Goal: Task Accomplishment & Management: Complete application form

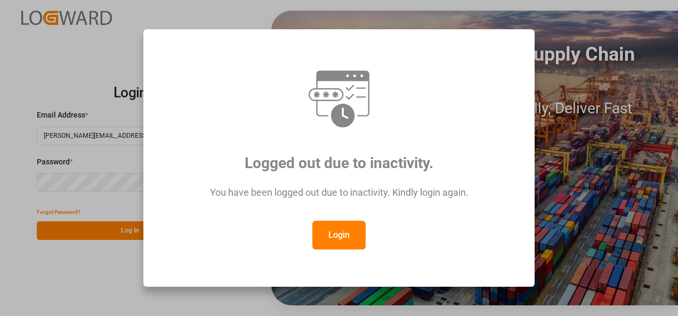
click at [355, 242] on button "Login" at bounding box center [338, 235] width 53 height 29
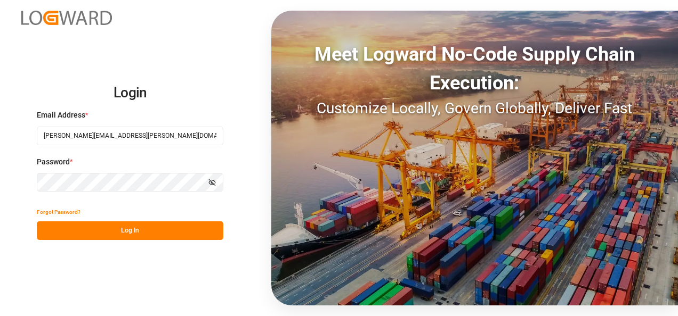
click at [153, 222] on button "Log In" at bounding box center [130, 231] width 186 height 19
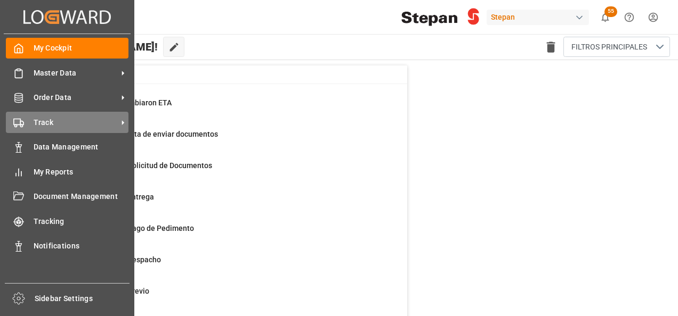
click at [45, 123] on span "Track" at bounding box center [76, 122] width 84 height 11
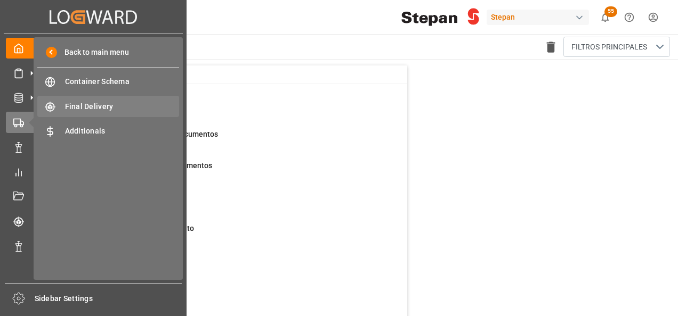
click at [103, 105] on span "Final Delivery" at bounding box center [122, 106] width 115 height 11
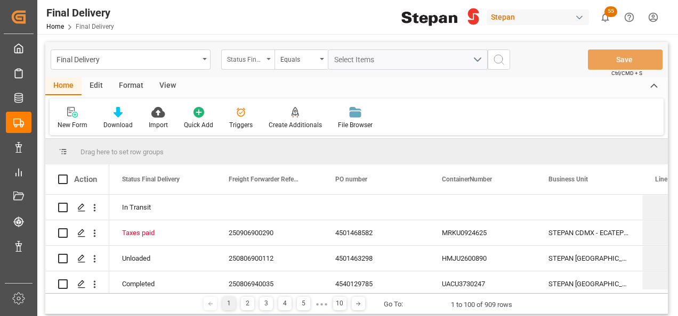
click at [268, 61] on div "Status Final Delivery" at bounding box center [247, 60] width 53 height 20
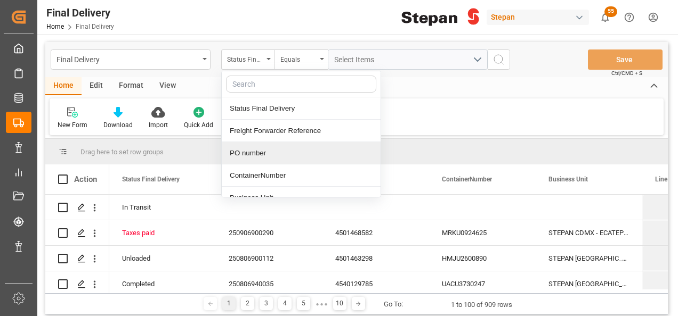
click at [255, 152] on div "PO number" at bounding box center [301, 153] width 159 height 22
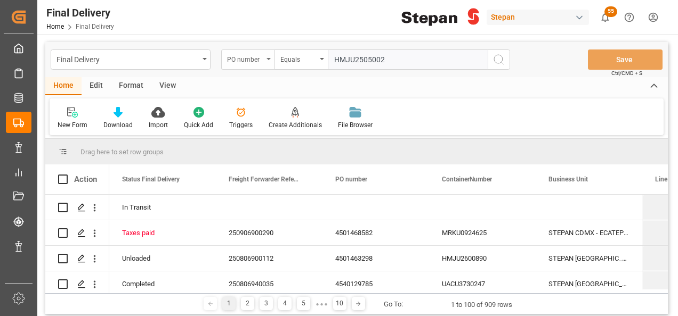
type input "HMJU2505002"
click at [267, 60] on icon "open menu" at bounding box center [268, 59] width 4 height 2
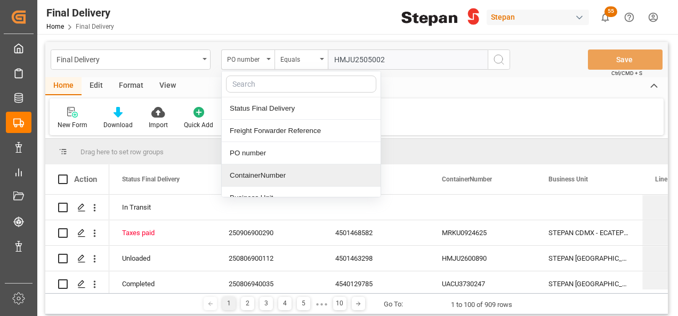
click at [240, 177] on div "ContainerNumber" at bounding box center [301, 176] width 159 height 22
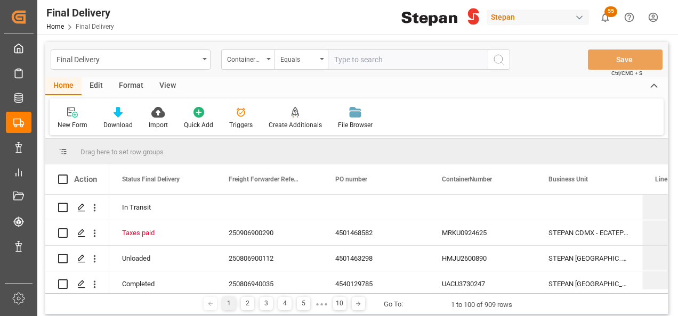
click at [337, 59] on input "text" at bounding box center [408, 60] width 160 height 20
paste input "HMJU2505002"
type input "HMJU2505002"
click at [500, 62] on icon "search button" at bounding box center [498, 59] width 13 height 13
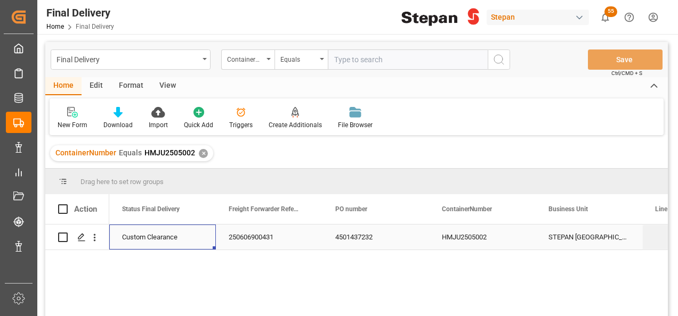
click at [135, 233] on div "Custom Clearance" at bounding box center [162, 237] width 81 height 25
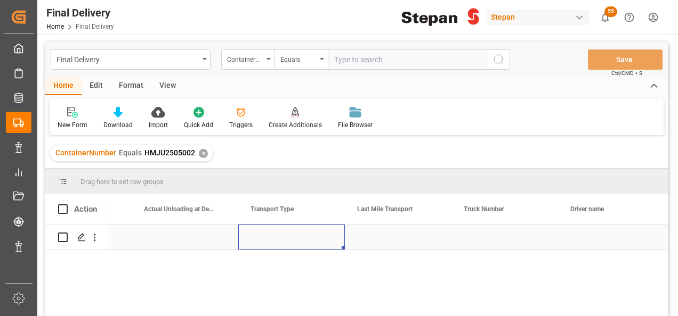
click at [263, 225] on div "Press SPACE to select this row." at bounding box center [291, 237] width 107 height 25
click at [285, 240] on input "Press SPACE to select this row." at bounding box center [291, 243] width 89 height 20
click at [325, 244] on icon "open menu" at bounding box center [325, 244] width 13 height 13
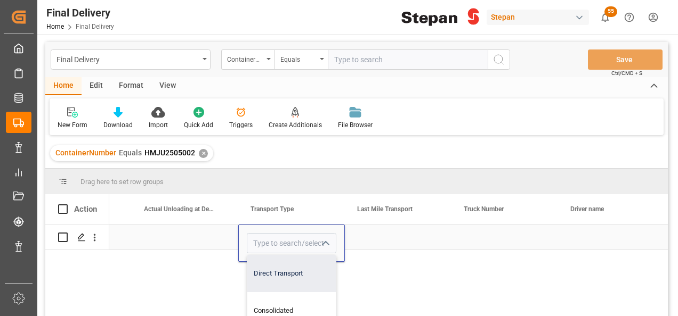
click at [288, 274] on div "Direct Transport" at bounding box center [291, 273] width 88 height 37
type input "Direct Transport"
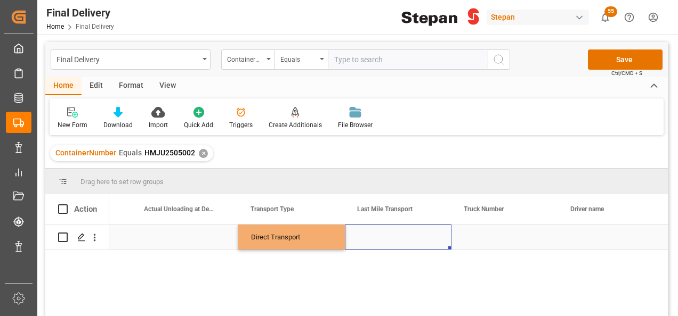
click at [420, 241] on div "Press SPACE to select this row." at bounding box center [398, 237] width 107 height 25
click at [402, 241] on div "Press SPACE to select this row." at bounding box center [398, 237] width 107 height 25
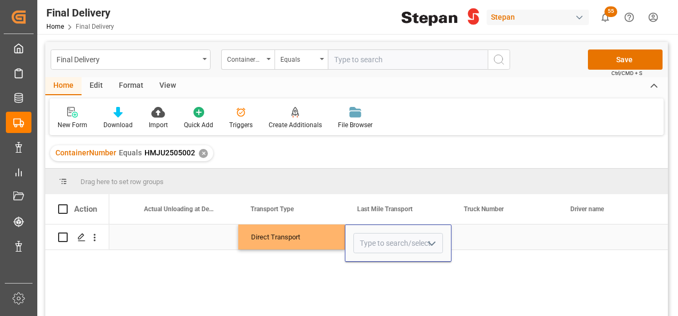
click at [430, 244] on polyline "open menu" at bounding box center [431, 243] width 6 height 3
click at [395, 273] on div "TRANSPORTE TJA" at bounding box center [447, 268] width 186 height 37
type input "TRANSPORTE TJA"
click at [495, 246] on div "Press SPACE to select this row." at bounding box center [504, 237] width 107 height 25
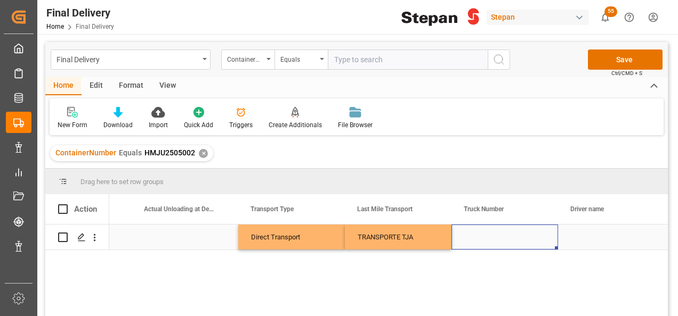
click at [483, 234] on div "Press SPACE to select this row." at bounding box center [504, 237] width 107 height 25
click at [483, 234] on input "Press SPACE to select this row." at bounding box center [504, 243] width 89 height 20
type input "TR-387"
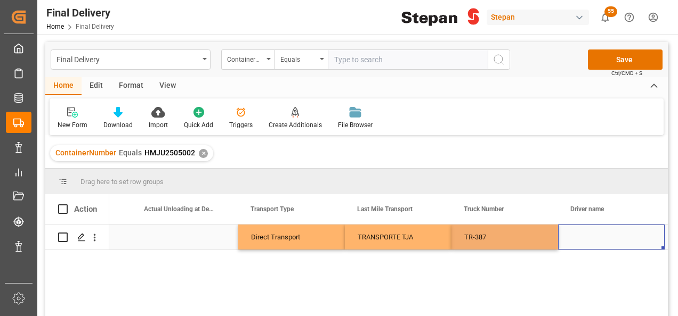
click at [580, 241] on div "Press SPACE to select this row." at bounding box center [611, 237] width 107 height 25
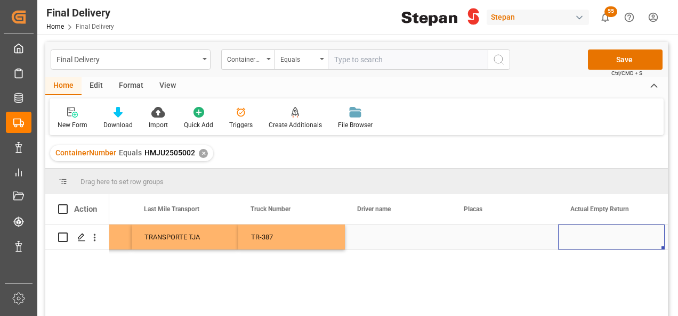
click at [376, 235] on div "Press SPACE to select this row." at bounding box center [398, 237] width 107 height 25
click at [376, 235] on input "Press SPACE to select this row." at bounding box center [397, 243] width 89 height 20
type input "[PERSON_NAME] [PERSON_NAME]"
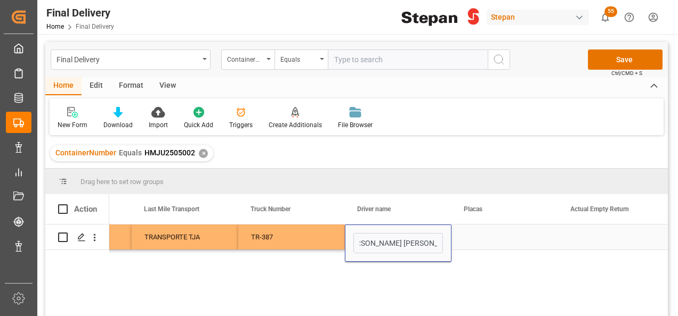
click at [484, 243] on div "Press SPACE to select this row." at bounding box center [504, 237] width 107 height 25
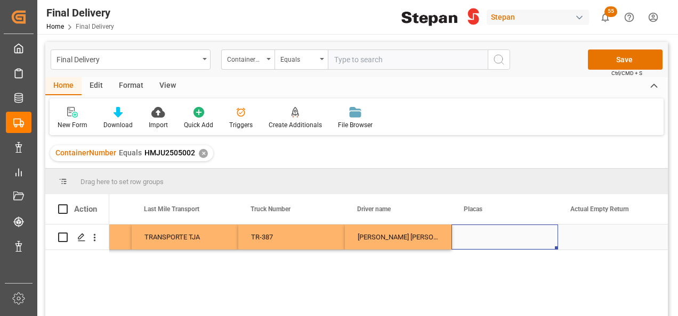
click at [484, 240] on div "Press SPACE to select this row." at bounding box center [504, 237] width 107 height 25
type input "82AL9R"
click at [422, 241] on div "[PERSON_NAME] [PERSON_NAME]" at bounding box center [398, 237] width 107 height 25
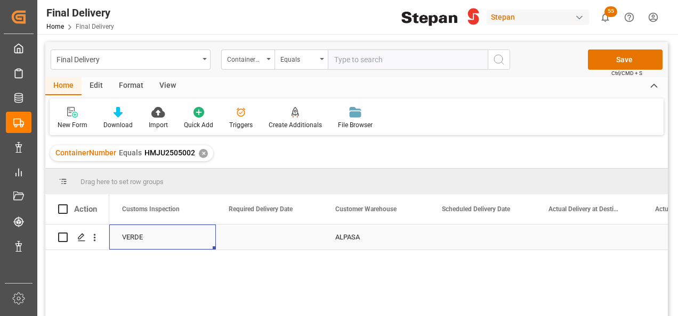
scroll to position [0, 1278]
click at [268, 233] on div "Press SPACE to select this row." at bounding box center [269, 237] width 107 height 25
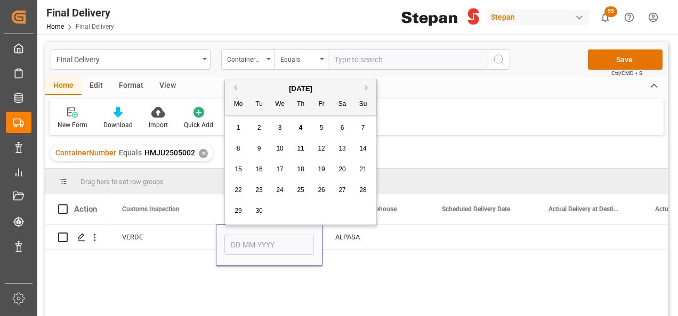
click at [320, 128] on span "5" at bounding box center [322, 127] width 4 height 7
type input "[DATE]"
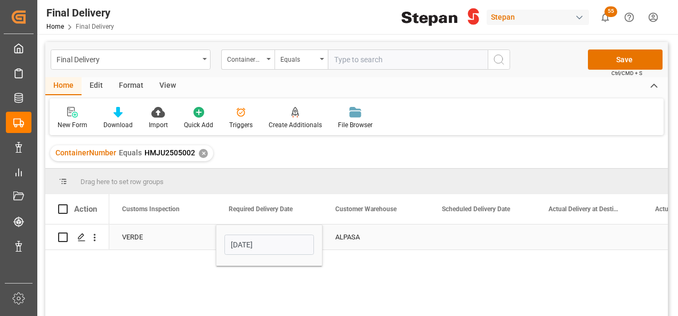
click at [438, 238] on div "Press SPACE to select this row." at bounding box center [482, 237] width 107 height 25
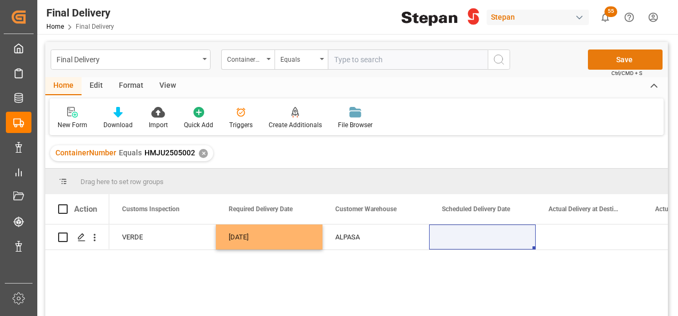
click at [599, 62] on button "Save" at bounding box center [625, 60] width 75 height 20
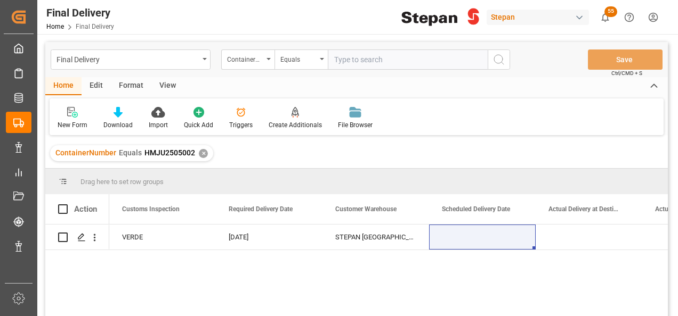
click at [202, 151] on div "✕" at bounding box center [203, 153] width 9 height 9
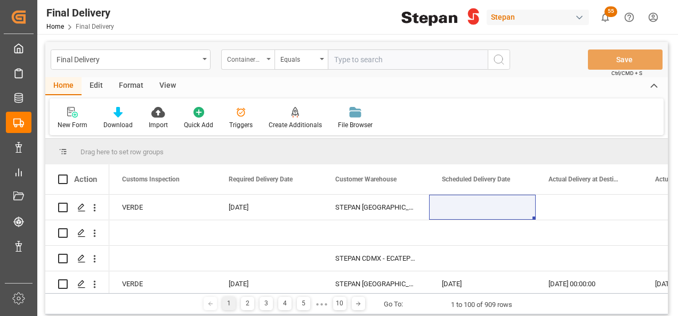
click at [267, 59] on icon "open menu" at bounding box center [268, 59] width 4 height 2
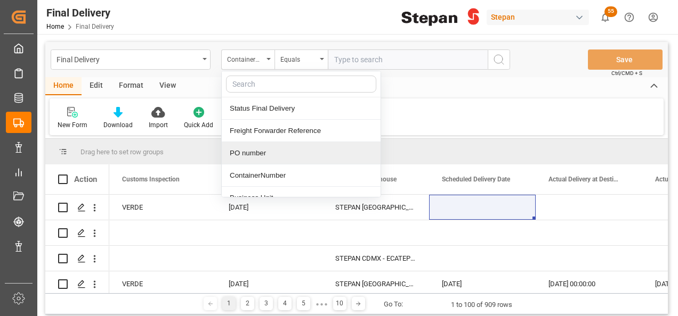
click at [246, 152] on div "PO number" at bounding box center [301, 153] width 159 height 22
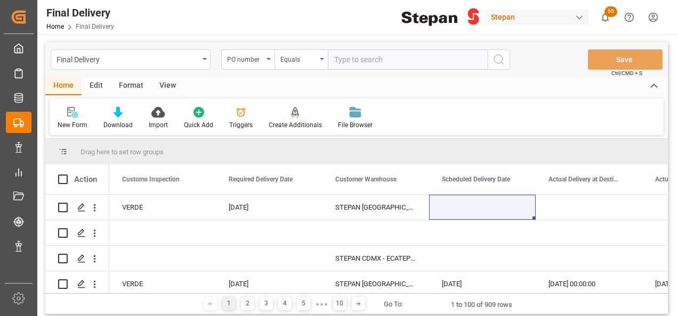
click at [343, 62] on input "text" at bounding box center [408, 60] width 160 height 20
paste input "4501462506"
type input "4501462506"
click at [501, 61] on icon "search button" at bounding box center [498, 59] width 13 height 13
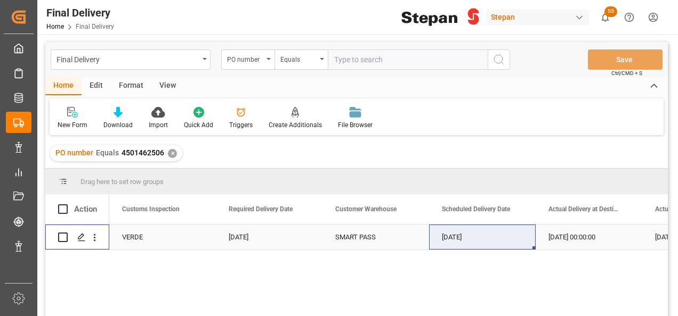
click at [62, 238] on input "Press Space to toggle row selection (unchecked)" at bounding box center [63, 238] width 10 height 10
checkbox input "true"
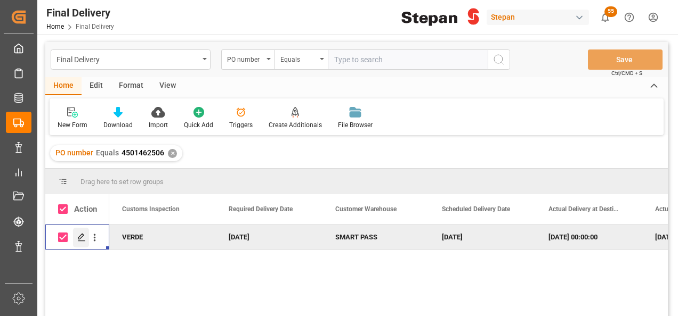
click at [82, 240] on icon "Press SPACE to deselect this row." at bounding box center [81, 237] width 9 height 9
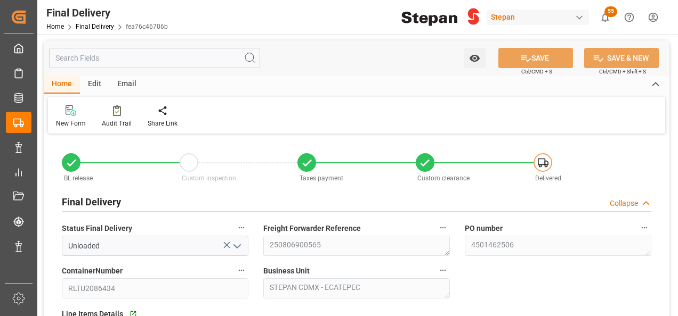
type input "[DATE]"
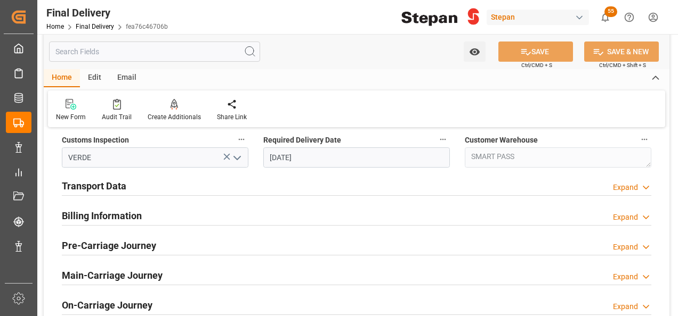
scroll to position [373, 0]
click at [115, 215] on h2 "Billing Information" at bounding box center [102, 215] width 80 height 14
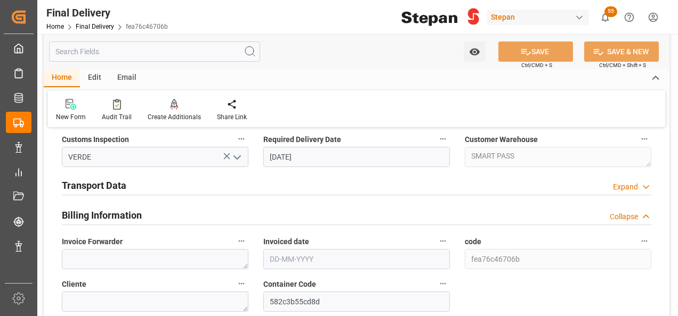
click at [118, 186] on h2 "Transport Data" at bounding box center [94, 185] width 64 height 14
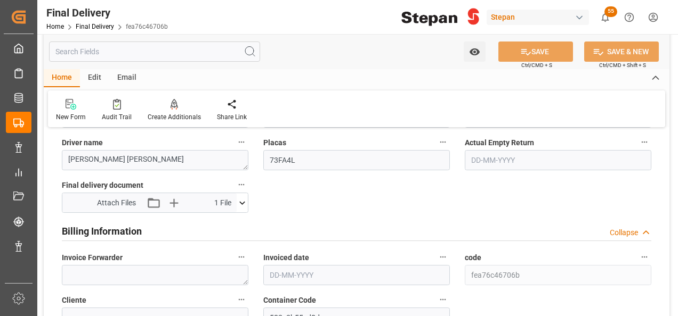
scroll to position [533, 0]
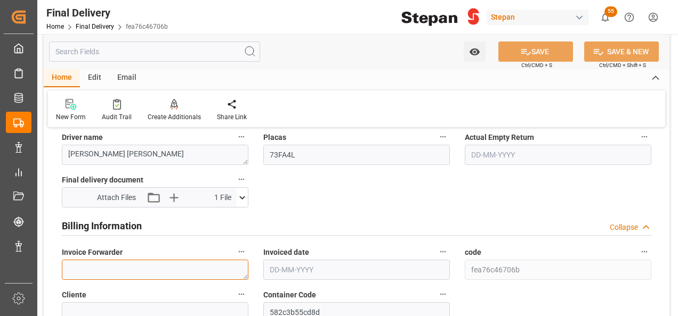
click at [74, 268] on textarea at bounding box center [155, 270] width 186 height 20
paste textarea "LM454700 y LM454701"
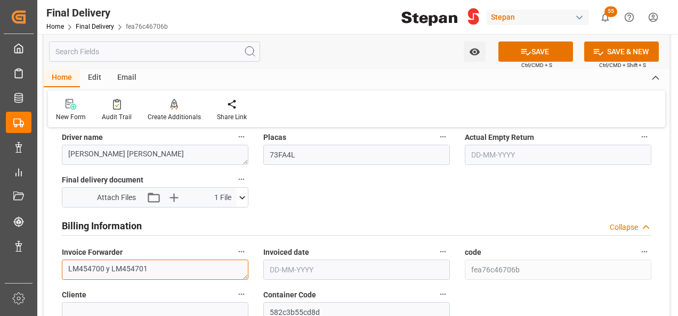
type textarea "LM454700 y LM454701"
click at [311, 271] on input "text" at bounding box center [356, 270] width 186 height 20
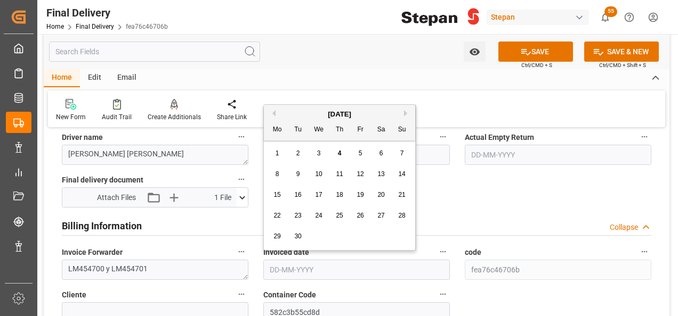
click at [296, 111] on div "[DATE]" at bounding box center [339, 114] width 151 height 11
click at [317, 152] on span "3" at bounding box center [319, 153] width 4 height 7
type input "[DATE]"
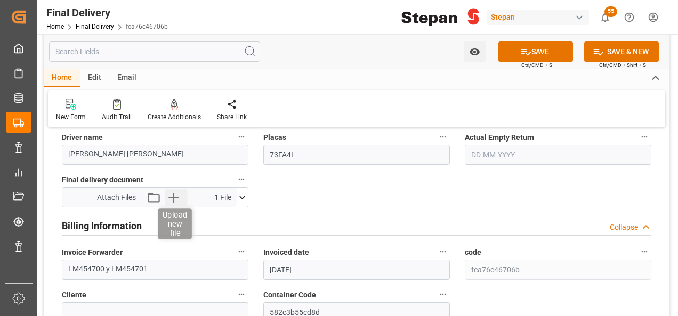
click at [172, 195] on icon "button" at bounding box center [173, 197] width 17 height 17
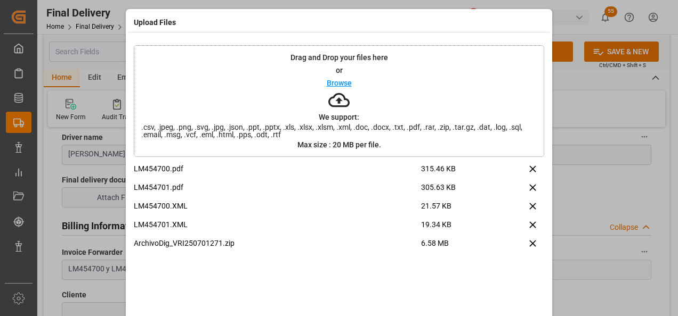
scroll to position [42, 0]
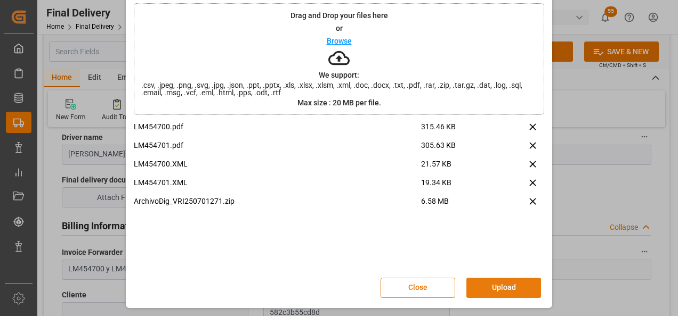
click at [503, 291] on button "Upload" at bounding box center [503, 288] width 75 height 20
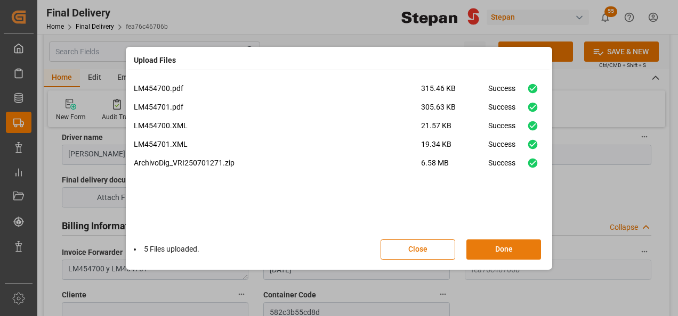
click at [527, 251] on button "Done" at bounding box center [503, 250] width 75 height 20
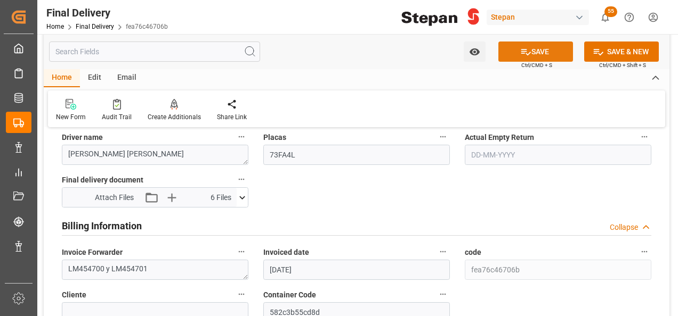
click at [549, 52] on button "SAVE" at bounding box center [535, 52] width 75 height 20
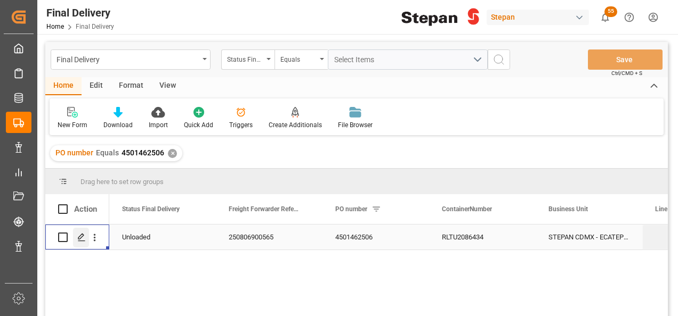
click at [77, 241] on icon "Press SPACE to select this row." at bounding box center [81, 237] width 9 height 9
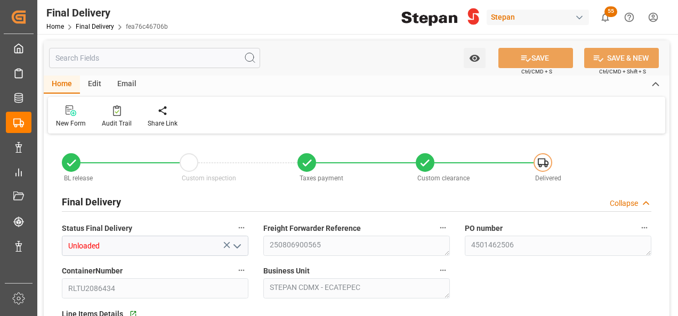
type input "[DATE]"
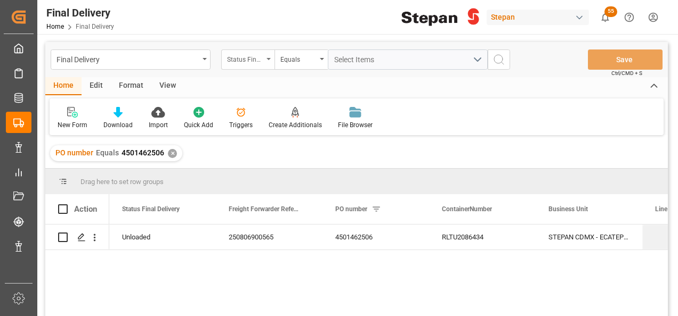
click at [266, 58] on icon "open menu" at bounding box center [268, 59] width 4 height 2
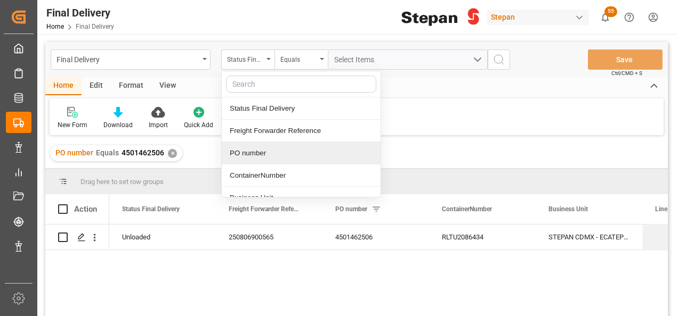
click at [244, 151] on div "PO number" at bounding box center [301, 153] width 159 height 22
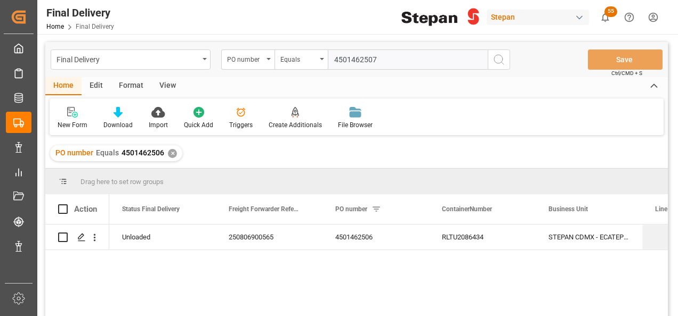
type input "4501462507"
click at [496, 60] on icon "search button" at bounding box center [498, 59] width 13 height 13
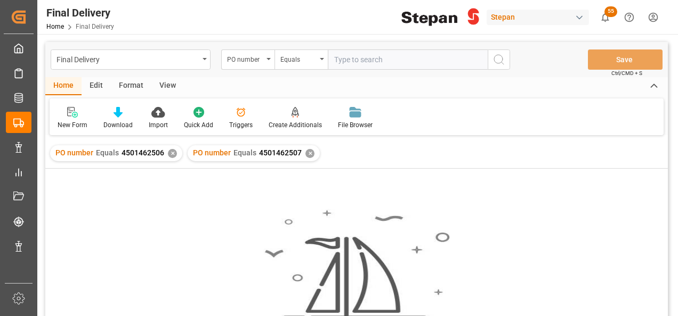
click at [169, 155] on div "✕" at bounding box center [172, 153] width 9 height 9
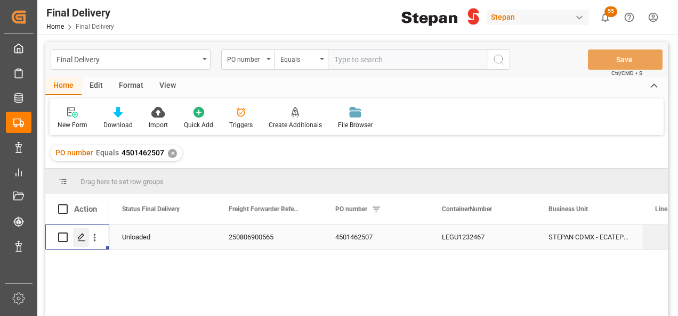
click at [84, 238] on icon "Press SPACE to select this row." at bounding box center [81, 237] width 9 height 9
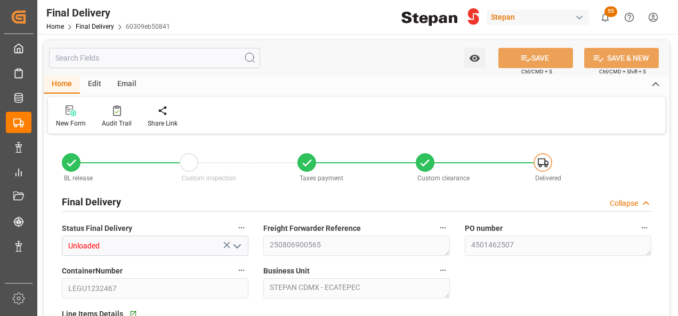
type input "[DATE]"
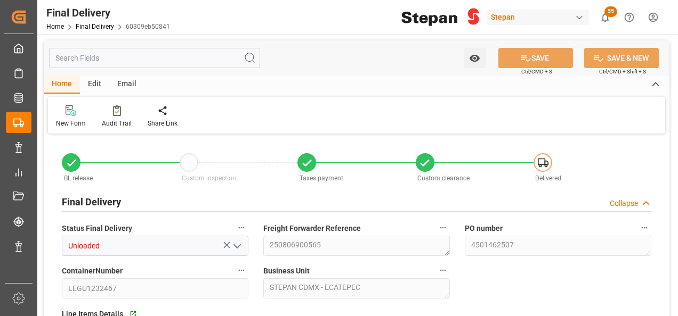
type input "[DATE] 00:00"
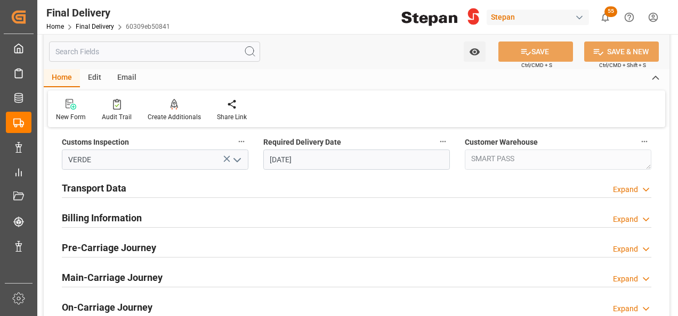
scroll to position [373, 0]
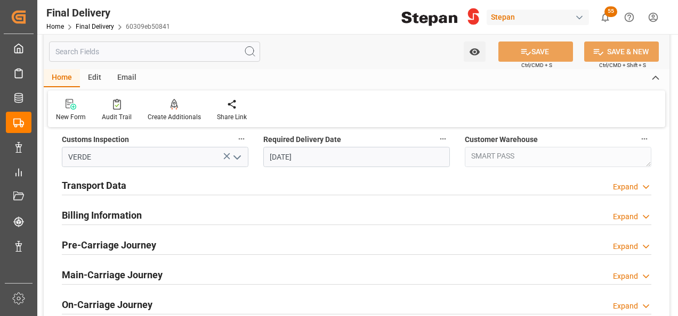
click at [117, 214] on h2 "Billing Information" at bounding box center [102, 215] width 80 height 14
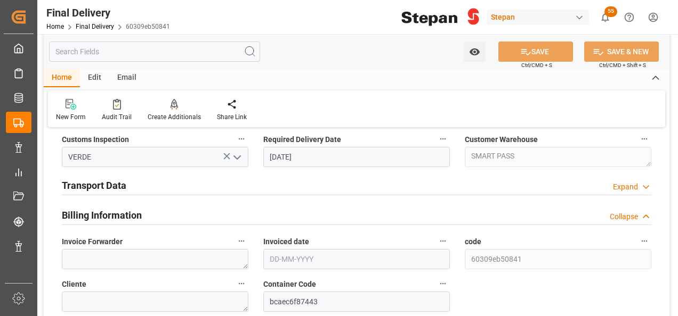
click at [111, 185] on h2 "Transport Data" at bounding box center [94, 185] width 64 height 14
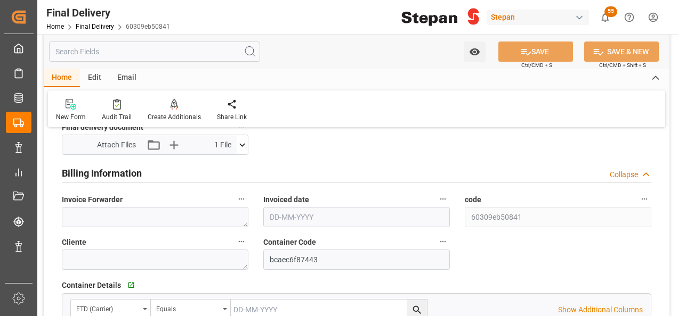
scroll to position [533, 0]
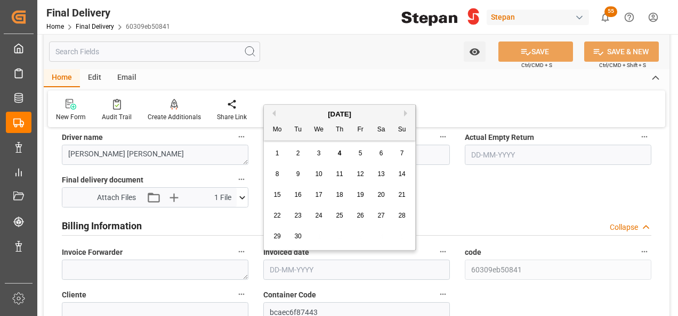
click at [305, 263] on input "text" at bounding box center [356, 270] width 186 height 20
click at [292, 110] on div "[DATE]" at bounding box center [339, 114] width 151 height 11
click at [314, 158] on div "3" at bounding box center [318, 154] width 13 height 13
type input "[DATE]"
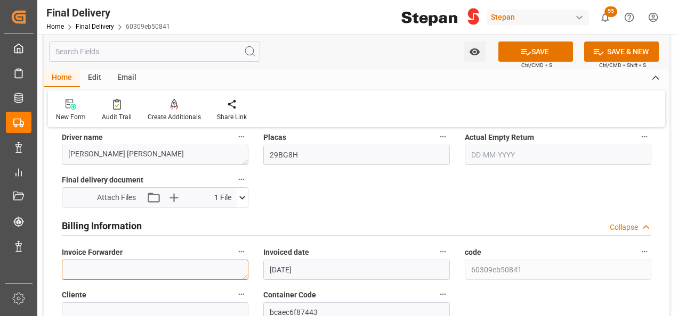
click at [104, 266] on textarea at bounding box center [155, 270] width 186 height 20
paste textarea "LM454702 y LM454709"
type textarea "LM454702 y LM454709"
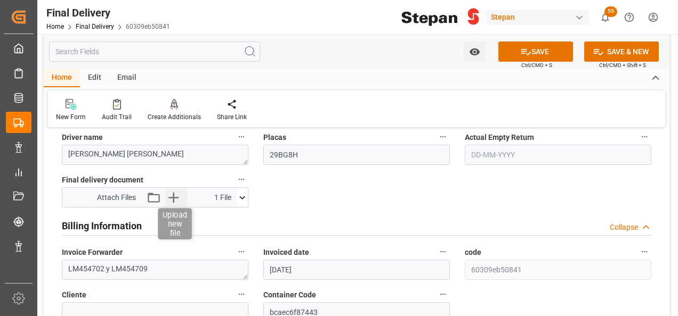
click at [177, 194] on icon "button" at bounding box center [173, 197] width 17 height 17
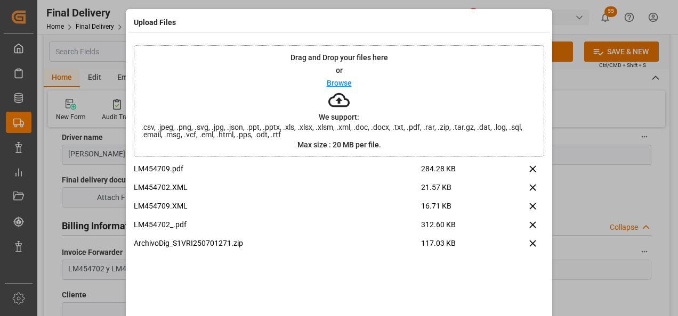
scroll to position [42, 0]
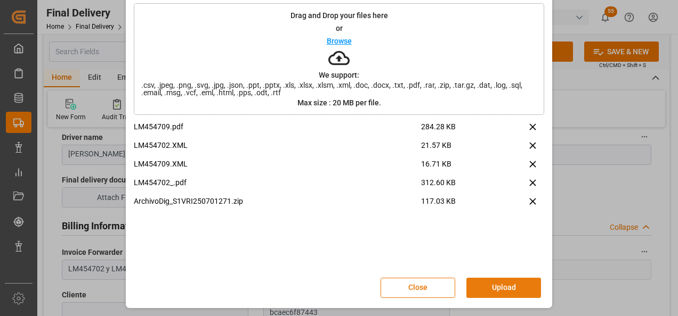
click at [503, 280] on button "Upload" at bounding box center [503, 288] width 75 height 20
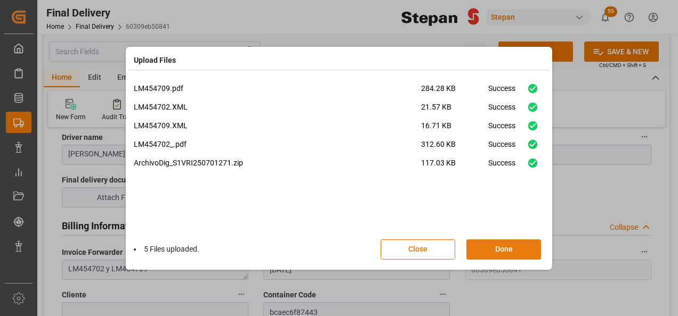
click at [494, 247] on button "Done" at bounding box center [503, 250] width 75 height 20
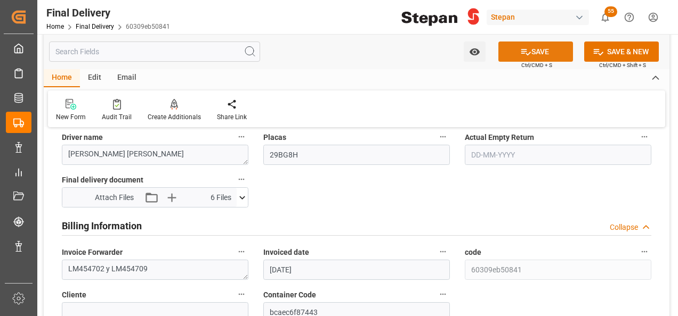
click at [524, 54] on icon at bounding box center [525, 51] width 11 height 11
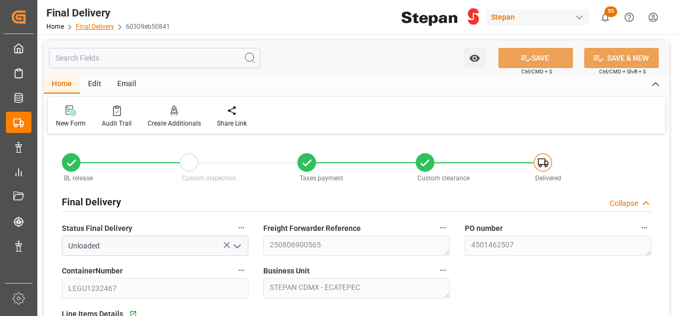
click at [91, 26] on link "Final Delivery" at bounding box center [95, 26] width 38 height 7
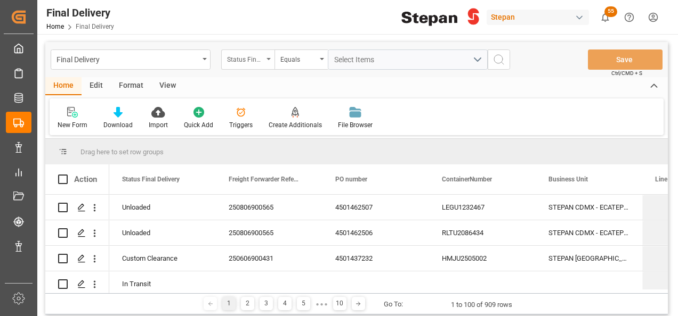
click at [262, 56] on div "Status Final Delivery" at bounding box center [245, 58] width 36 height 12
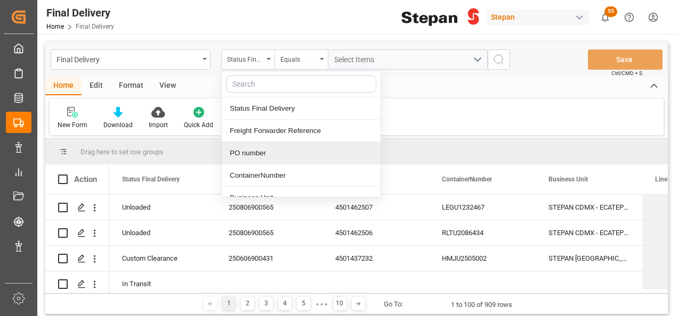
click at [246, 153] on div "PO number" at bounding box center [301, 153] width 159 height 22
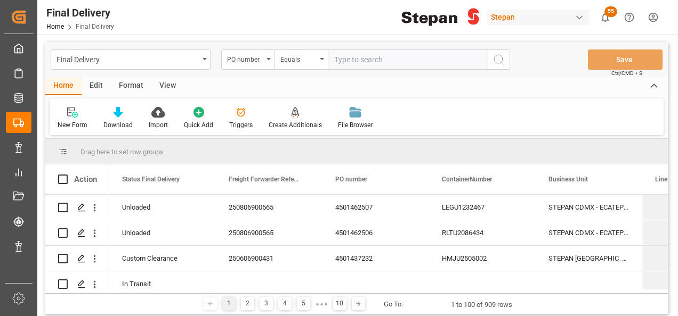
click at [352, 60] on input "text" at bounding box center [408, 60] width 160 height 20
type input "4501462508"
click at [498, 62] on icon "search button" at bounding box center [498, 59] width 13 height 13
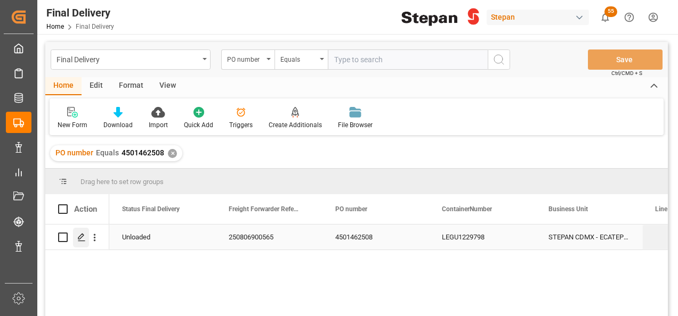
click at [83, 235] on polygon "Press SPACE to select this row." at bounding box center [80, 236] width 5 height 5
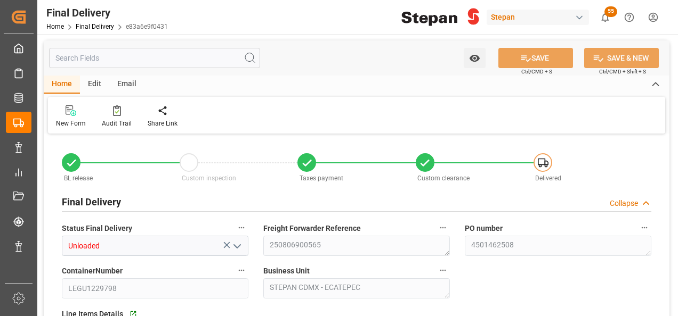
type input "Unloaded"
type textarea "250806900565"
type textarea "4501462508"
type input "LEGU1229798"
type textarea "STEPAN CDMX - ECATEPEC"
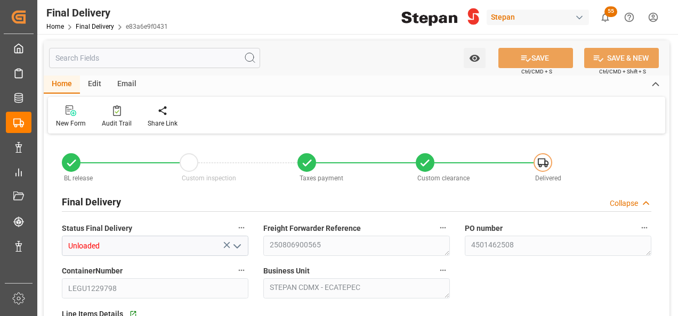
type textarea "25 43 1742 5002320"
type input "VERDE"
type textarea "SMART PASS"
type input "[DATE]"
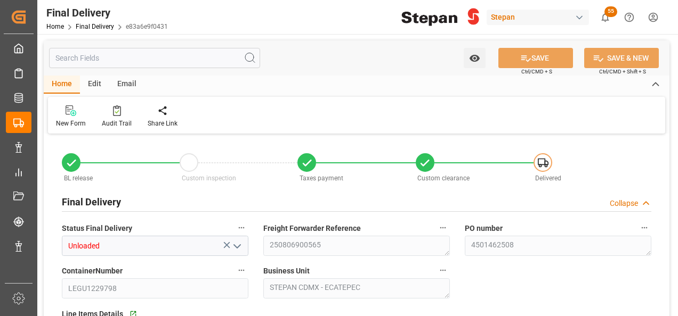
type input "[DATE]"
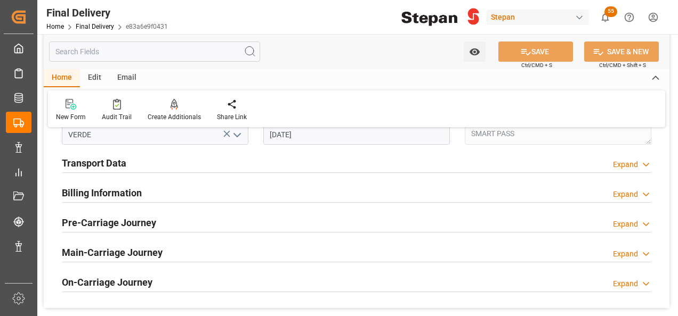
scroll to position [373, 0]
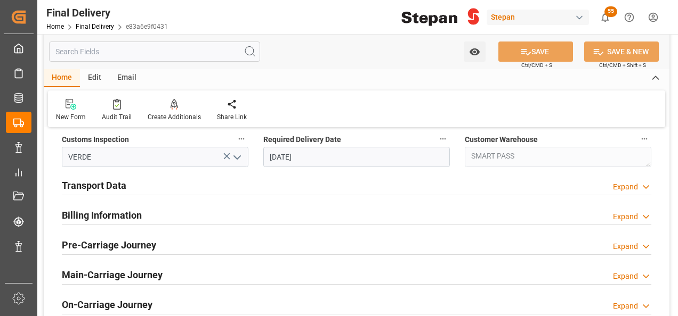
click at [101, 181] on h2 "Transport Data" at bounding box center [94, 185] width 64 height 14
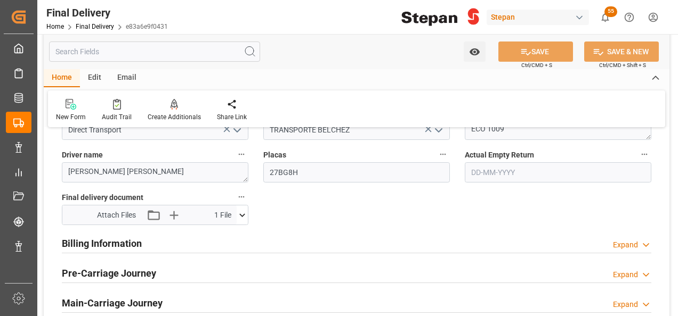
scroll to position [533, 0]
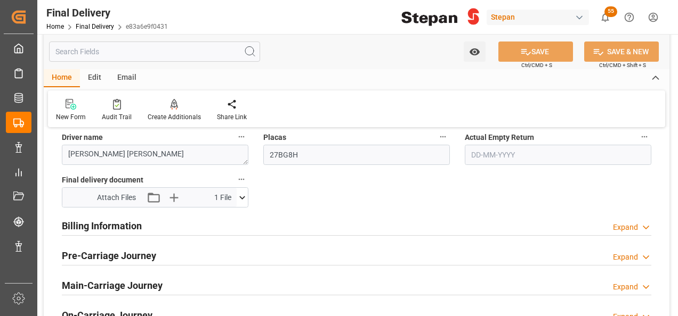
click at [123, 226] on h2 "Billing Information" at bounding box center [102, 226] width 80 height 14
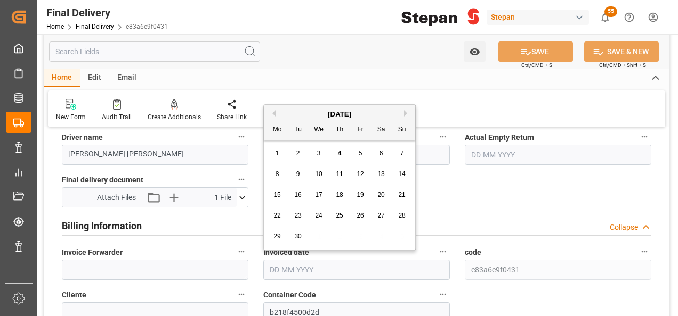
click at [306, 267] on input "text" at bounding box center [356, 270] width 186 height 20
click at [302, 114] on div "[DATE]" at bounding box center [339, 114] width 151 height 11
click at [319, 151] on span "3" at bounding box center [319, 153] width 4 height 7
type input "[DATE]"
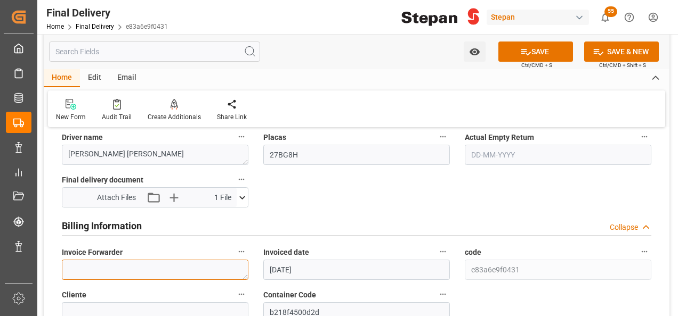
click at [89, 263] on textarea at bounding box center [155, 270] width 186 height 20
paste textarea "LM454710"
type textarea "LM454710"
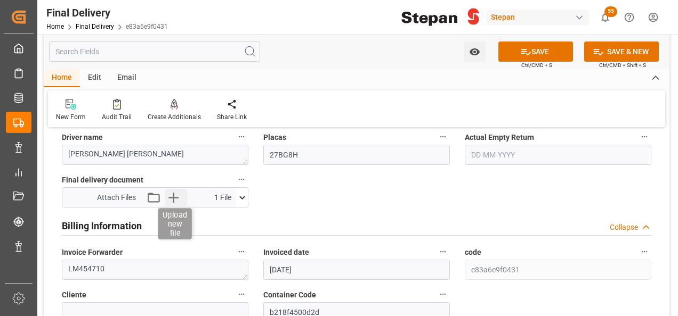
click at [170, 194] on icon "button" at bounding box center [173, 197] width 17 height 17
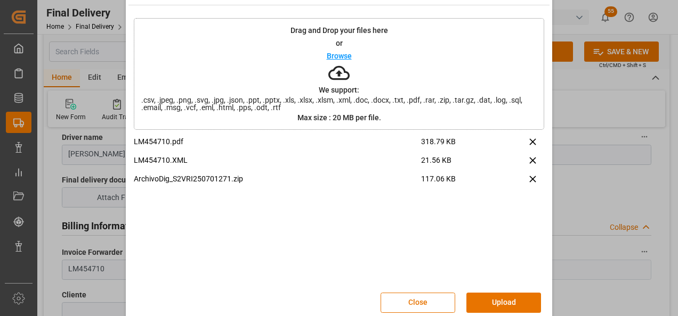
scroll to position [42, 0]
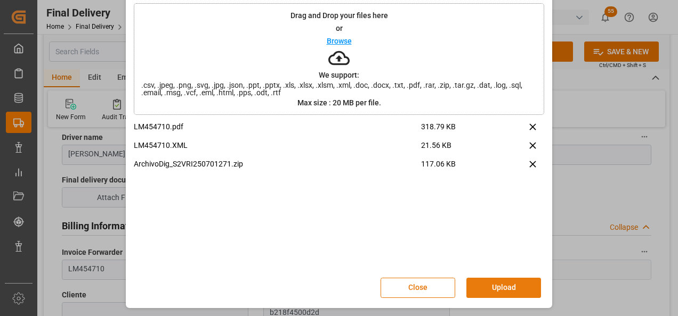
click at [498, 286] on button "Upload" at bounding box center [503, 288] width 75 height 20
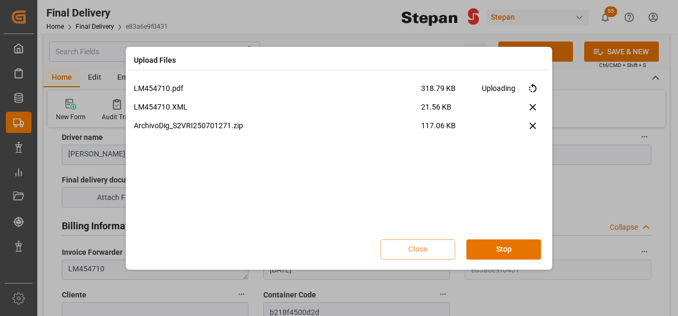
scroll to position [0, 0]
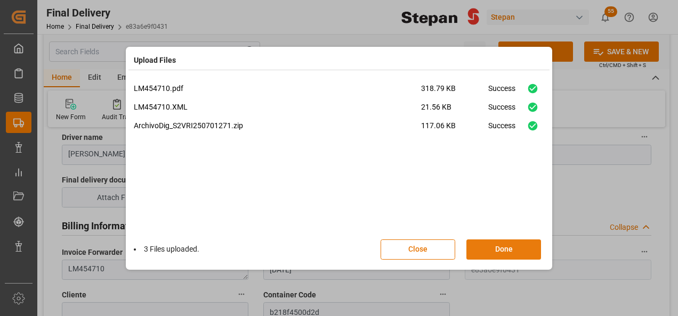
click at [508, 250] on button "Done" at bounding box center [503, 250] width 75 height 20
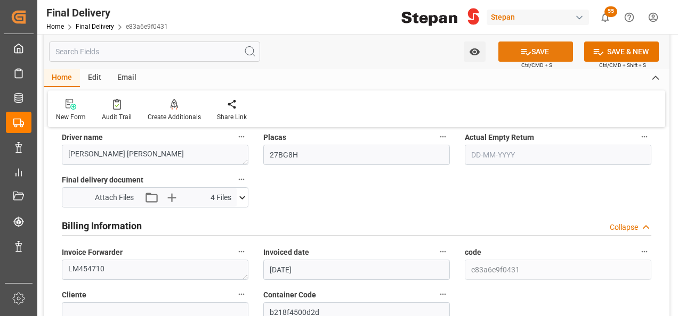
click at [531, 51] on button "SAVE" at bounding box center [535, 52] width 75 height 20
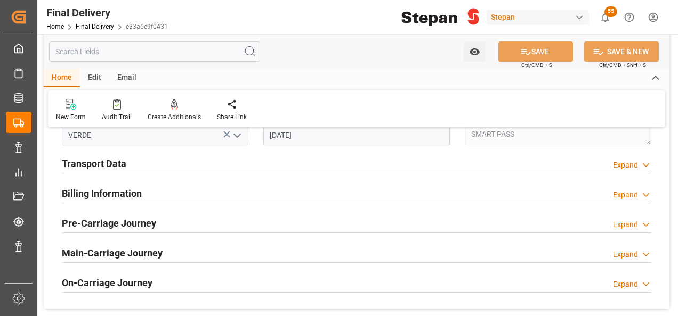
scroll to position [373, 0]
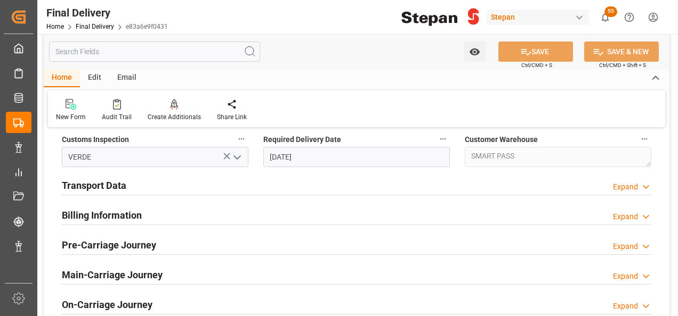
click at [111, 210] on h2 "Billing Information" at bounding box center [102, 215] width 80 height 14
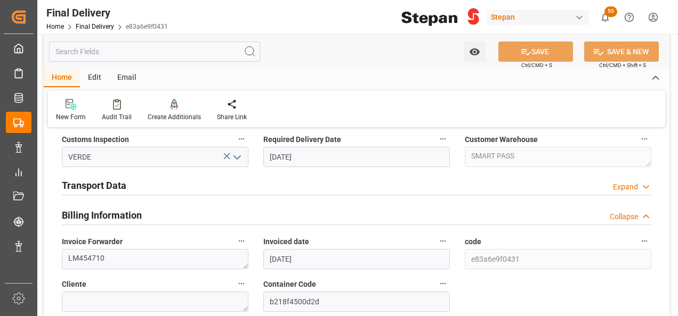
scroll to position [426, 0]
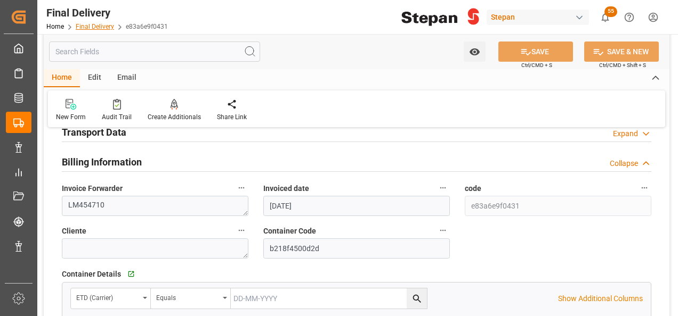
click at [93, 23] on link "Final Delivery" at bounding box center [95, 26] width 38 height 7
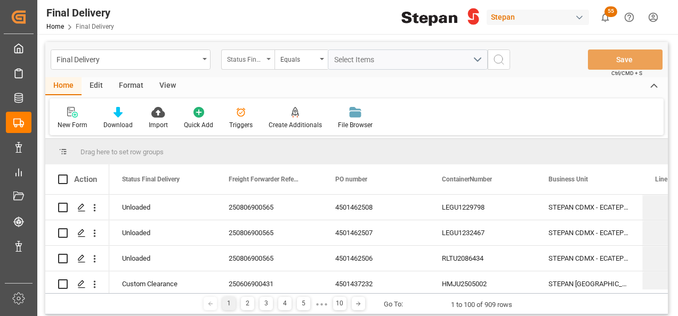
click at [266, 54] on div "Status Final Delivery" at bounding box center [247, 60] width 53 height 20
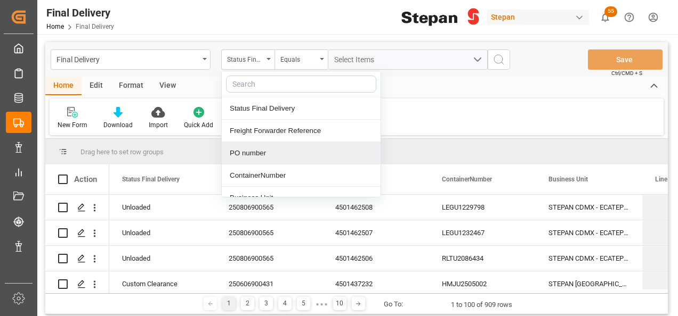
click at [245, 156] on div "PO number" at bounding box center [301, 153] width 159 height 22
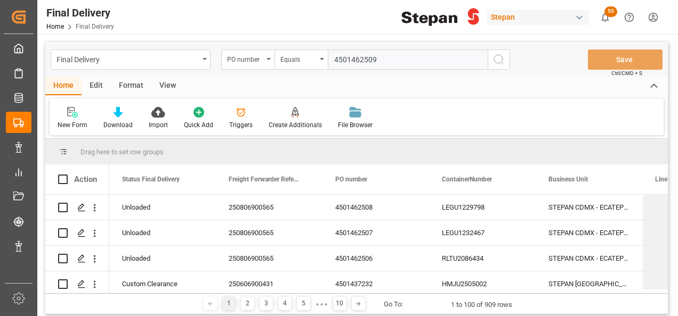
type input "4501462509"
click at [499, 55] on icon "search button" at bounding box center [498, 59] width 13 height 13
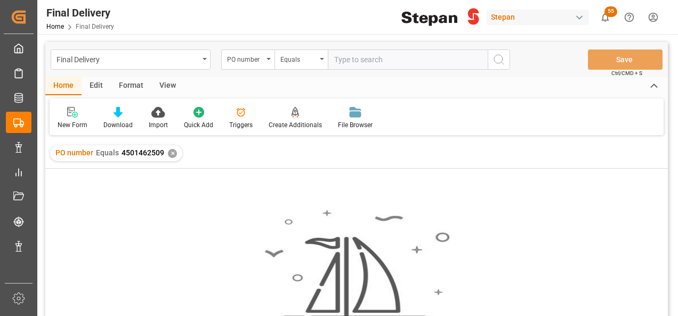
click at [172, 152] on div "✕" at bounding box center [172, 153] width 9 height 9
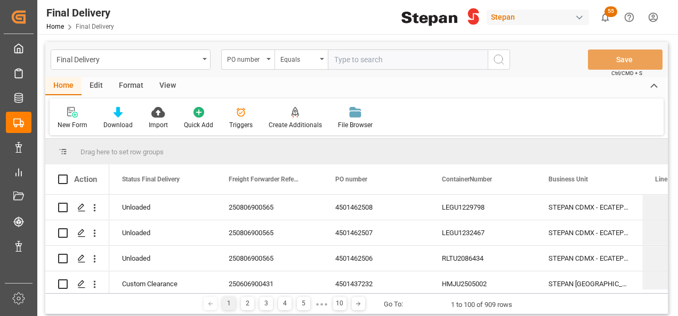
click at [347, 61] on input "text" at bounding box center [408, 60] width 160 height 20
paste input "4501462509"
click at [334, 57] on input "4501462509" at bounding box center [408, 60] width 160 height 20
type input "4501462509"
click at [500, 54] on icon "search button" at bounding box center [498, 59] width 13 height 13
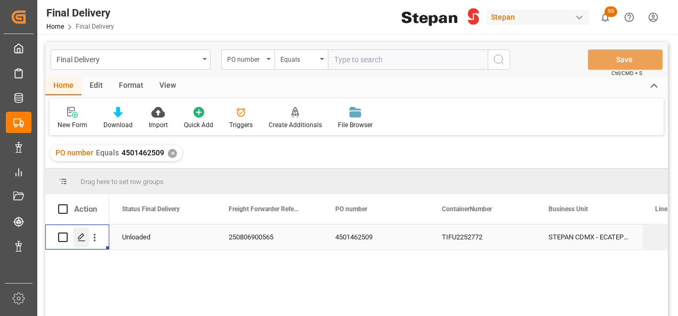
click at [75, 241] on div "Press SPACE to select this row." at bounding box center [81, 238] width 16 height 20
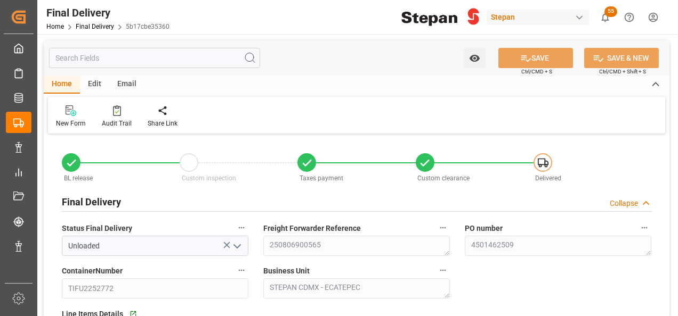
type input "[DATE]"
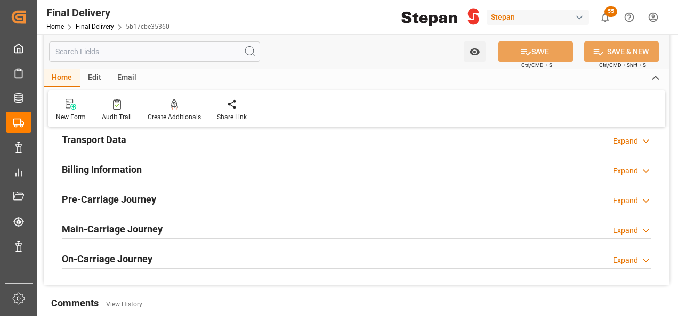
scroll to position [426, 0]
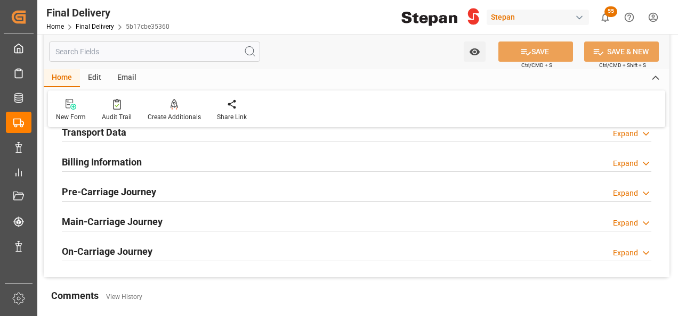
click at [99, 167] on h2 "Billing Information" at bounding box center [102, 162] width 80 height 14
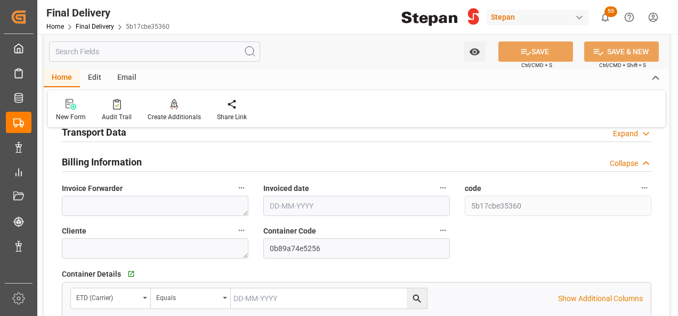
click at [108, 134] on h2 "Transport Data" at bounding box center [94, 132] width 64 height 14
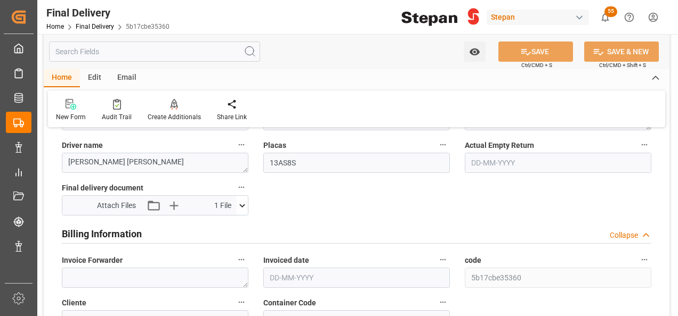
scroll to position [533, 0]
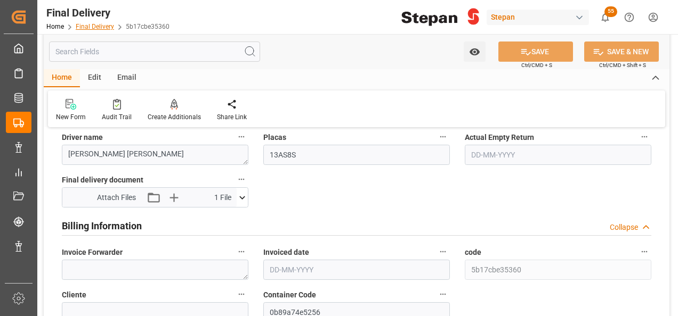
click at [89, 23] on link "Final Delivery" at bounding box center [95, 26] width 38 height 7
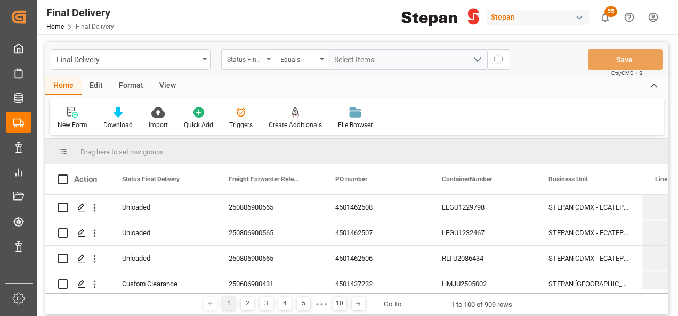
click at [264, 58] on div "Status Final Delivery" at bounding box center [247, 60] width 53 height 20
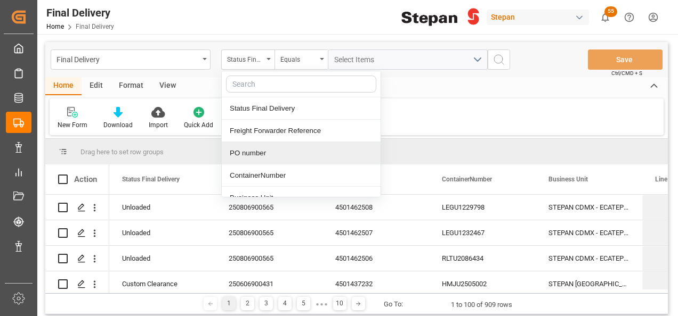
click at [241, 151] on div "PO number" at bounding box center [301, 153] width 159 height 22
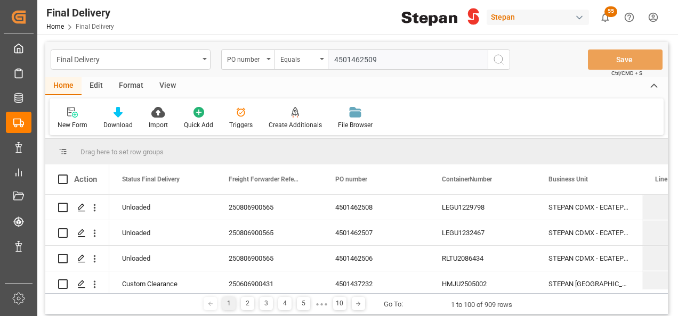
click at [333, 56] on input "4501462509" at bounding box center [408, 60] width 160 height 20
type input "4501462509"
click at [496, 63] on icon "search button" at bounding box center [498, 59] width 13 height 13
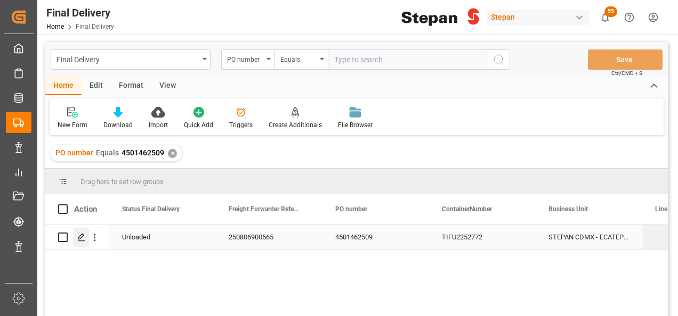
click at [76, 235] on div "Press SPACE to select this row." at bounding box center [81, 238] width 16 height 20
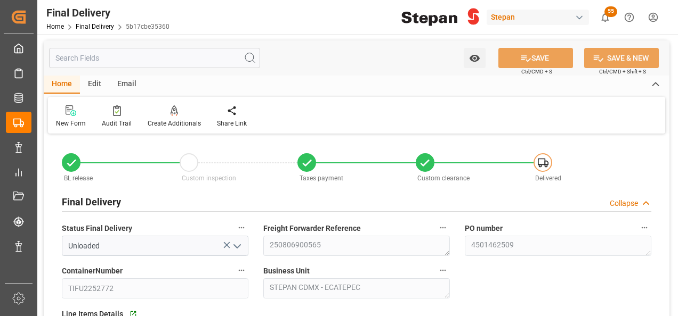
type input "[DATE]"
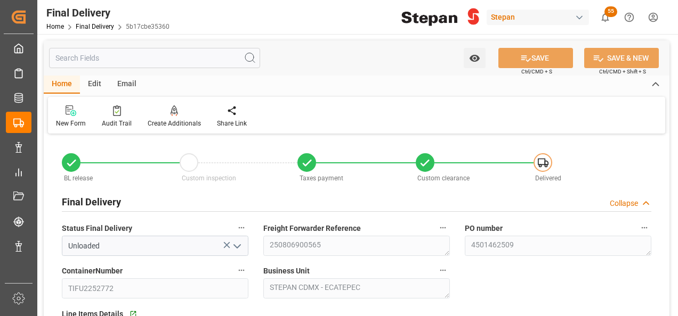
type input "[DATE] 00:00"
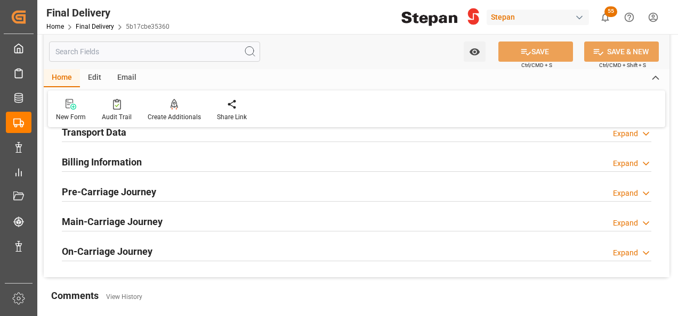
scroll to position [373, 0]
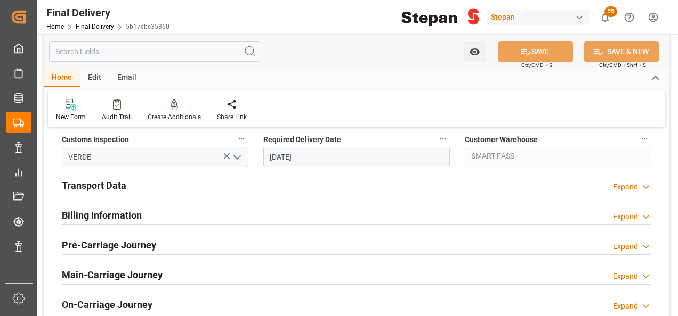
click at [116, 217] on h2 "Billing Information" at bounding box center [102, 215] width 80 height 14
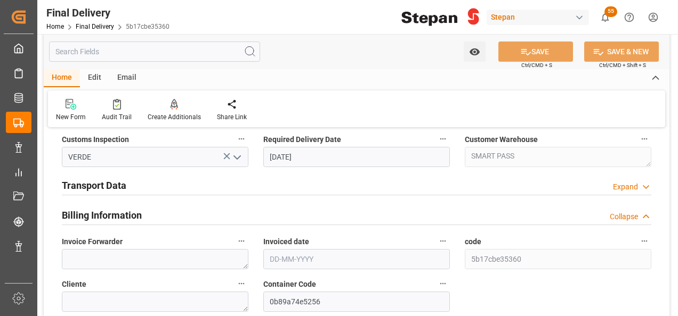
click at [113, 188] on h2 "Transport Data" at bounding box center [94, 185] width 64 height 14
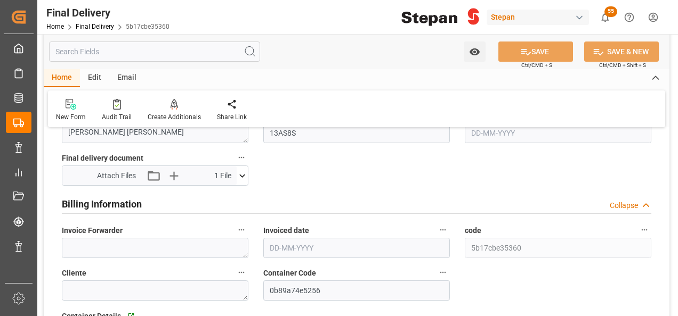
scroll to position [533, 0]
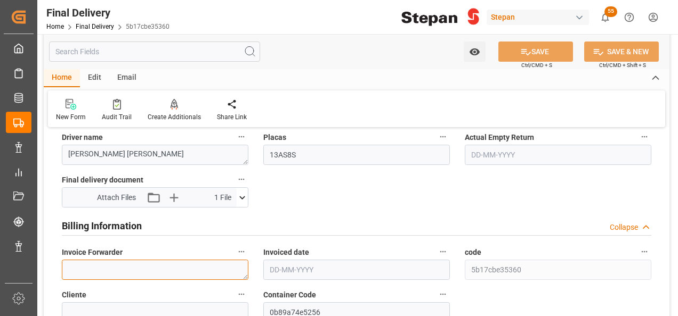
click at [86, 265] on textarea at bounding box center [155, 270] width 186 height 20
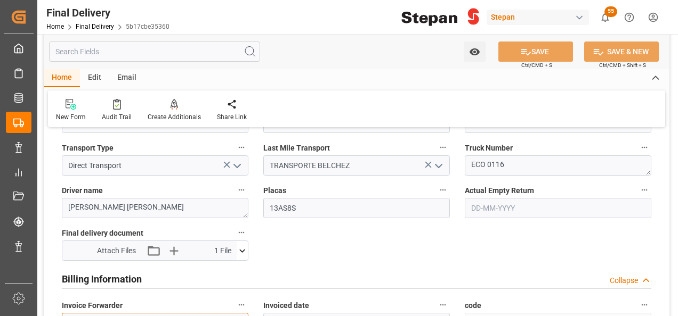
scroll to position [586, 0]
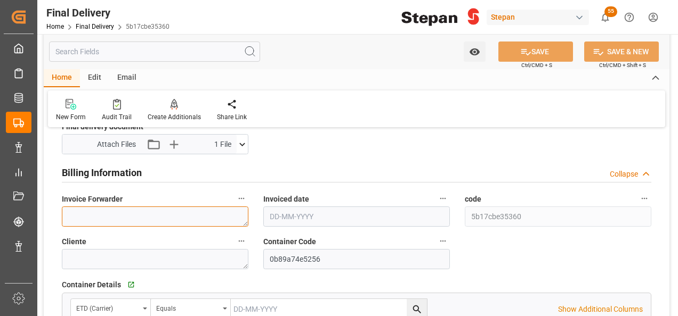
click at [97, 215] on textarea at bounding box center [155, 217] width 186 height 20
paste textarea "4501462509"
type textarea "4501462509"
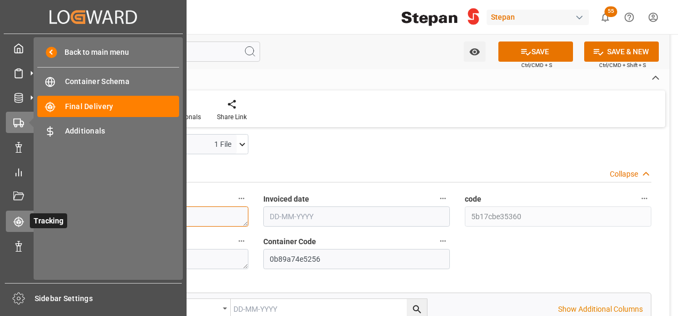
drag, startPoint x: 116, startPoint y: 213, endPoint x: 18, endPoint y: 214, distance: 98.0
click at [18, 213] on div "Created by potrace 1.15, written by [PERSON_NAME] [DATE]-[DATE] Created by potr…" at bounding box center [339, 158] width 678 height 316
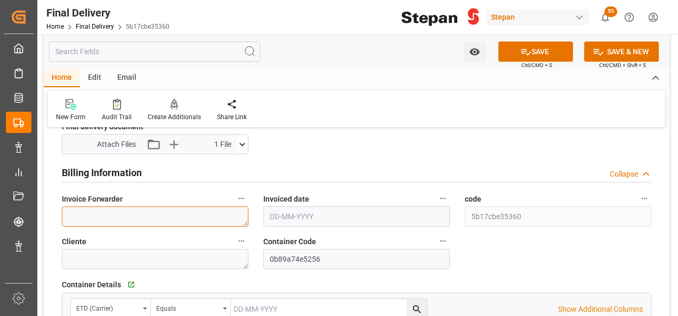
paste textarea "LM454712"
type textarea "LM454712"
click at [327, 213] on input "text" at bounding box center [356, 217] width 186 height 20
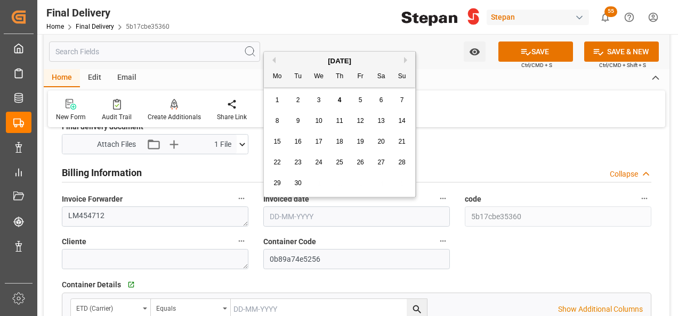
click at [306, 53] on div "[DATE] Mo Tu We Th Fr Sa Su" at bounding box center [339, 70] width 151 height 36
click at [320, 99] on div "3" at bounding box center [318, 100] width 13 height 13
type input "[DATE]"
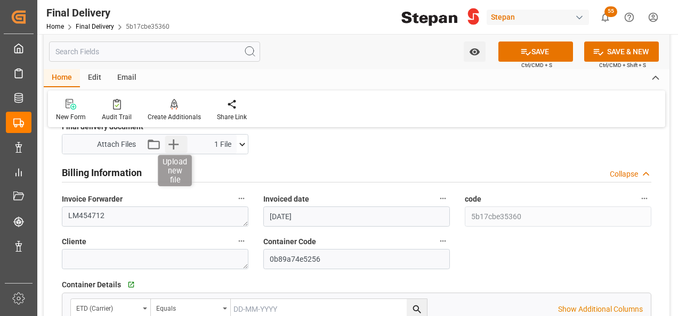
click at [177, 140] on icon "button" at bounding box center [173, 144] width 17 height 17
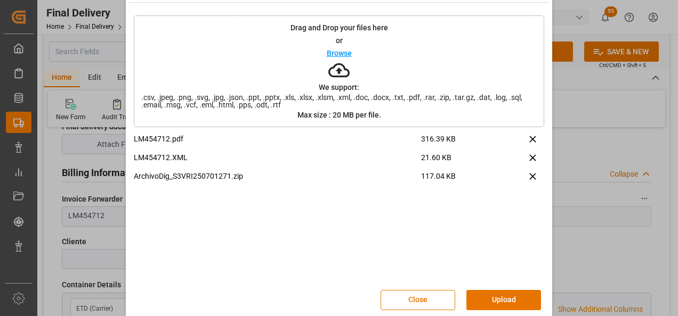
scroll to position [42, 0]
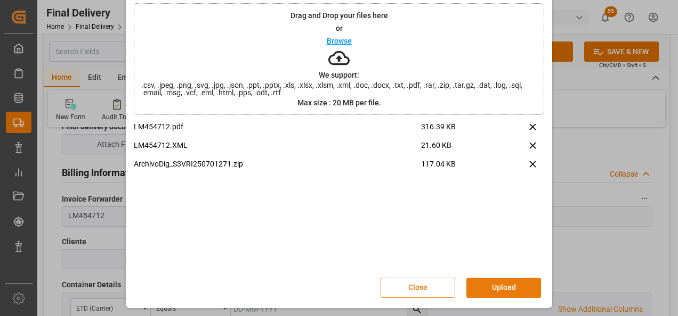
click at [500, 289] on button "Upload" at bounding box center [503, 288] width 75 height 20
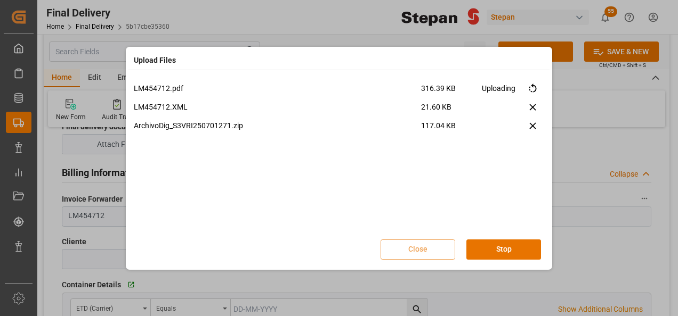
scroll to position [0, 0]
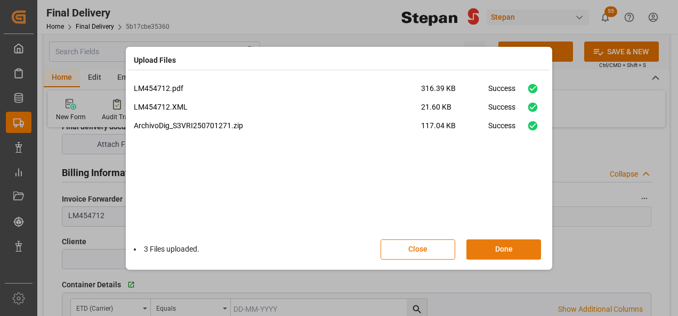
click at [507, 248] on button "Done" at bounding box center [503, 250] width 75 height 20
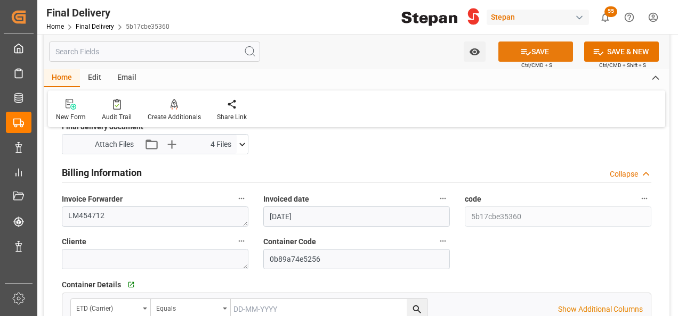
click at [538, 52] on button "SAVE" at bounding box center [535, 52] width 75 height 20
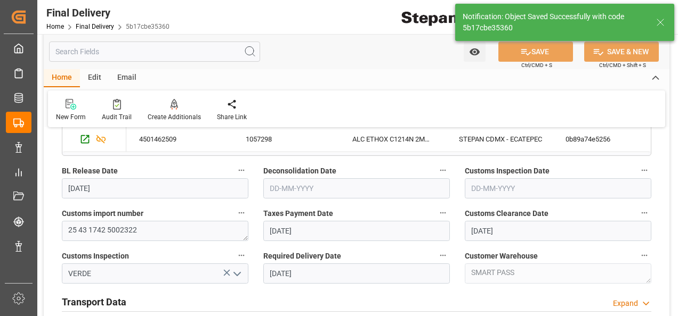
scroll to position [256, 0]
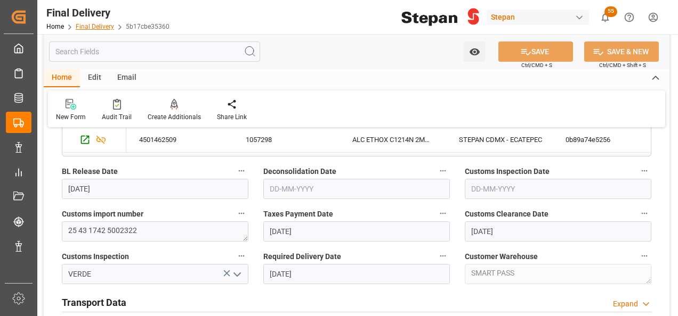
click at [92, 28] on link "Final Delivery" at bounding box center [95, 26] width 38 height 7
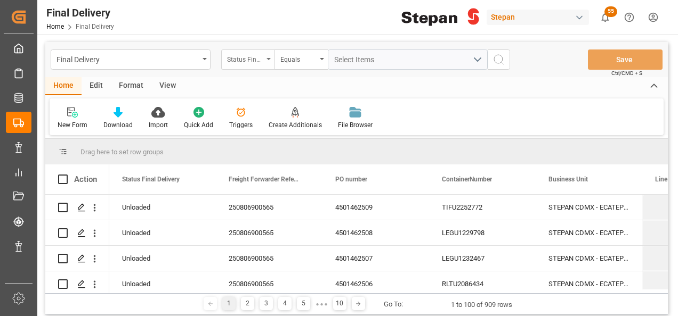
click at [264, 59] on div "Status Final Delivery" at bounding box center [247, 60] width 53 height 20
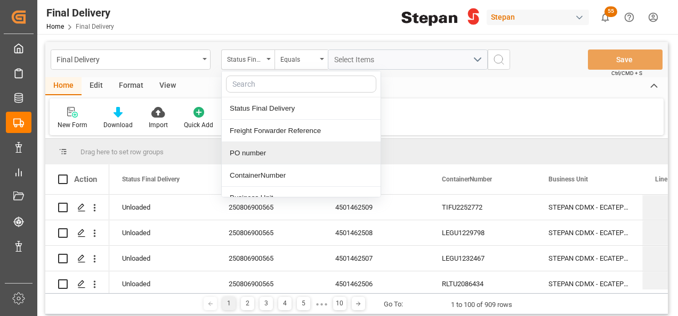
click at [244, 153] on div "PO number" at bounding box center [301, 153] width 159 height 22
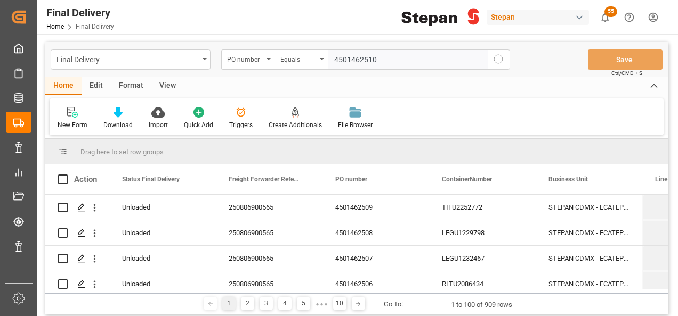
type input "4501462510"
click at [496, 59] on icon "search button" at bounding box center [498, 59] width 13 height 13
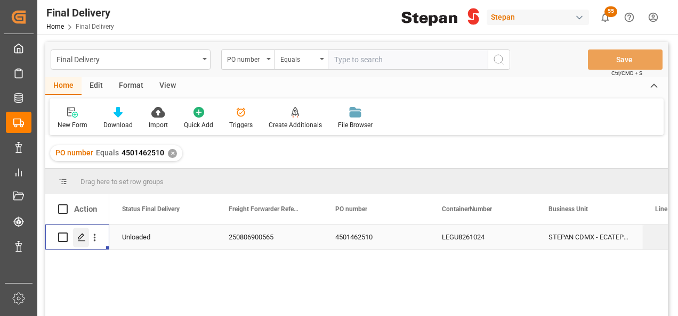
click at [76, 238] on div "Press SPACE to select this row." at bounding box center [81, 238] width 16 height 20
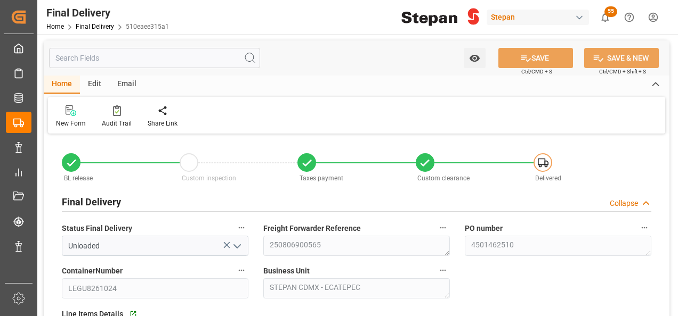
type input "[DATE]"
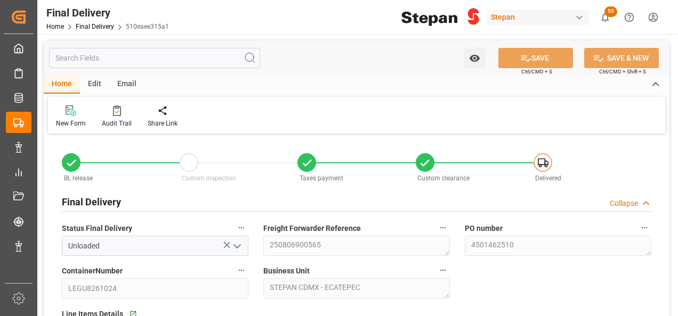
type input "[DATE] 00:00"
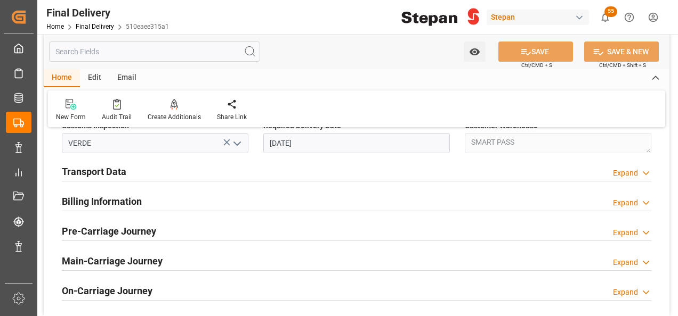
scroll to position [373, 0]
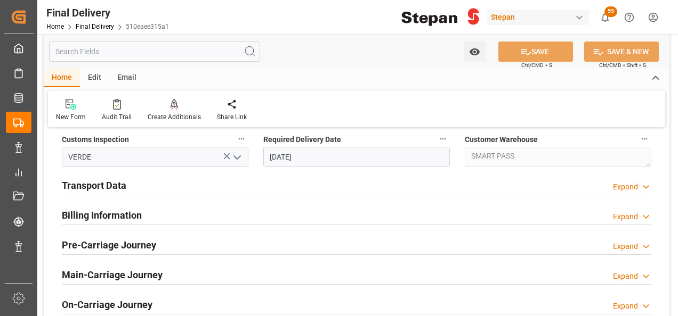
click at [109, 189] on h2 "Transport Data" at bounding box center [94, 185] width 64 height 14
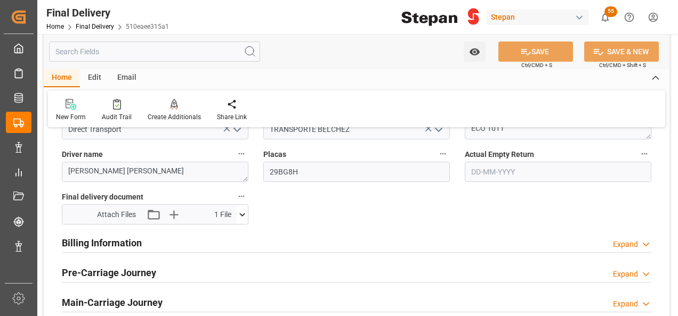
scroll to position [533, 0]
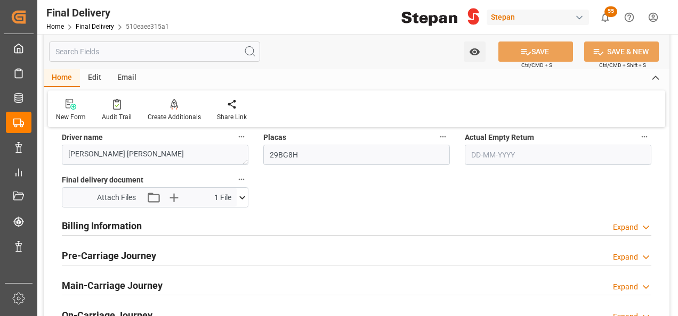
click at [125, 224] on h2 "Billing Information" at bounding box center [102, 226] width 80 height 14
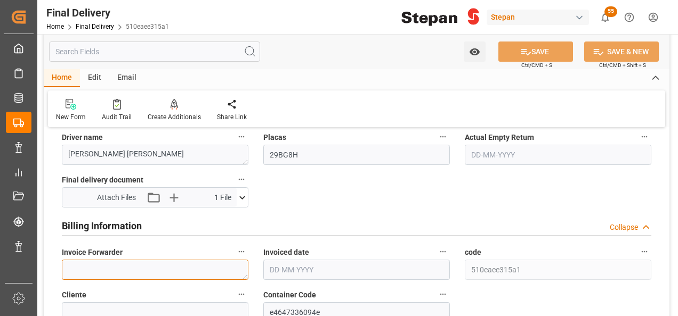
click at [107, 265] on textarea at bounding box center [155, 270] width 186 height 20
paste textarea "LM454715"
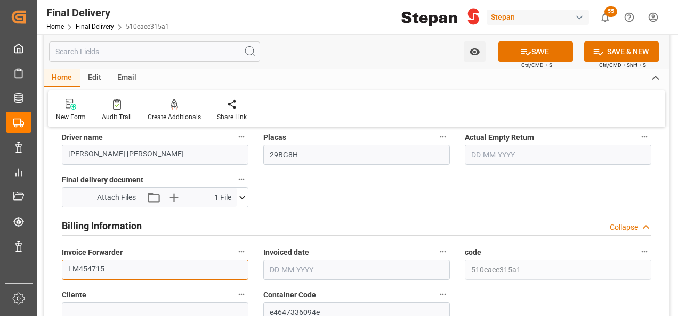
type textarea "LM454715"
click at [288, 265] on input "text" at bounding box center [356, 270] width 186 height 20
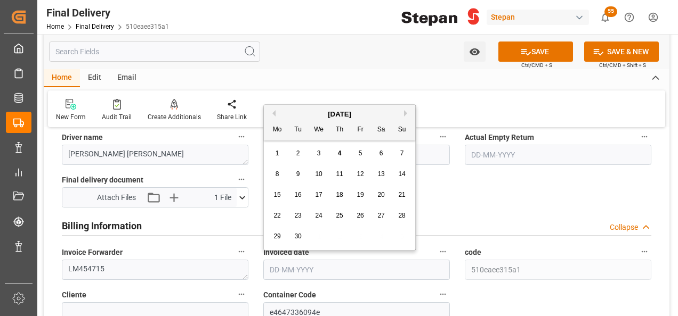
click at [303, 111] on div "[DATE]" at bounding box center [339, 114] width 151 height 11
click at [317, 150] on span "3" at bounding box center [319, 153] width 4 height 7
type input "[DATE]"
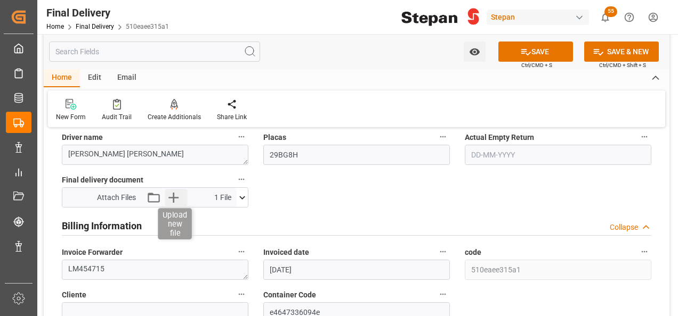
click at [176, 196] on icon "button" at bounding box center [173, 198] width 10 height 10
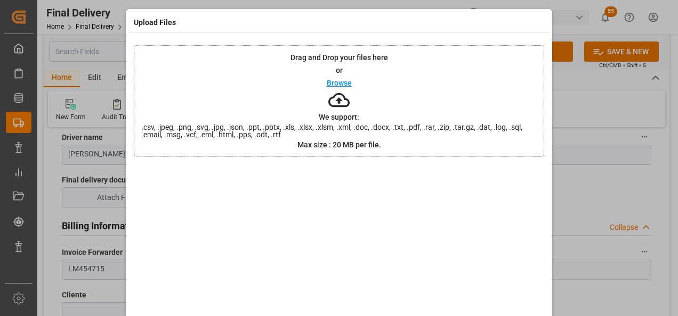
click at [330, 83] on p "Browse" at bounding box center [339, 82] width 25 height 7
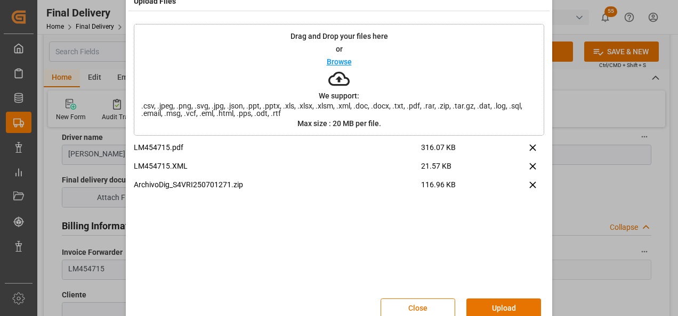
scroll to position [42, 0]
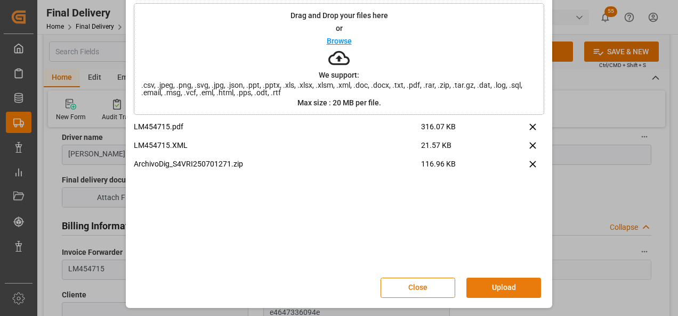
click at [488, 282] on button "Upload" at bounding box center [503, 288] width 75 height 20
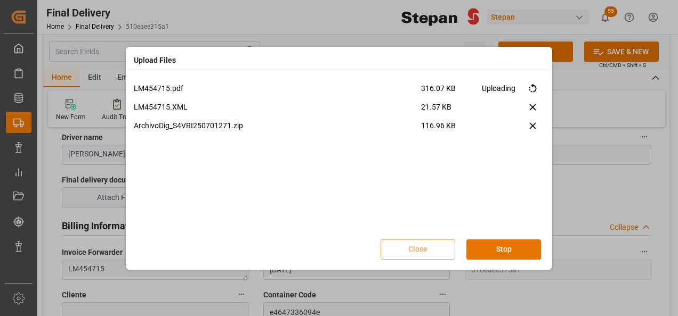
scroll to position [0, 0]
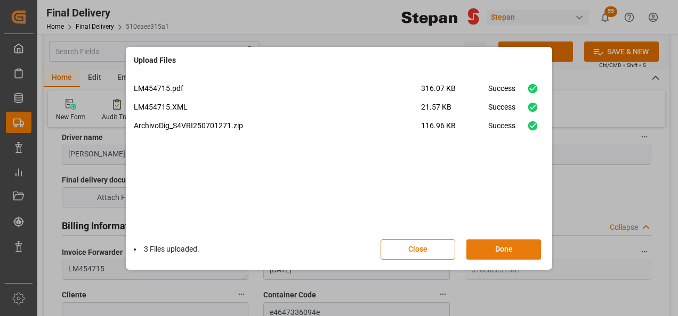
click at [501, 246] on button "Done" at bounding box center [503, 250] width 75 height 20
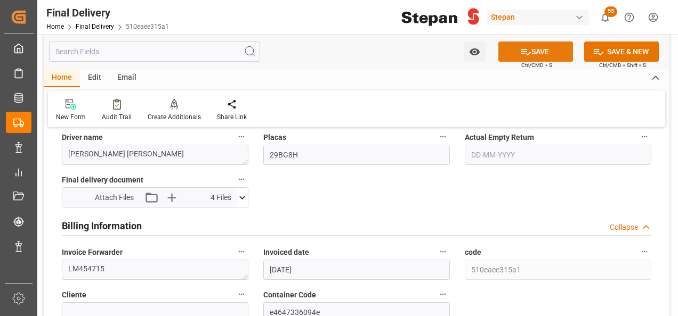
click at [538, 53] on button "SAVE" at bounding box center [535, 52] width 75 height 20
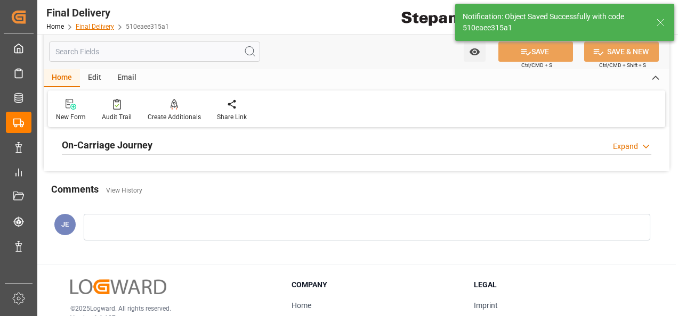
click at [91, 25] on link "Final Delivery" at bounding box center [95, 26] width 38 height 7
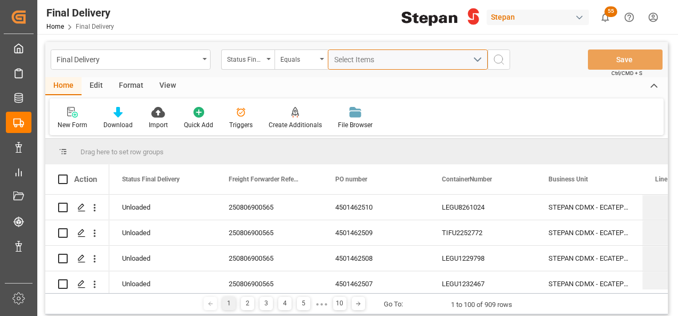
click at [332, 56] on button "Select Items" at bounding box center [408, 60] width 160 height 20
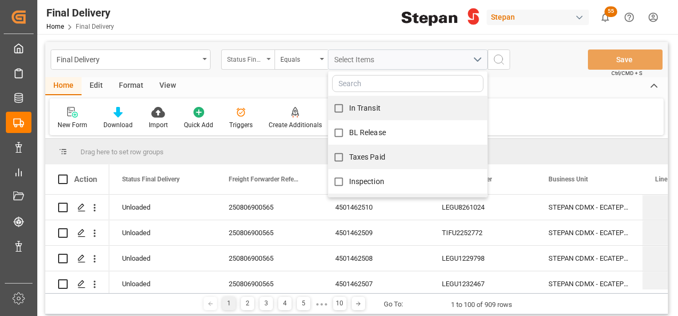
click at [257, 56] on div "Status Final Delivery" at bounding box center [245, 58] width 36 height 12
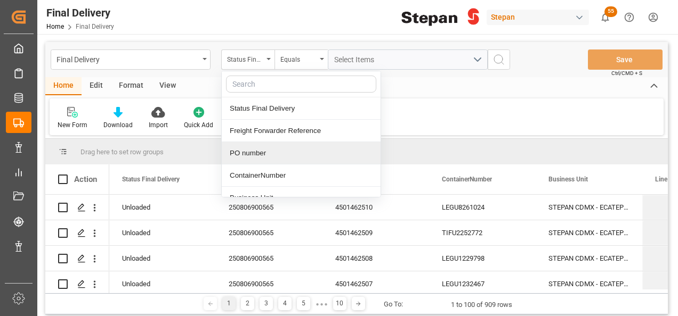
click at [251, 152] on div "PO number" at bounding box center [301, 153] width 159 height 22
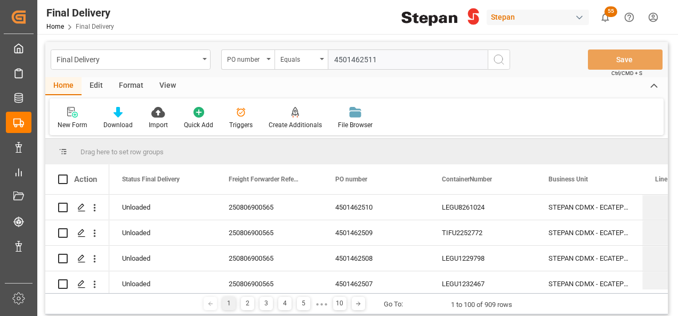
type input "4501462511"
click at [501, 58] on icon "search button" at bounding box center [498, 59] width 13 height 13
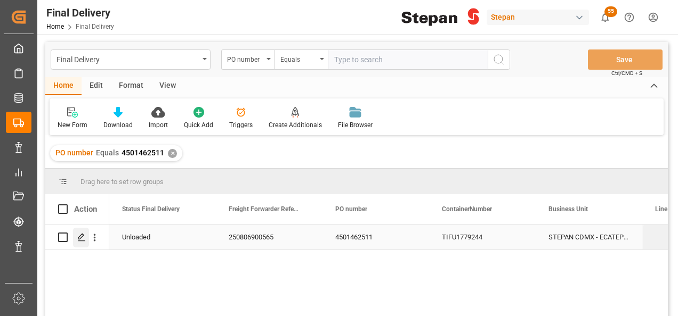
click at [75, 237] on div "Press SPACE to select this row." at bounding box center [81, 238] width 16 height 20
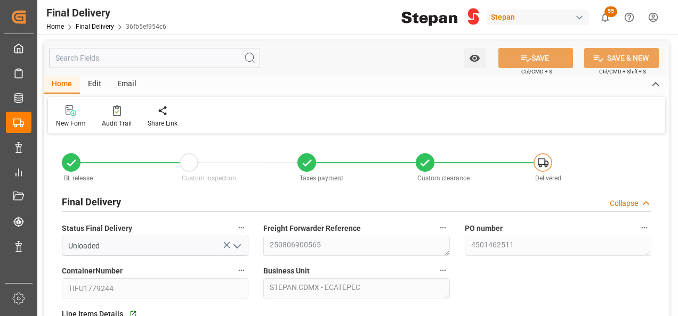
type input "[DATE]"
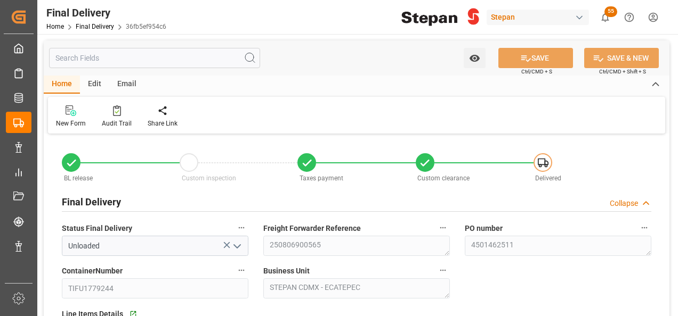
type input "[DATE] 00:00"
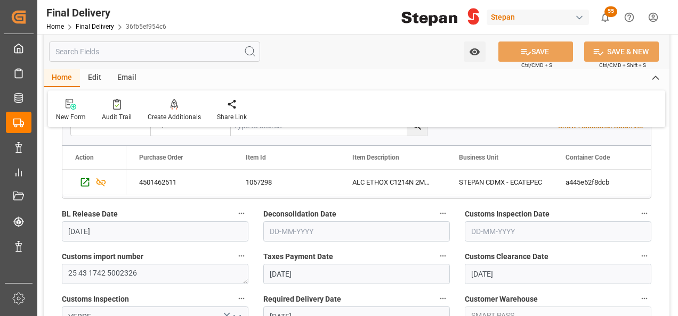
scroll to position [320, 0]
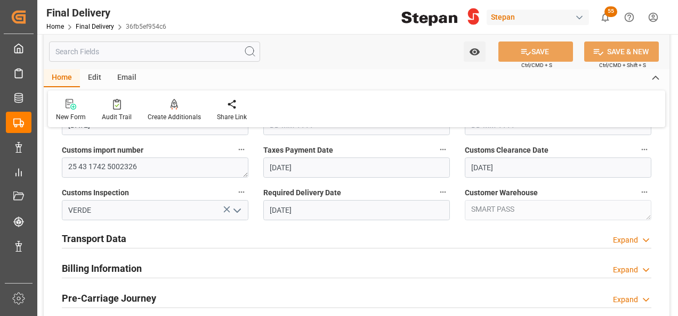
click at [92, 271] on h2 "Billing Information" at bounding box center [102, 269] width 80 height 14
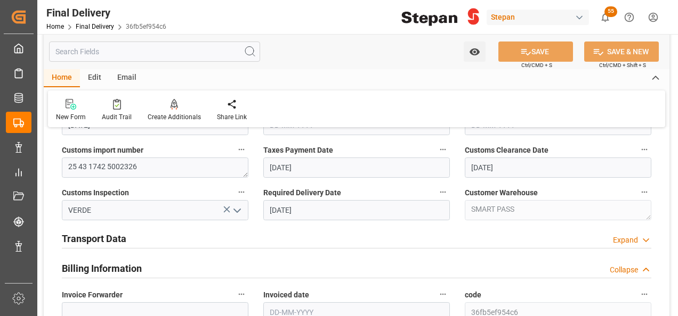
click at [99, 239] on h2 "Transport Data" at bounding box center [94, 239] width 64 height 14
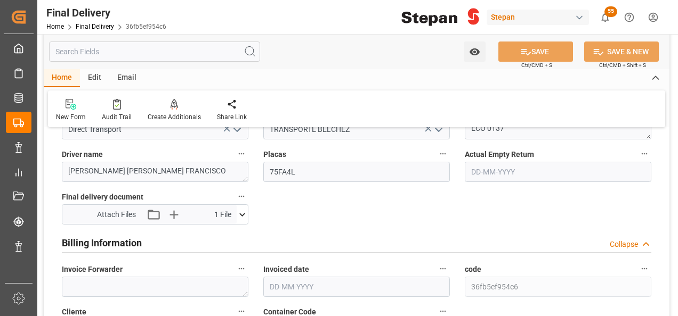
scroll to position [533, 0]
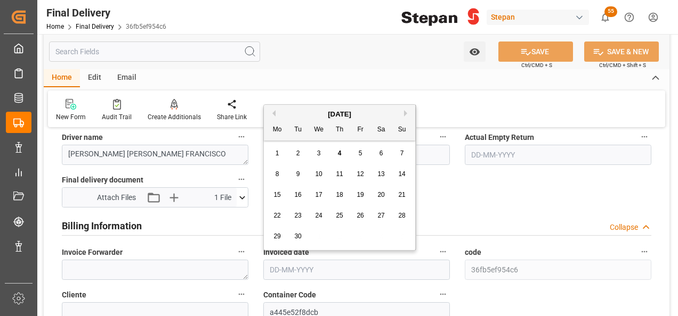
click at [289, 270] on input "text" at bounding box center [356, 270] width 186 height 20
click at [299, 116] on div "[DATE]" at bounding box center [339, 114] width 151 height 11
click at [321, 156] on div "3" at bounding box center [318, 154] width 13 height 13
type input "[DATE]"
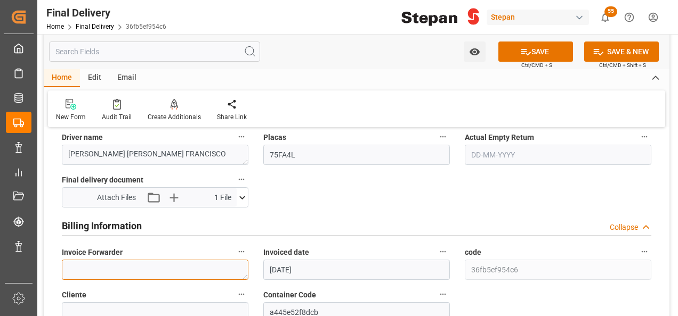
click at [116, 268] on textarea at bounding box center [155, 270] width 186 height 20
paste textarea "LM454716"
type textarea "LM454716"
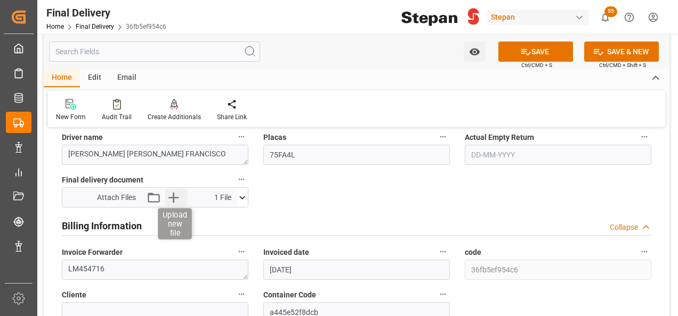
click at [174, 193] on icon "button" at bounding box center [173, 197] width 17 height 17
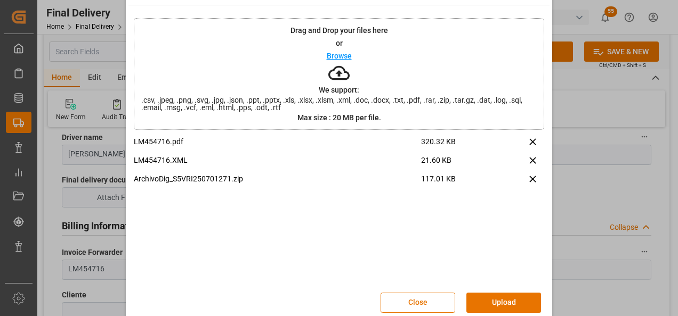
scroll to position [42, 0]
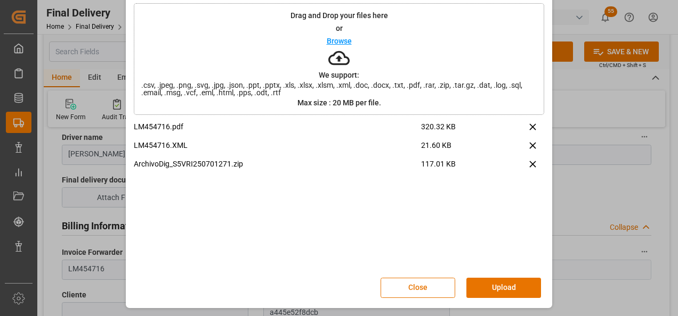
drag, startPoint x: 504, startPoint y: 286, endPoint x: 503, endPoint y: 279, distance: 7.0
click at [503, 286] on button "Upload" at bounding box center [503, 288] width 75 height 20
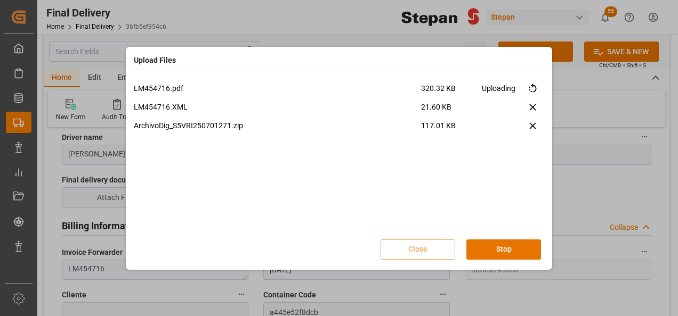
scroll to position [0, 0]
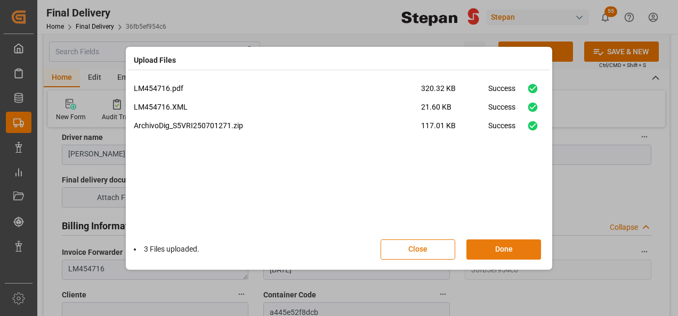
click at [512, 256] on button "Done" at bounding box center [503, 250] width 75 height 20
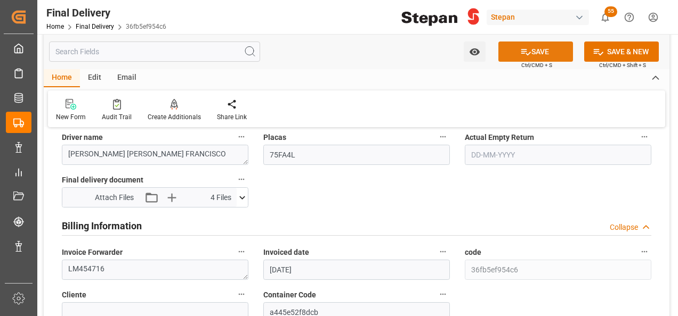
click at [535, 51] on button "SAVE" at bounding box center [535, 52] width 75 height 20
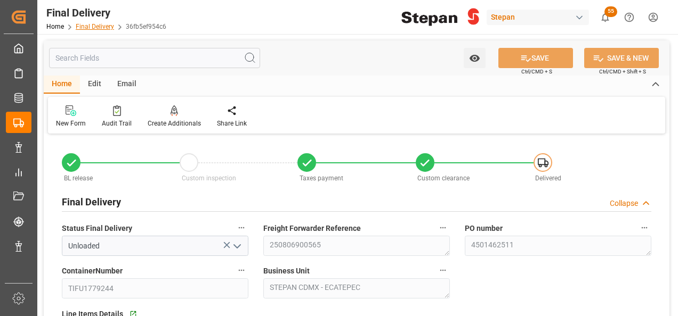
click at [84, 25] on link "Final Delivery" at bounding box center [95, 26] width 38 height 7
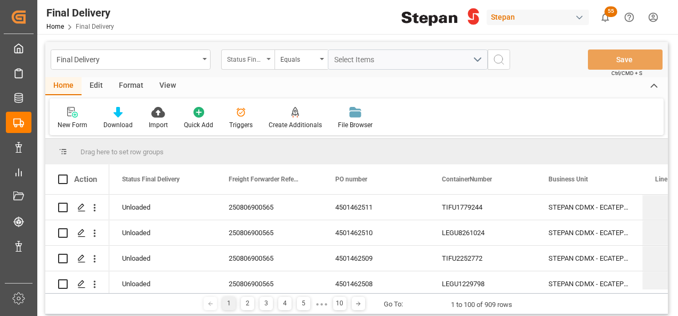
click at [248, 60] on div "Status Final Delivery" at bounding box center [245, 58] width 36 height 12
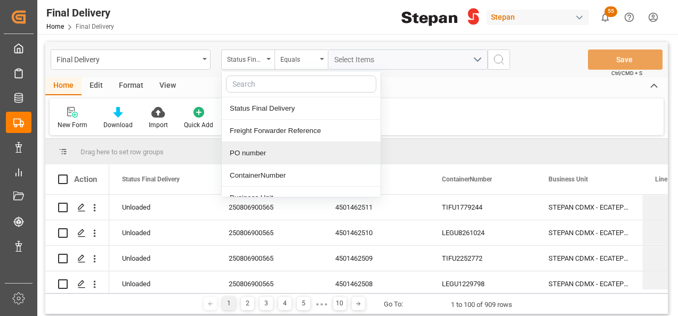
click at [246, 152] on div "PO number" at bounding box center [301, 153] width 159 height 22
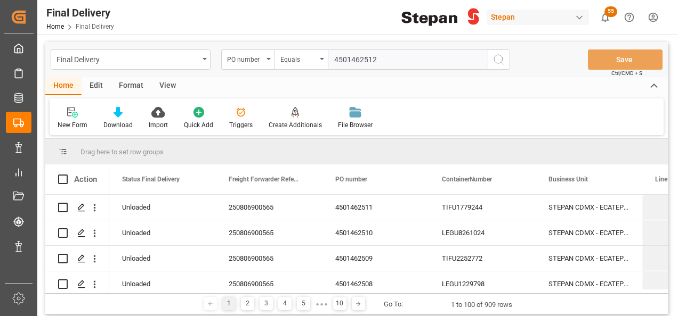
type input "4501462512"
click at [498, 59] on icon "search button" at bounding box center [498, 59] width 13 height 13
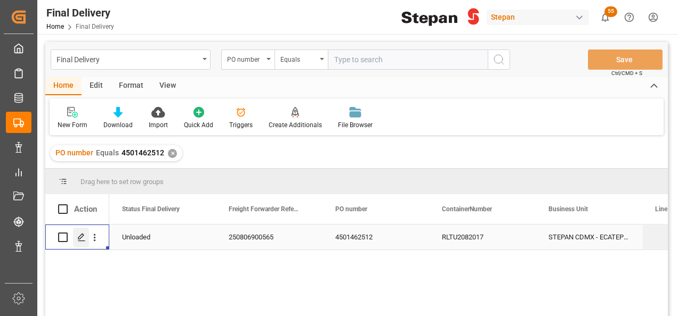
click at [86, 234] on div "Press SPACE to select this row." at bounding box center [81, 238] width 16 height 20
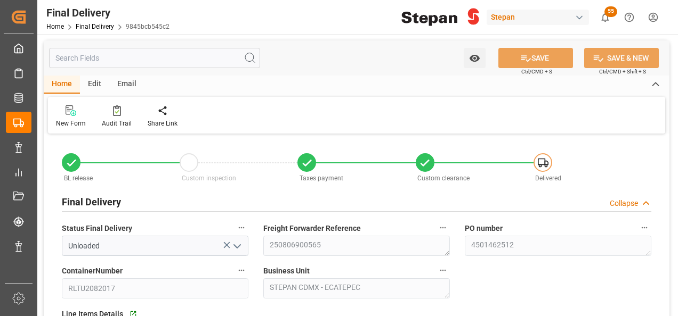
type input "[DATE]"
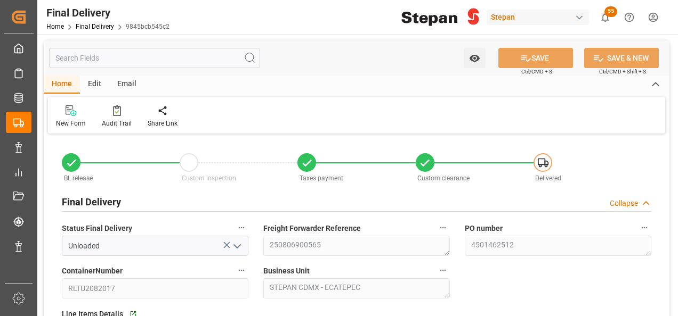
type input "[DATE] 00:00"
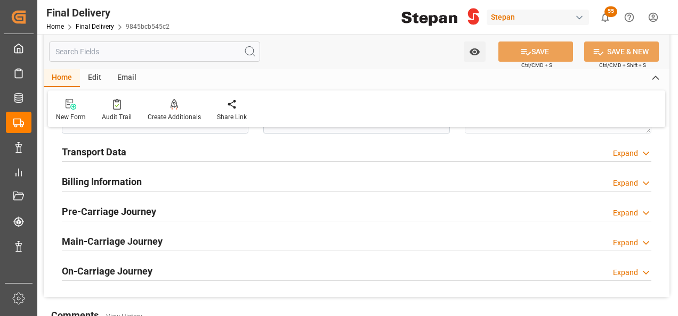
scroll to position [426, 0]
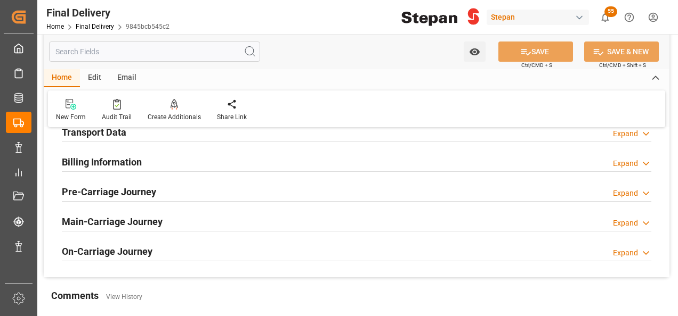
click at [98, 132] on h2 "Transport Data" at bounding box center [94, 132] width 64 height 14
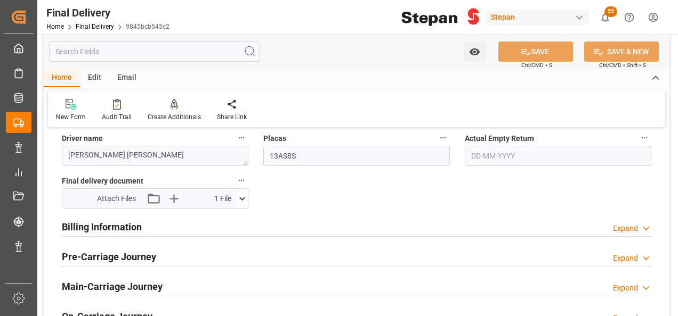
scroll to position [533, 0]
click at [98, 224] on h2 "Billing Information" at bounding box center [102, 226] width 80 height 14
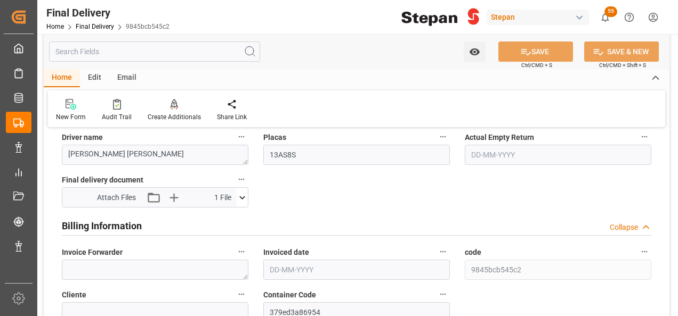
click at [294, 267] on input "text" at bounding box center [356, 270] width 186 height 20
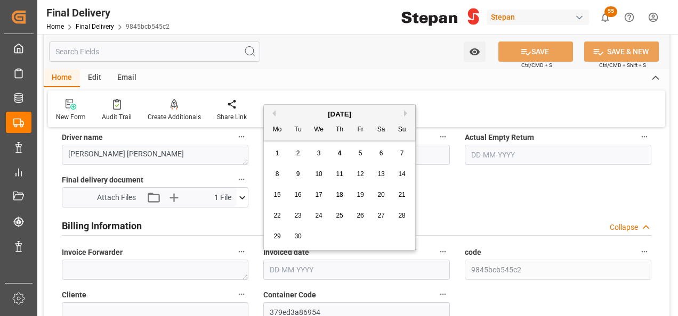
drag, startPoint x: 300, startPoint y: 119, endPoint x: 304, endPoint y: 125, distance: 6.5
click at [300, 120] on div "Mo Tu We Th Fr Sa Su" at bounding box center [339, 130] width 151 height 21
drag, startPoint x: 319, startPoint y: 152, endPoint x: 315, endPoint y: 189, distance: 36.9
click at [319, 151] on span "3" at bounding box center [319, 153] width 4 height 7
type input "[DATE]"
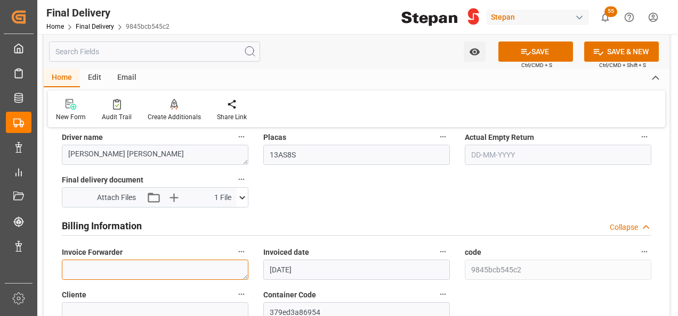
click at [107, 263] on textarea at bounding box center [155, 270] width 186 height 20
paste textarea "LM454718"
type textarea "LM454718"
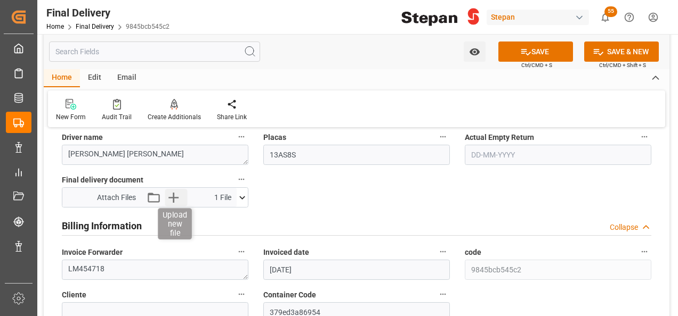
click at [168, 199] on icon "button" at bounding box center [173, 197] width 17 height 17
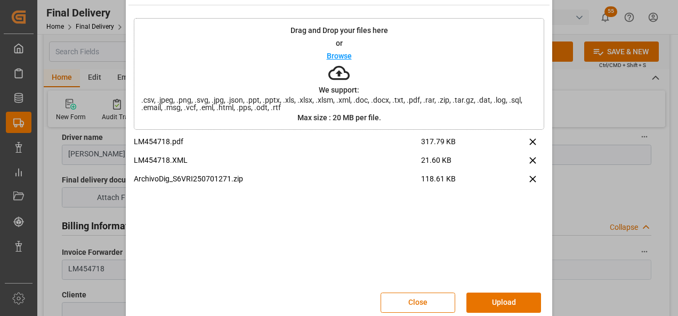
scroll to position [42, 0]
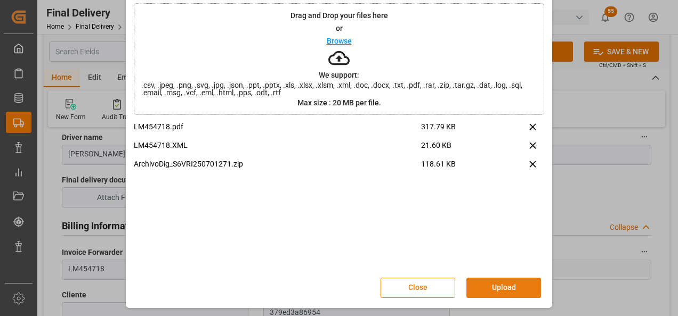
click at [488, 279] on button "Upload" at bounding box center [503, 288] width 75 height 20
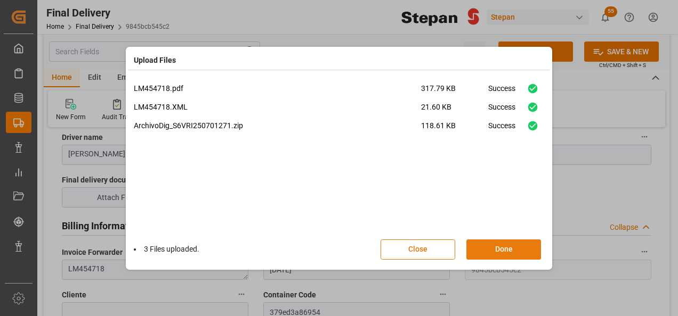
click at [504, 253] on button "Done" at bounding box center [503, 250] width 75 height 20
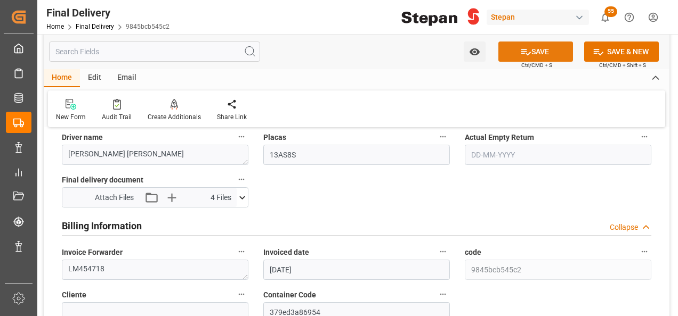
click at [535, 52] on button "SAVE" at bounding box center [535, 52] width 75 height 20
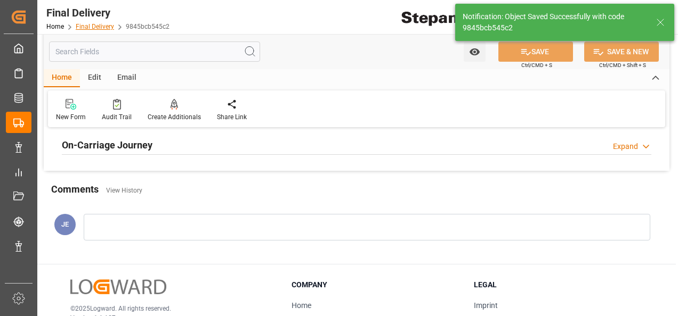
click at [92, 27] on link "Final Delivery" at bounding box center [95, 26] width 38 height 7
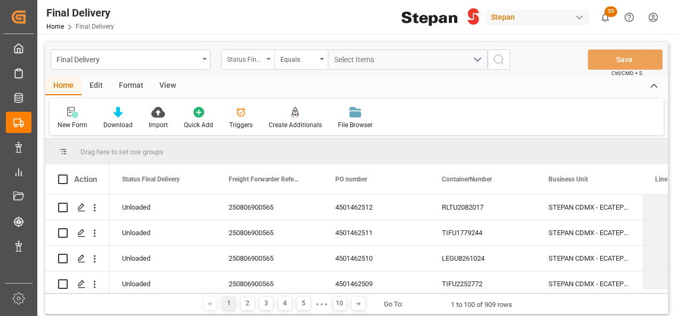
click at [260, 59] on div "Status Final Delivery" at bounding box center [245, 58] width 36 height 12
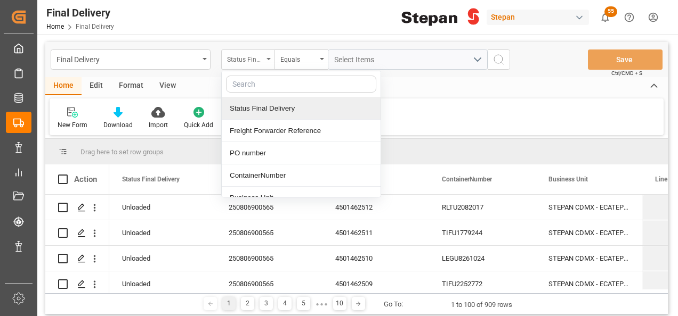
click at [267, 58] on icon "close menu" at bounding box center [268, 59] width 4 height 2
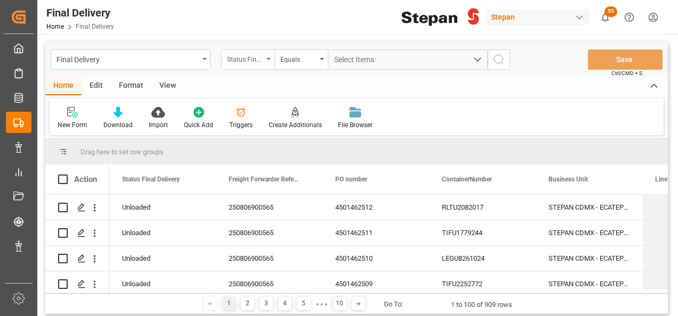
click at [267, 58] on icon "open menu" at bounding box center [268, 59] width 4 height 2
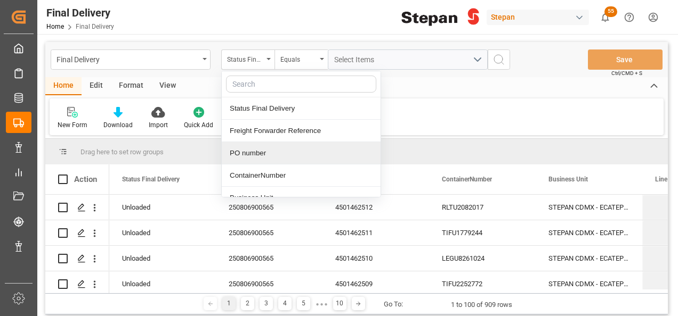
click at [232, 151] on div "PO number" at bounding box center [301, 153] width 159 height 22
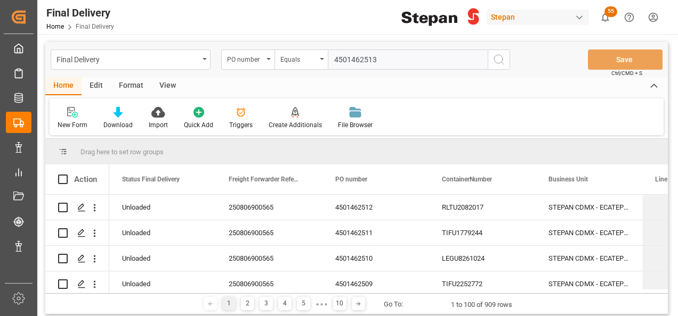
type input "4501462513"
drag, startPoint x: 492, startPoint y: 58, endPoint x: 492, endPoint y: 53, distance: 5.4
click at [492, 58] on button "search button" at bounding box center [498, 60] width 22 height 20
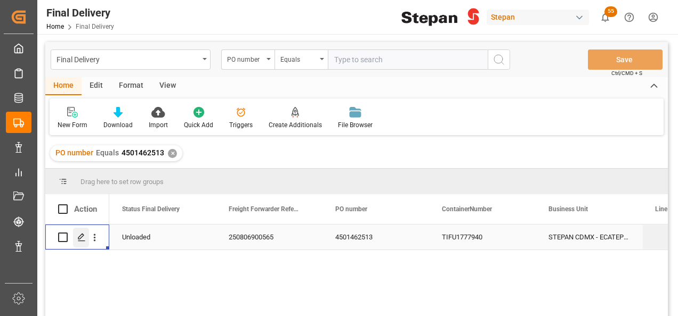
click at [78, 237] on icon "Press SPACE to select this row." at bounding box center [81, 237] width 9 height 9
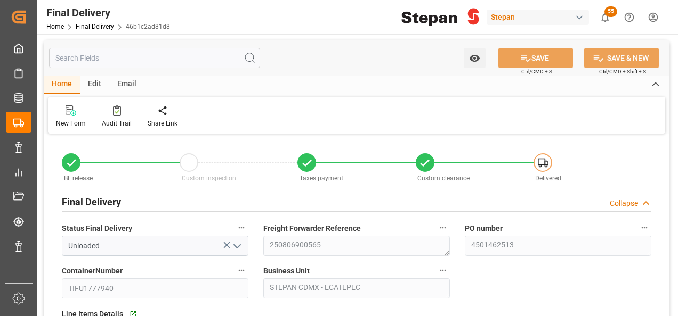
type input "[DATE]"
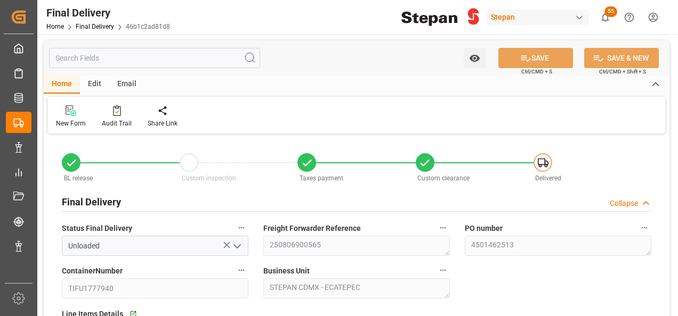
type input "[DATE] 00:00"
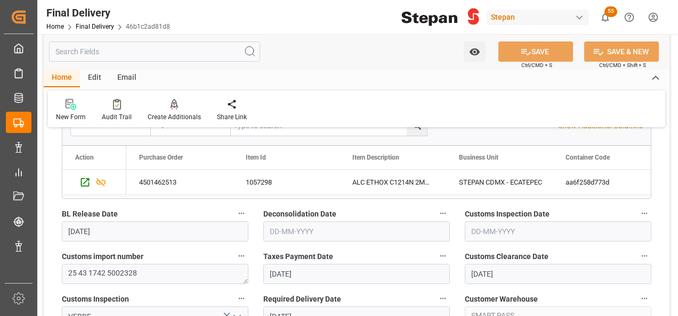
scroll to position [373, 0]
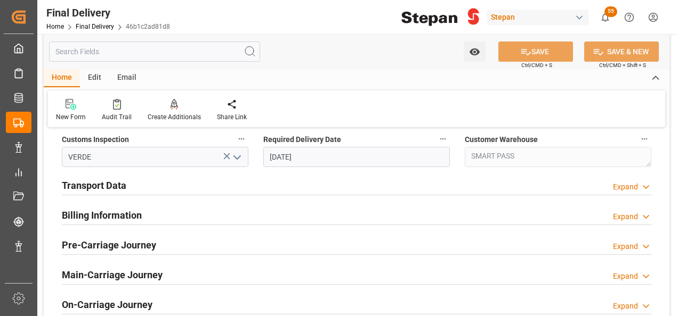
click at [123, 222] on h2 "Billing Information" at bounding box center [102, 215] width 80 height 14
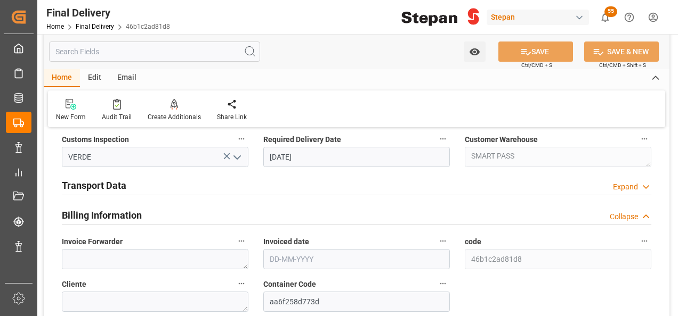
click at [110, 186] on h2 "Transport Data" at bounding box center [94, 185] width 64 height 14
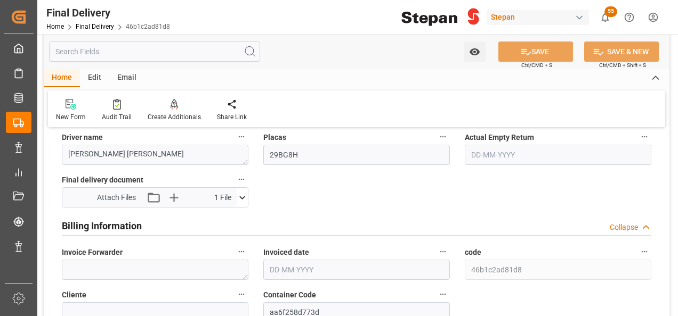
scroll to position [586, 0]
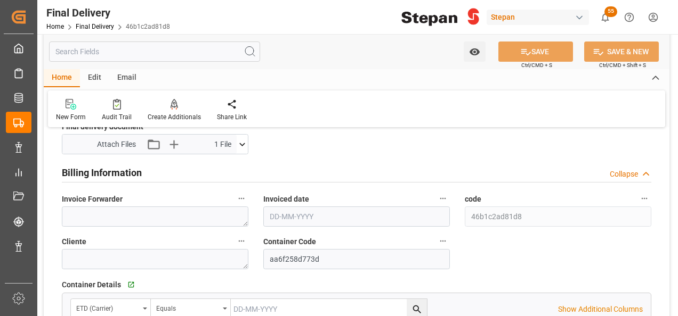
click at [272, 213] on input "text" at bounding box center [356, 217] width 186 height 20
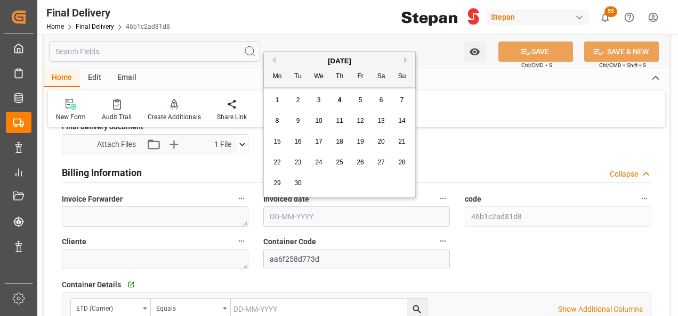
click at [307, 52] on div "[DATE] Mo Tu We Th Fr Sa Su" at bounding box center [339, 70] width 151 height 36
click at [317, 98] on span "3" at bounding box center [319, 99] width 4 height 7
type input "[DATE]"
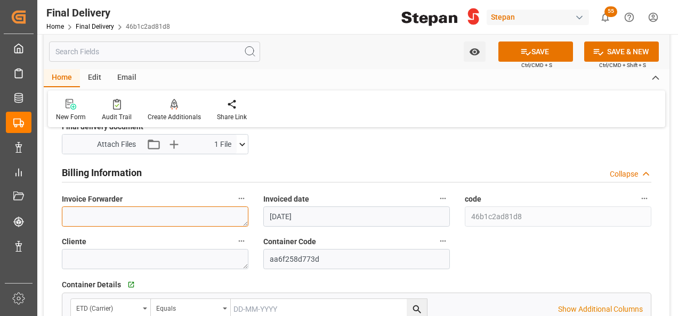
click at [174, 213] on textarea at bounding box center [155, 217] width 186 height 20
paste textarea "LM454722"
type textarea "LM454722"
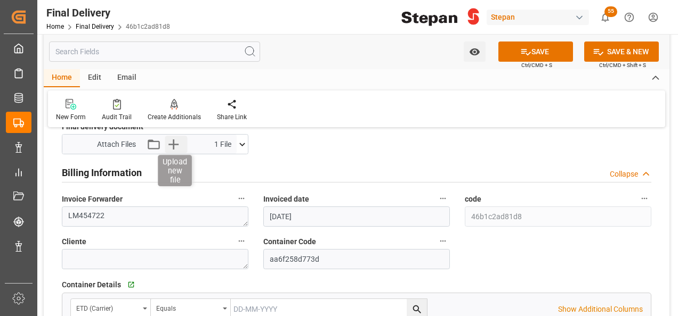
click at [178, 144] on icon "button" at bounding box center [173, 145] width 10 height 10
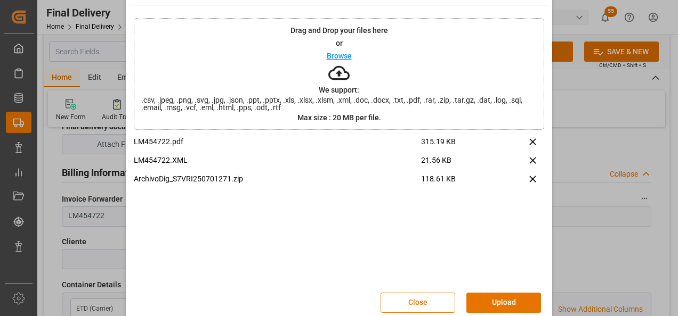
scroll to position [42, 0]
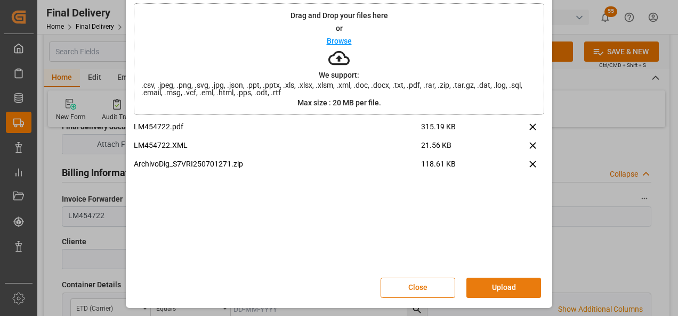
click at [501, 287] on button "Upload" at bounding box center [503, 288] width 75 height 20
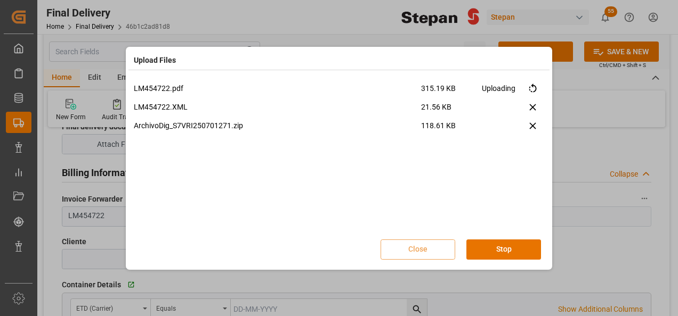
scroll to position [0, 0]
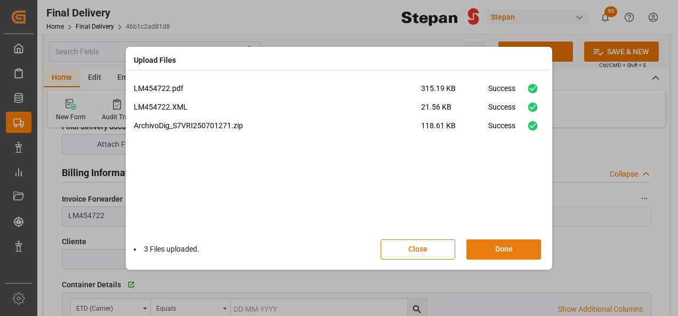
click at [498, 241] on button "Done" at bounding box center [503, 250] width 75 height 20
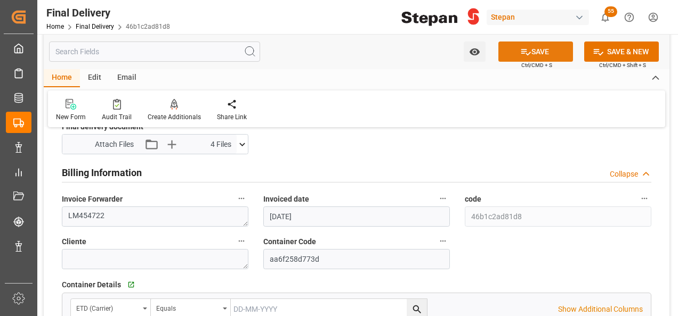
click at [539, 49] on button "SAVE" at bounding box center [535, 52] width 75 height 20
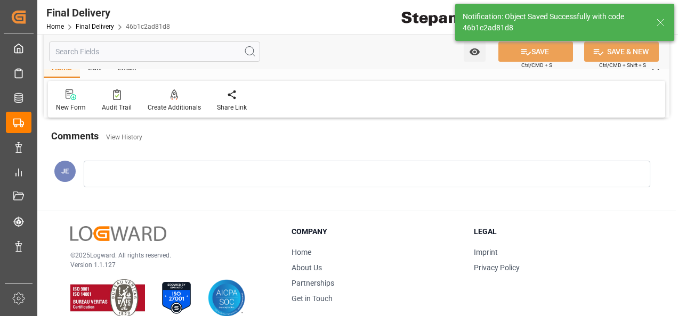
scroll to position [416, 0]
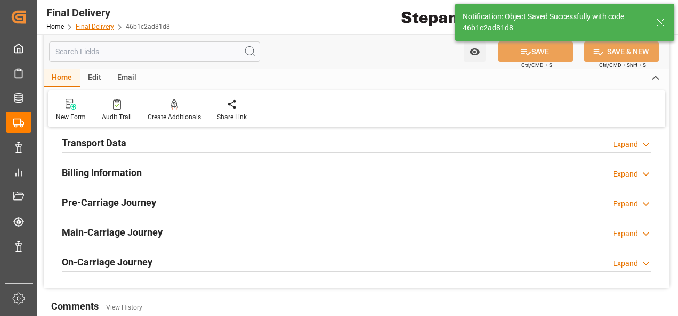
click at [93, 23] on link "Final Delivery" at bounding box center [95, 26] width 38 height 7
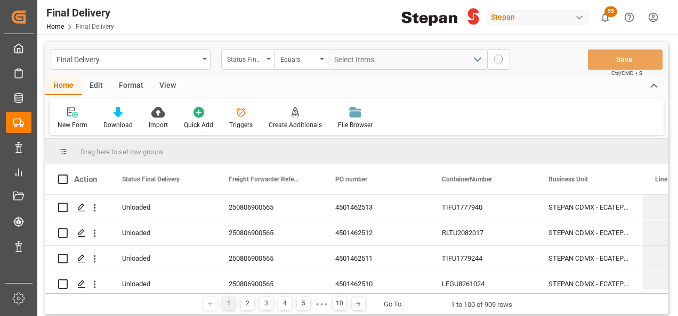
click at [263, 62] on div "Status Final Delivery" at bounding box center [247, 60] width 53 height 20
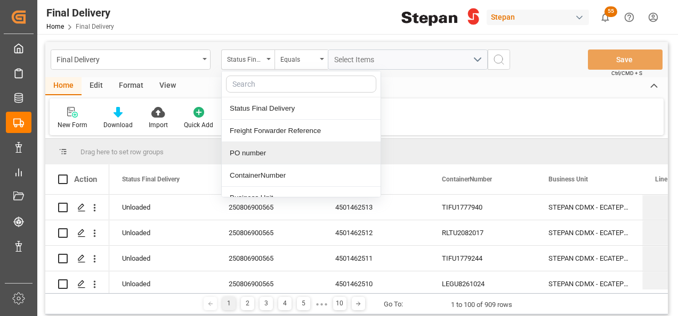
click at [248, 150] on div "PO number" at bounding box center [301, 153] width 159 height 22
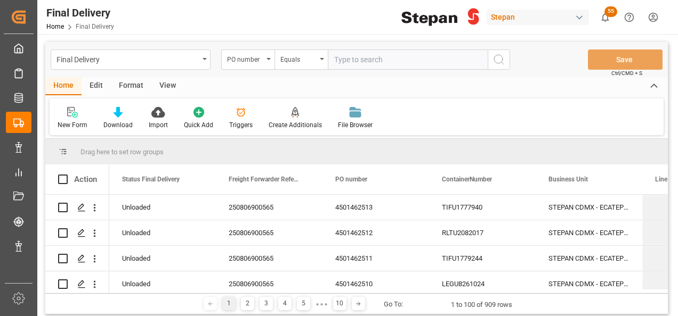
click at [359, 55] on input "text" at bounding box center [408, 60] width 160 height 20
type input "4501462514"
click at [503, 58] on icon "search button" at bounding box center [498, 59] width 13 height 13
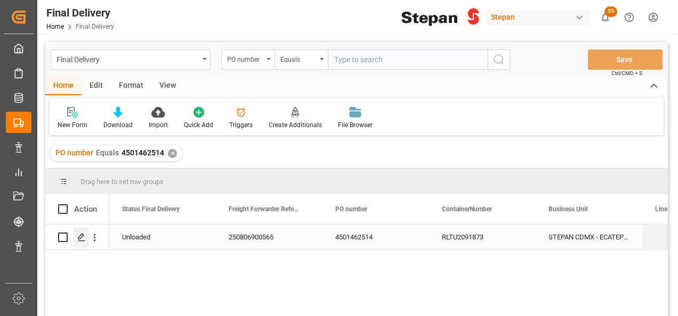
click at [83, 237] on polygon "Press SPACE to select this row." at bounding box center [80, 236] width 5 height 5
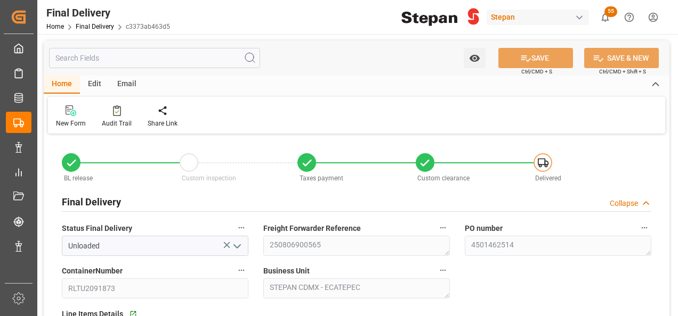
type input "[DATE]"
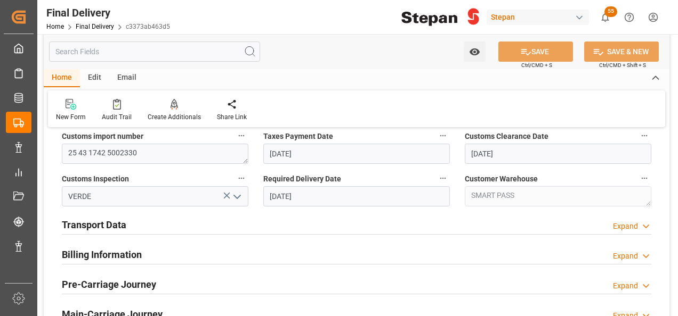
scroll to position [373, 0]
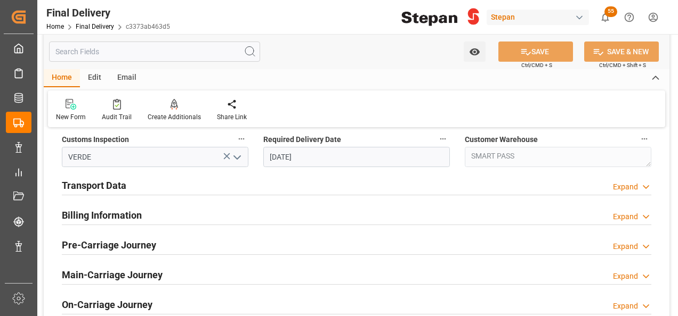
click at [86, 229] on div "BL release Custom inspection Taxes payment Custom clearance Delivered Final Del…" at bounding box center [356, 47] width 625 height 567
drag, startPoint x: 86, startPoint y: 229, endPoint x: 87, endPoint y: 216, distance: 12.8
click at [87, 216] on h2 "Billing Information" at bounding box center [102, 215] width 80 height 14
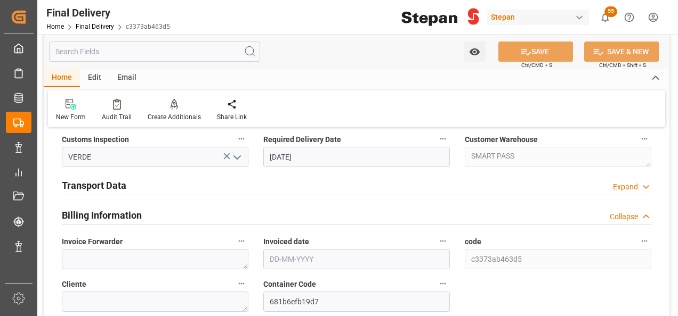
click at [102, 184] on h2 "Transport Data" at bounding box center [94, 185] width 64 height 14
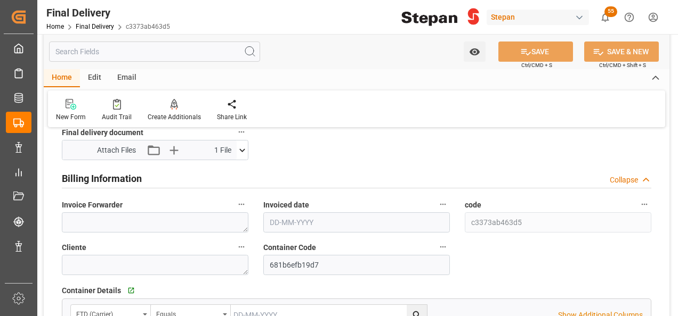
scroll to position [586, 0]
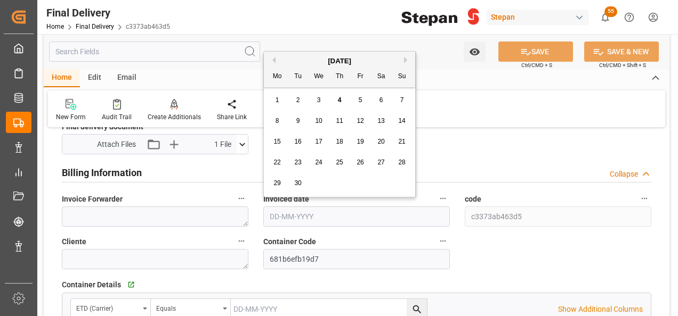
click at [306, 216] on input "text" at bounding box center [356, 217] width 186 height 20
click at [290, 54] on div "[DATE] Mo Tu We Th Fr Sa Su" at bounding box center [339, 70] width 151 height 36
click at [322, 96] on div "3" at bounding box center [318, 100] width 13 height 13
type input "[DATE]"
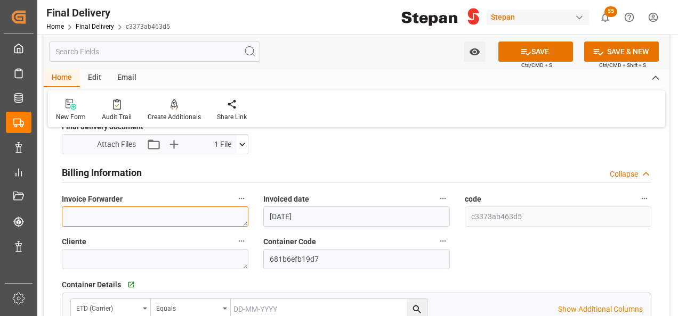
click at [112, 209] on textarea at bounding box center [155, 217] width 186 height 20
click at [112, 212] on textarea at bounding box center [155, 217] width 186 height 20
paste textarea "LM454724"
type textarea "LM454724"
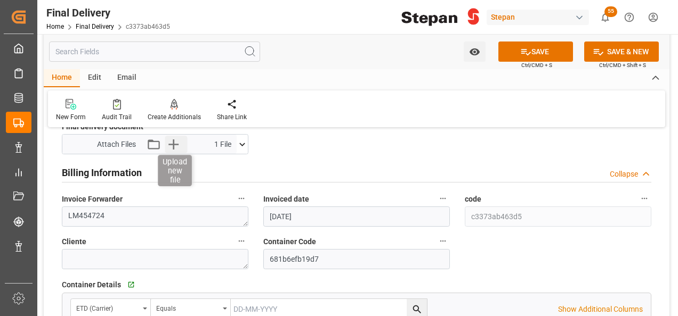
click at [177, 142] on icon "button" at bounding box center [173, 144] width 17 height 17
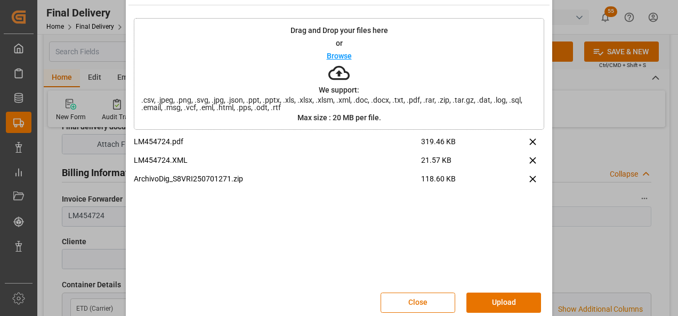
scroll to position [42, 0]
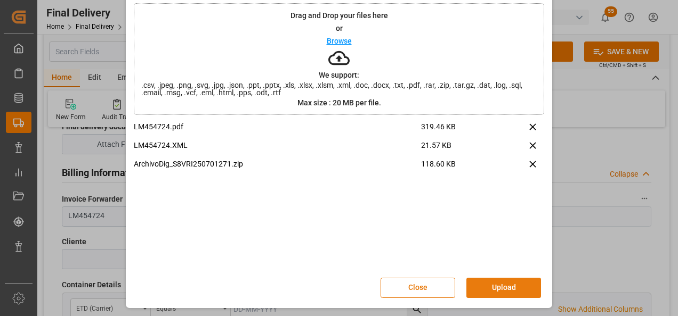
click at [511, 288] on button "Upload" at bounding box center [503, 288] width 75 height 20
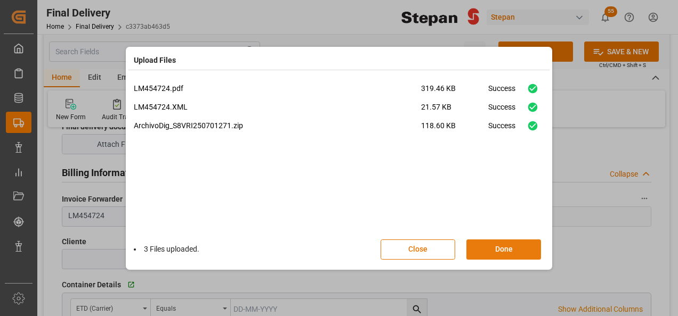
click at [498, 251] on button "Done" at bounding box center [503, 250] width 75 height 20
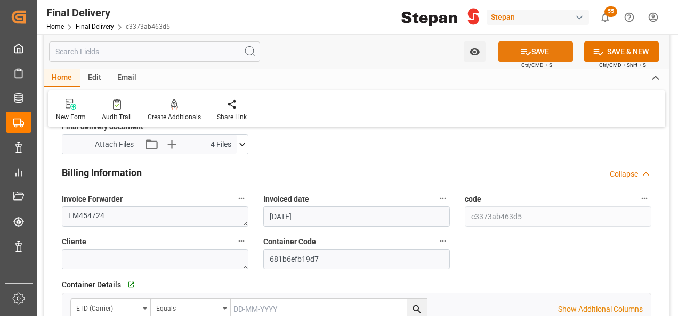
click at [534, 45] on button "SAVE" at bounding box center [535, 52] width 75 height 20
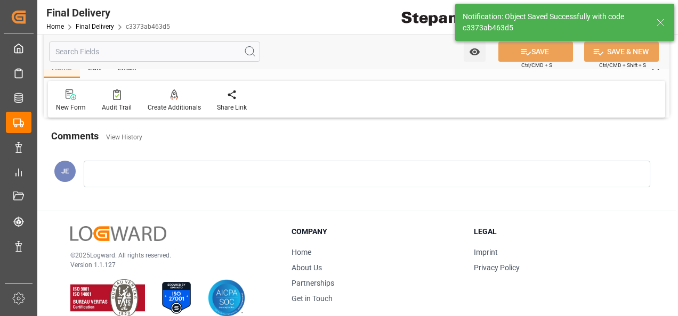
scroll to position [416, 0]
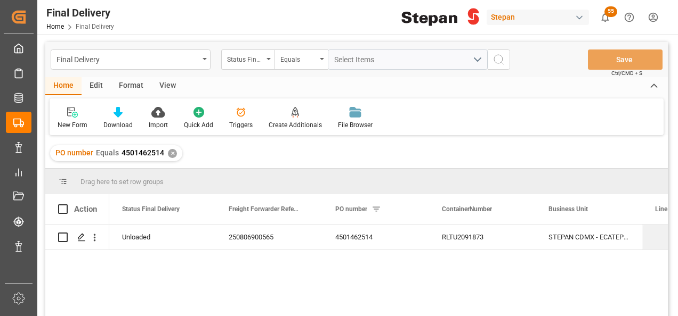
click at [168, 154] on div "✕" at bounding box center [172, 153] width 9 height 9
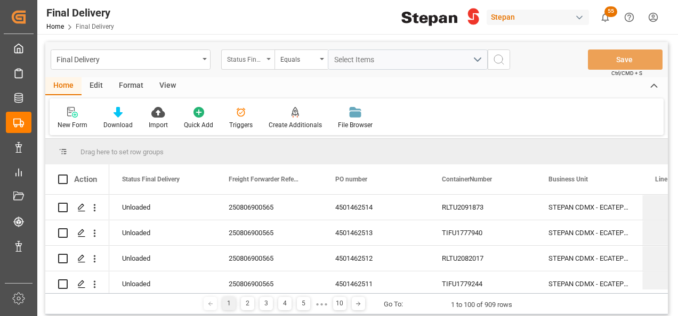
click at [264, 54] on div "Status Final Delivery" at bounding box center [247, 60] width 53 height 20
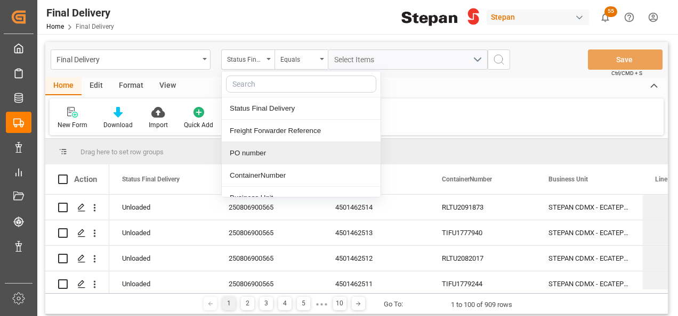
click at [250, 160] on div "PO number" at bounding box center [301, 153] width 159 height 22
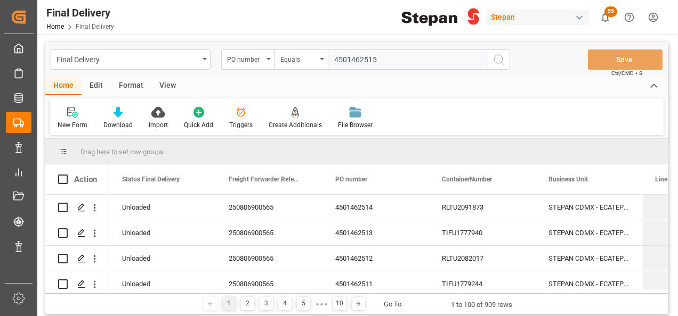
type input "4501462515"
click at [503, 61] on icon "search button" at bounding box center [498, 59] width 13 height 13
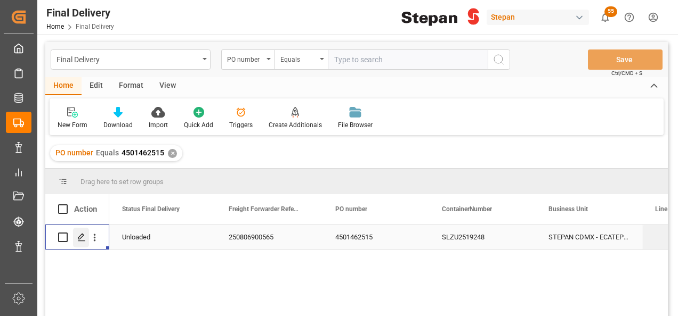
click at [78, 239] on polygon "Press SPACE to select this row." at bounding box center [80, 236] width 5 height 5
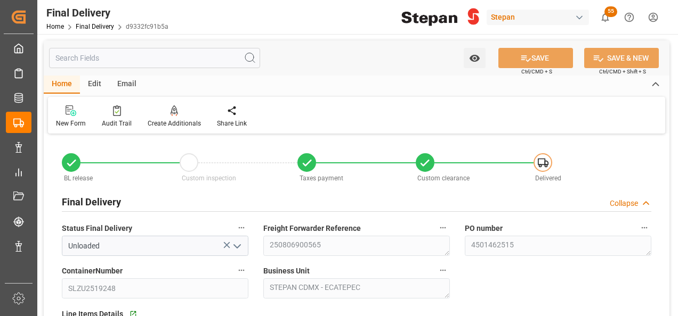
type input "[DATE]"
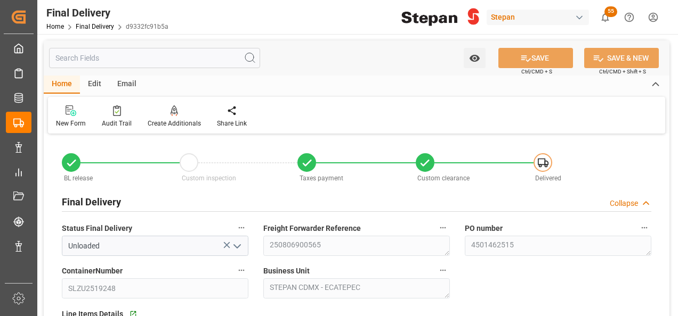
type input "[DATE] 00:00"
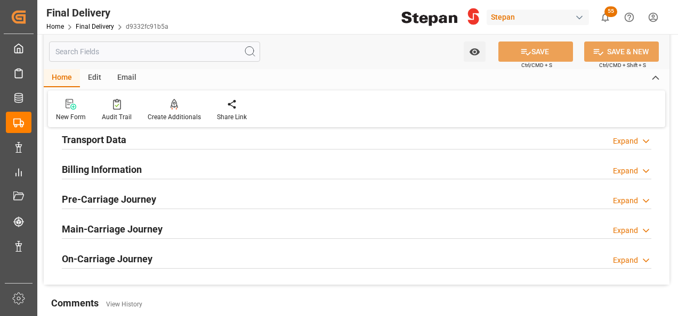
scroll to position [373, 0]
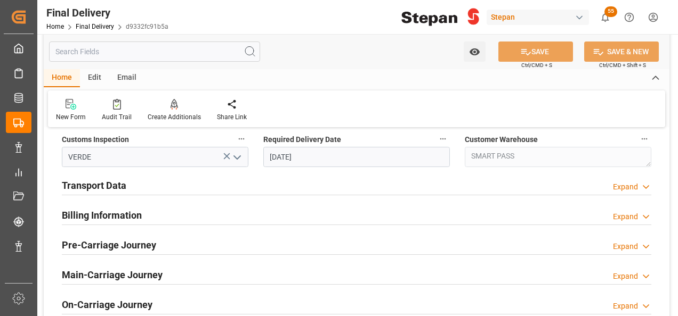
click at [96, 210] on h2 "Billing Information" at bounding box center [102, 215] width 80 height 14
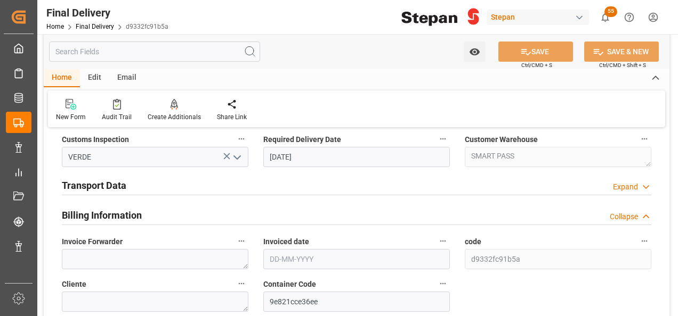
click at [102, 184] on h2 "Transport Data" at bounding box center [94, 185] width 64 height 14
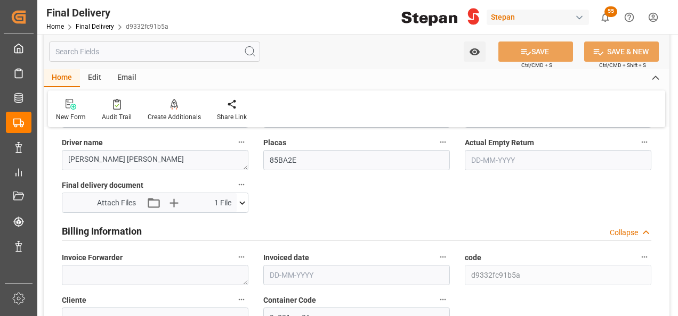
scroll to position [533, 0]
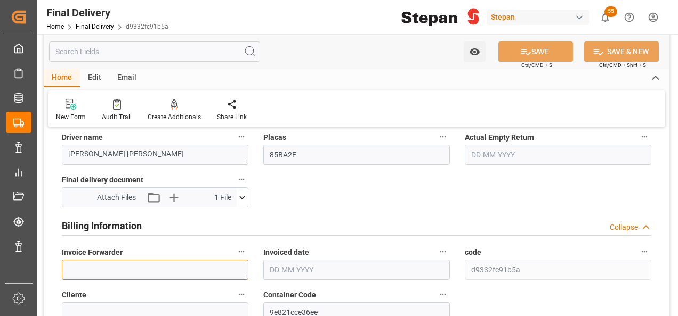
click at [94, 262] on textarea at bounding box center [155, 270] width 186 height 20
paste textarea "LM454727"
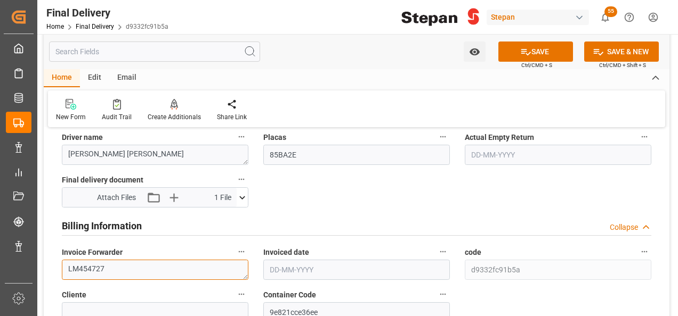
type textarea "LM454727"
click at [304, 266] on input "text" at bounding box center [356, 270] width 186 height 20
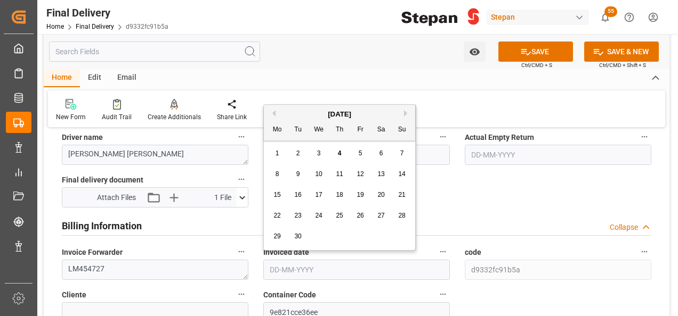
click at [299, 108] on div "[DATE] Mo Tu We Th Fr Sa Su" at bounding box center [339, 123] width 151 height 36
click at [324, 152] on div "3" at bounding box center [318, 154] width 13 height 13
type input "[DATE]"
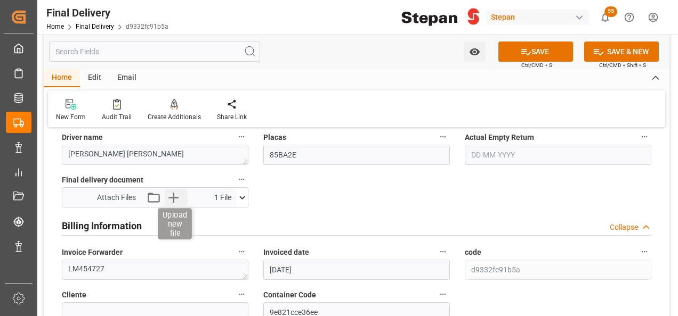
click at [175, 196] on icon "button" at bounding box center [173, 197] width 17 height 17
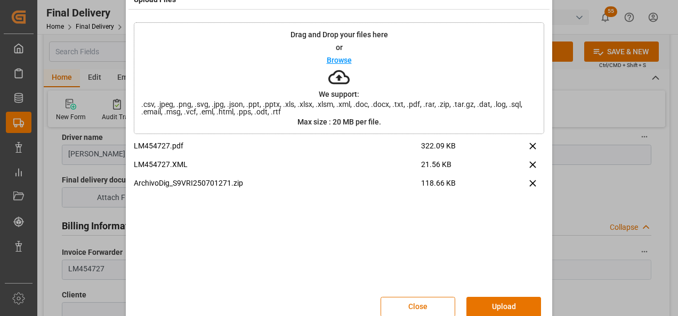
scroll to position [42, 0]
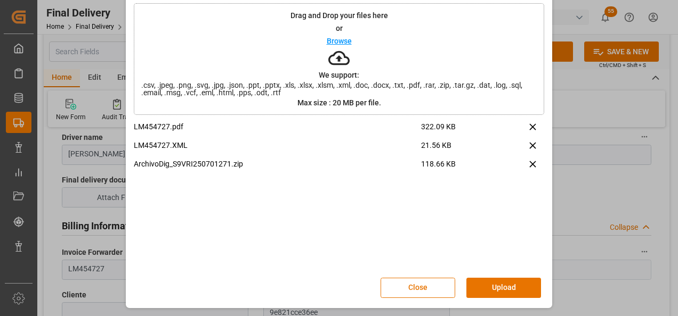
click at [504, 288] on button "Upload" at bounding box center [503, 288] width 75 height 20
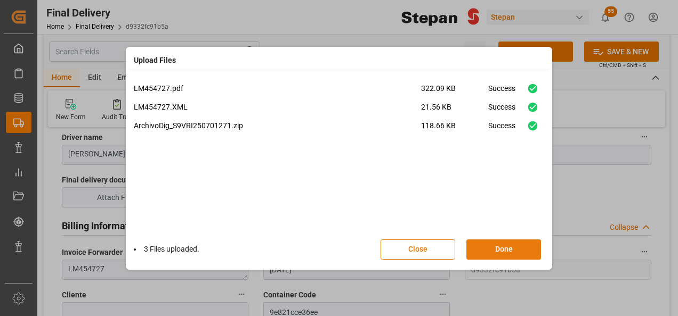
click at [503, 252] on button "Done" at bounding box center [503, 250] width 75 height 20
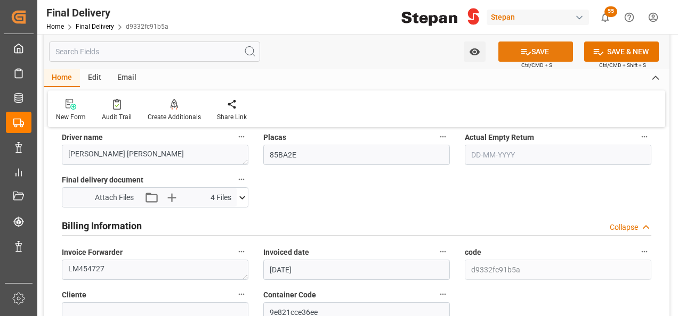
click at [537, 56] on button "SAVE" at bounding box center [535, 52] width 75 height 20
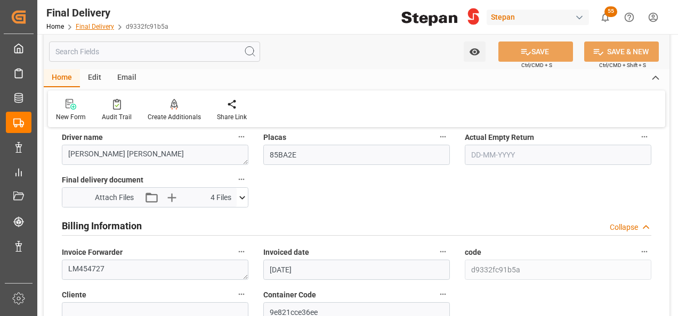
click at [96, 27] on link "Final Delivery" at bounding box center [95, 26] width 38 height 7
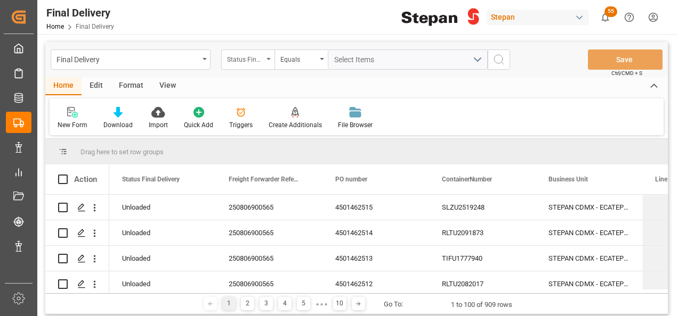
click at [257, 54] on div "Status Final Delivery" at bounding box center [245, 58] width 36 height 12
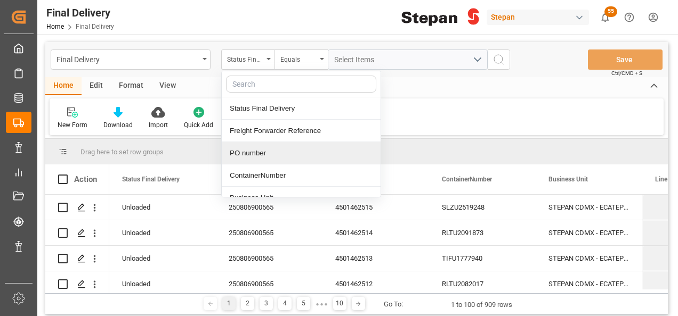
click at [248, 150] on div "PO number" at bounding box center [301, 153] width 159 height 22
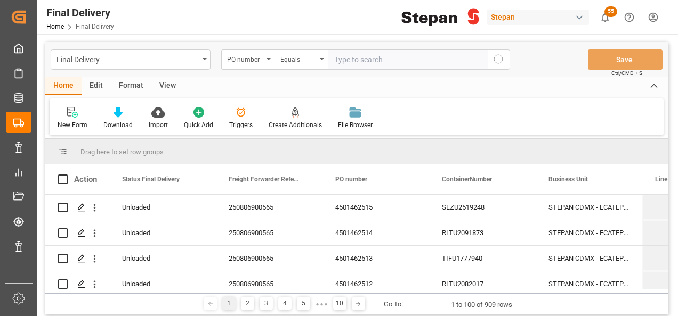
click at [347, 63] on input "text" at bounding box center [408, 60] width 160 height 20
paste input "4501462516"
type input "4501462516"
drag, startPoint x: 501, startPoint y: 58, endPoint x: 494, endPoint y: 54, distance: 7.1
click at [500, 54] on icon "search button" at bounding box center [498, 59] width 13 height 13
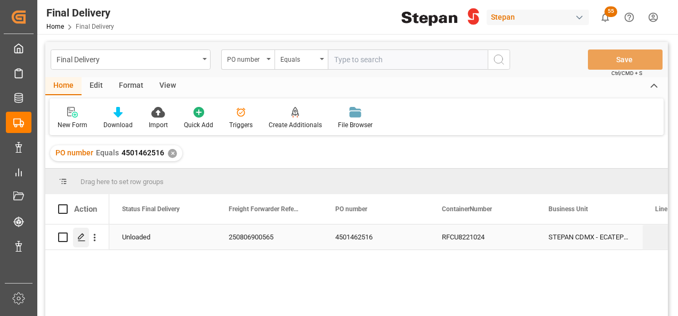
click at [77, 237] on div "Press SPACE to select this row." at bounding box center [81, 238] width 16 height 20
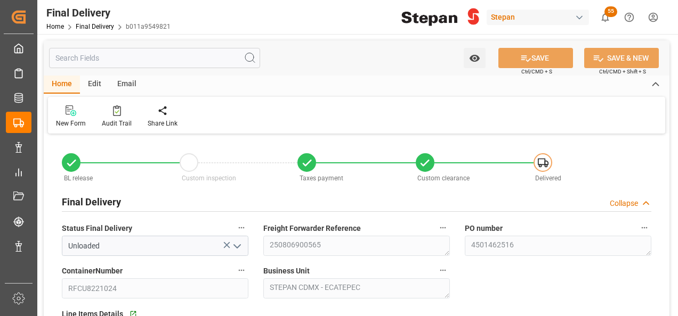
type input "[DATE]"
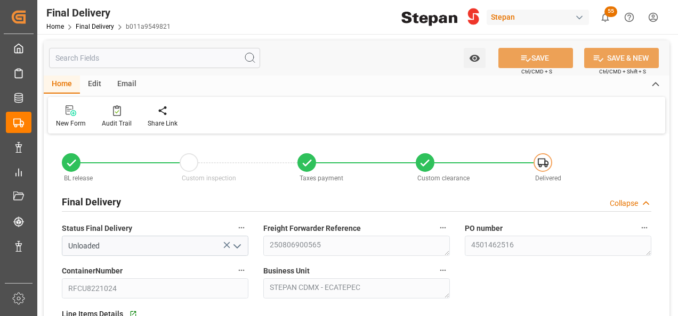
type input "[DATE] 00:00"
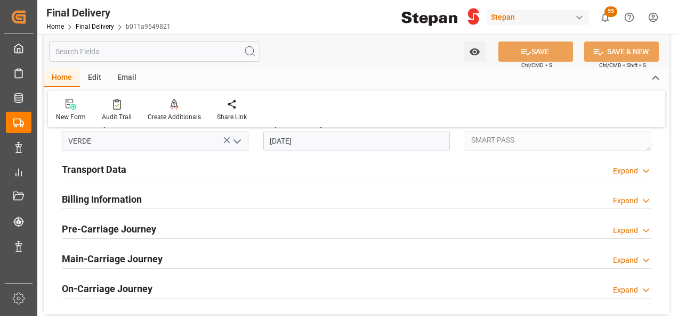
scroll to position [426, 0]
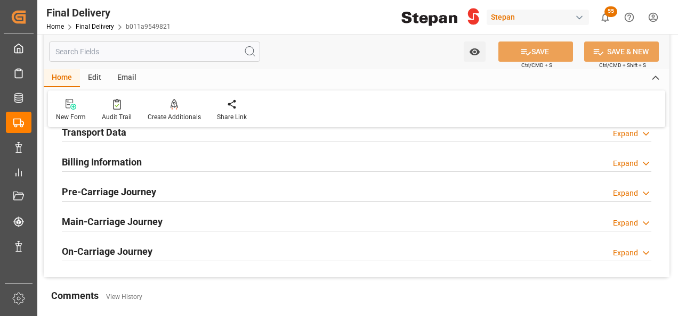
drag, startPoint x: 99, startPoint y: 163, endPoint x: 96, endPoint y: 155, distance: 8.6
click at [98, 163] on h2 "Billing Information" at bounding box center [102, 162] width 80 height 14
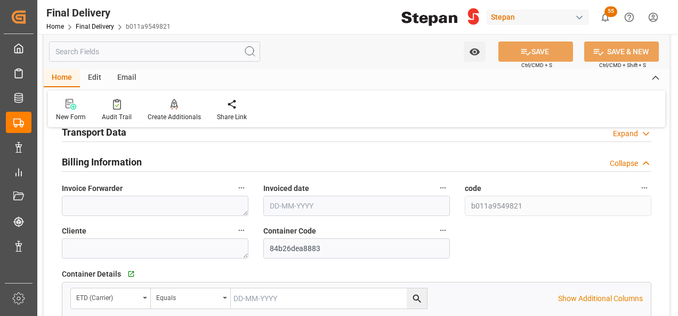
click at [107, 132] on h2 "Transport Data" at bounding box center [94, 132] width 64 height 14
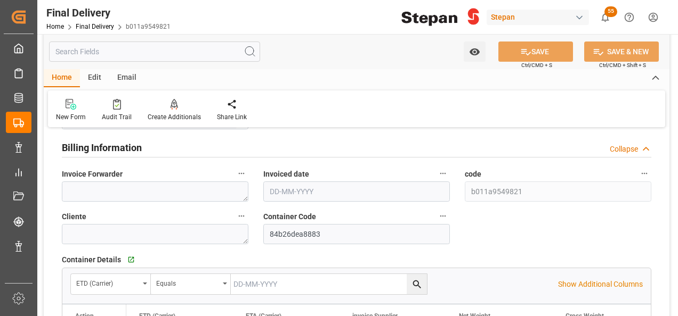
scroll to position [639, 0]
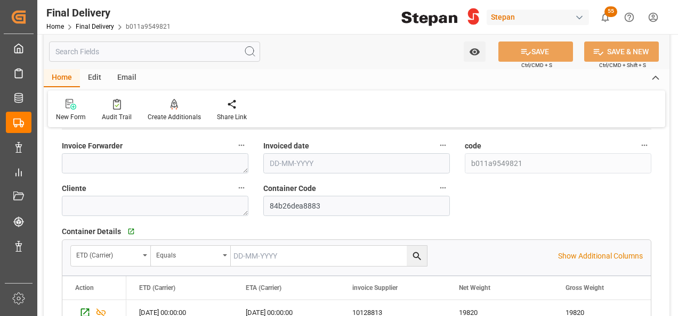
click at [299, 164] on input "text" at bounding box center [356, 163] width 186 height 20
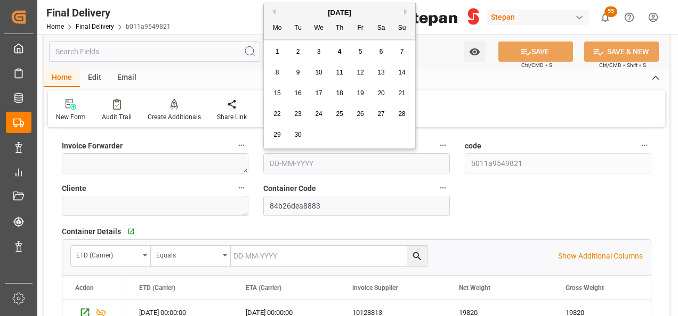
drag, startPoint x: 320, startPoint y: 51, endPoint x: 243, endPoint y: 115, distance: 99.5
click at [320, 51] on span "3" at bounding box center [319, 51] width 4 height 7
type input "[DATE]"
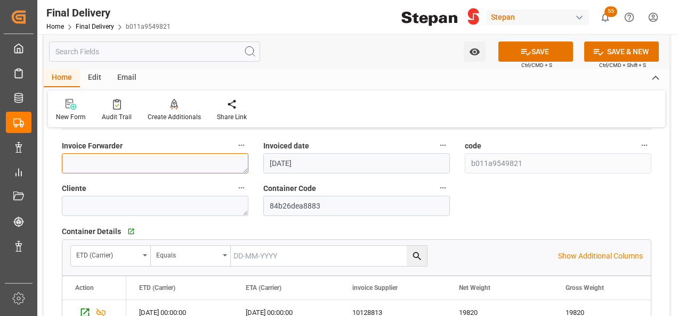
click at [133, 160] on textarea at bounding box center [155, 163] width 186 height 20
paste textarea "LM454729"
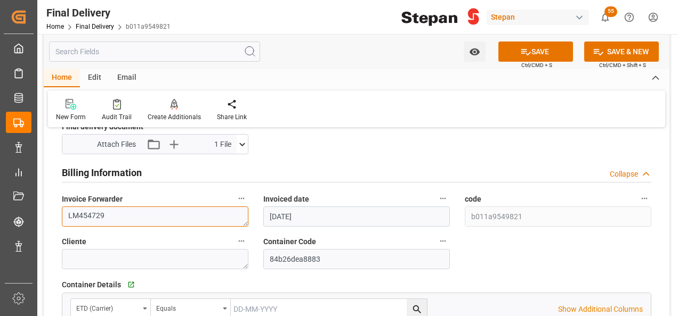
scroll to position [533, 0]
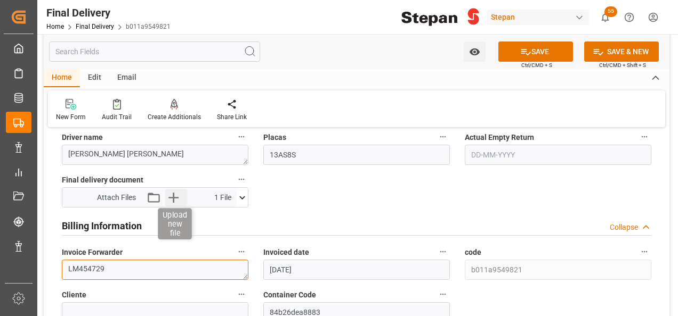
type textarea "LM454729"
click at [172, 194] on icon "button" at bounding box center [173, 197] width 17 height 17
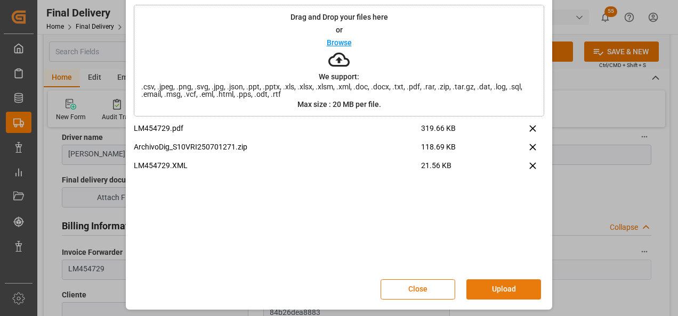
scroll to position [42, 0]
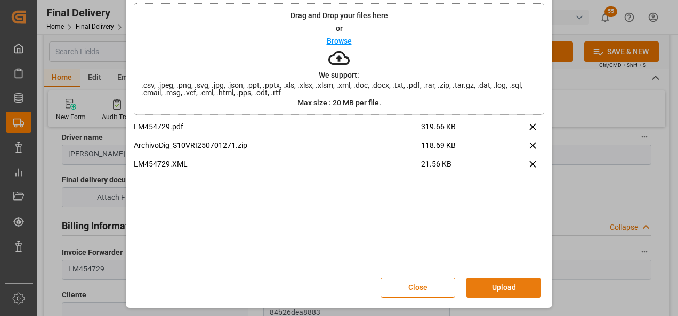
click at [483, 284] on button "Upload" at bounding box center [503, 288] width 75 height 20
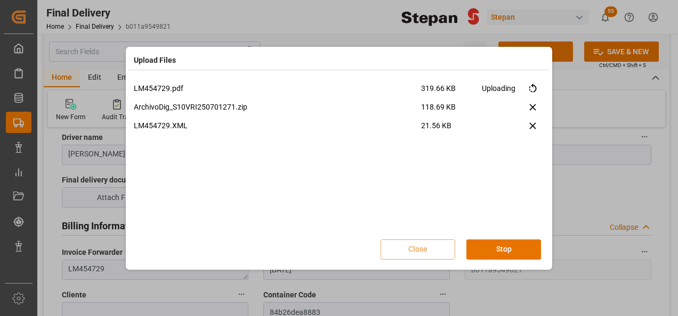
scroll to position [0, 0]
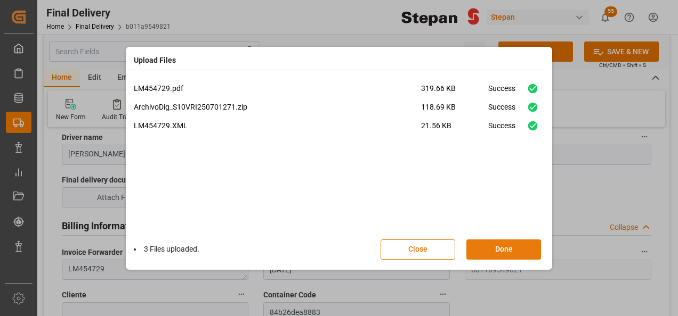
click at [488, 250] on button "Done" at bounding box center [503, 250] width 75 height 20
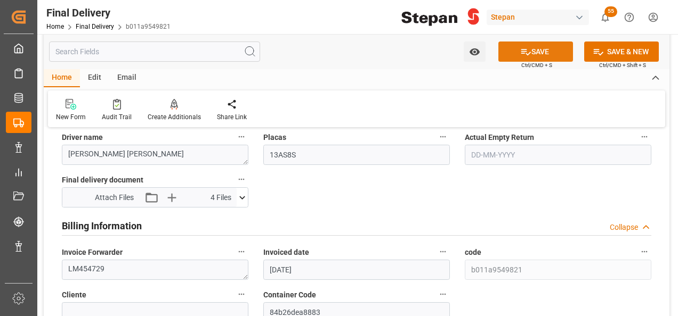
drag, startPoint x: 543, startPoint y: 51, endPoint x: 542, endPoint y: 58, distance: 6.5
click at [542, 52] on button "SAVE" at bounding box center [535, 52] width 75 height 20
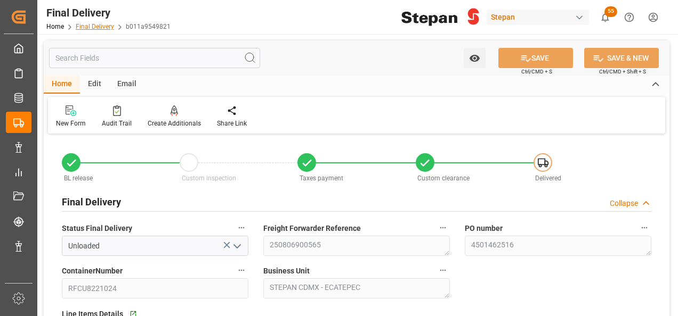
click at [88, 26] on link "Final Delivery" at bounding box center [95, 26] width 38 height 7
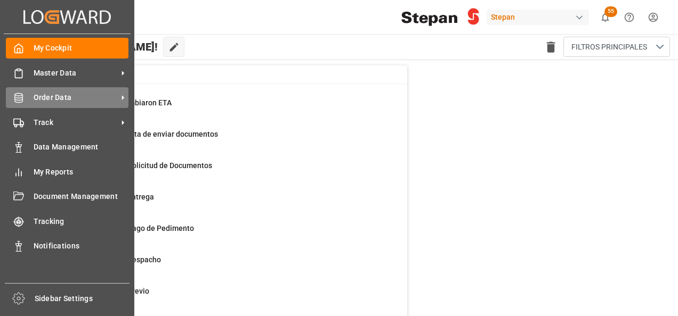
click at [71, 97] on span "Order Data" at bounding box center [76, 97] width 84 height 11
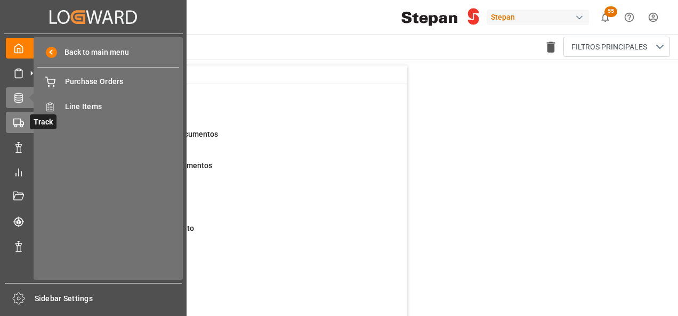
click at [19, 121] on icon at bounding box center [18, 123] width 11 height 11
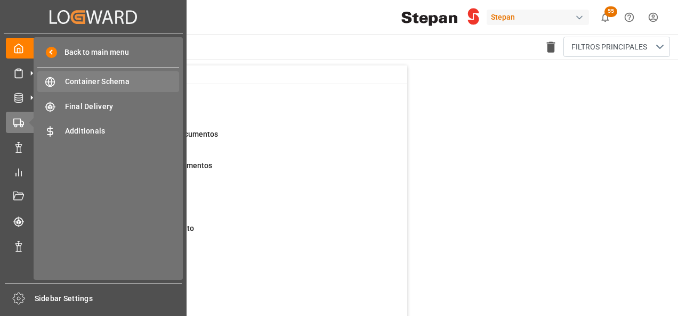
click at [93, 83] on span "Container Schema" at bounding box center [122, 81] width 115 height 11
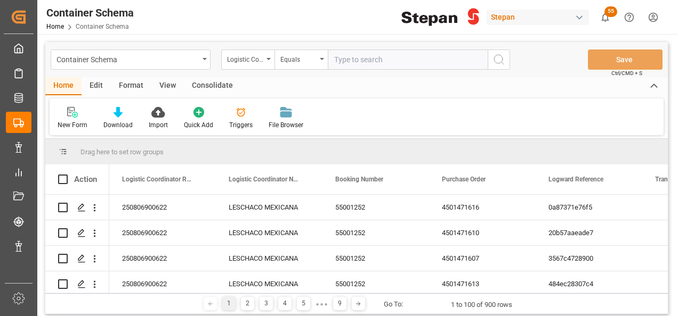
drag, startPoint x: 267, startPoint y: 60, endPoint x: 257, endPoint y: 69, distance: 13.6
click at [267, 61] on div "Logistic Coordinator Reference Number" at bounding box center [247, 60] width 53 height 20
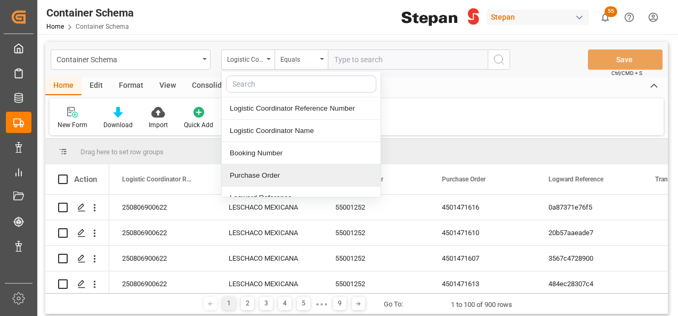
click at [246, 170] on div "Purchase Order" at bounding box center [301, 176] width 159 height 22
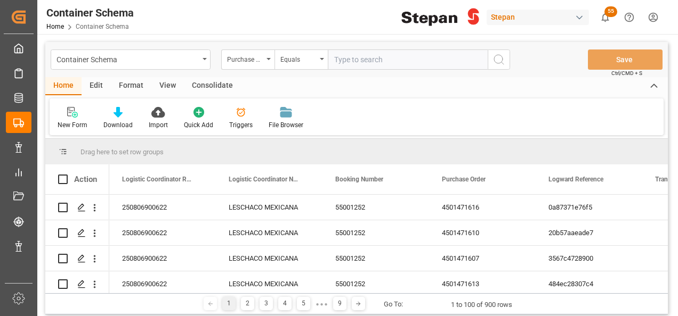
click at [344, 72] on div "Container Schema Purchase Order Equals Save Ctrl/CMD + S" at bounding box center [356, 59] width 622 height 35
click at [342, 63] on input "text" at bounding box center [408, 60] width 160 height 20
paste input "4501437232"
type input "4501437232"
click at [498, 57] on icon "search button" at bounding box center [498, 59] width 13 height 13
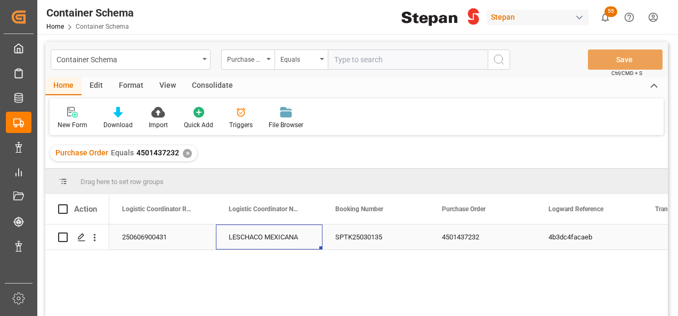
drag, startPoint x: 253, startPoint y: 240, endPoint x: 268, endPoint y: 228, distance: 19.0
click at [254, 238] on div "LESCHACO MEXICANA" at bounding box center [269, 237] width 107 height 25
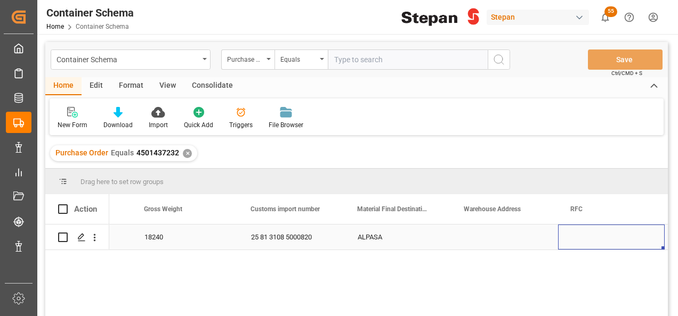
click at [370, 238] on div "ALPASA" at bounding box center [398, 237] width 107 height 25
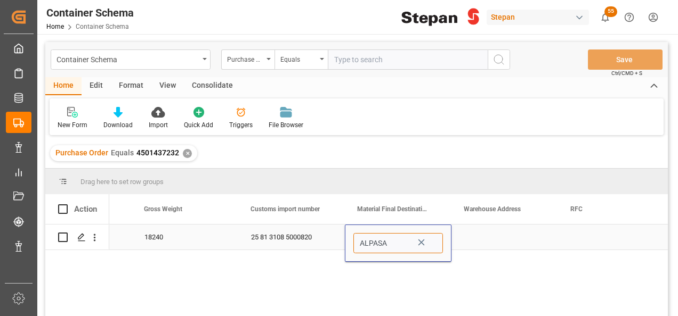
click at [434, 248] on input "ALPASA" at bounding box center [397, 243] width 89 height 20
click at [420, 241] on icon "Press SPACE to select this row." at bounding box center [421, 242] width 11 height 11
click at [431, 245] on polyline "open menu" at bounding box center [431, 243] width 6 height 3
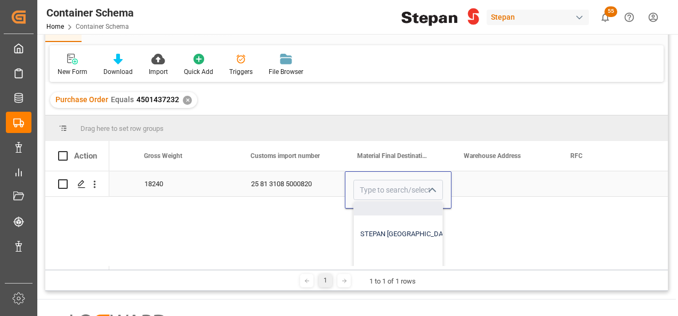
click at [392, 231] on div "STEPAN [GEOGRAPHIC_DATA] S A DE C V - [PERSON_NAME]" at bounding box center [451, 234] width 194 height 37
type input "STEPAN [GEOGRAPHIC_DATA] S A DE C V - [PERSON_NAME]"
click at [480, 189] on div "Press SPACE to select this row." at bounding box center [504, 184] width 107 height 25
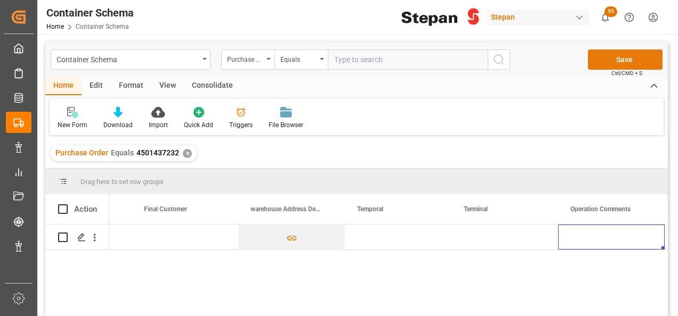
click at [608, 55] on button "Save" at bounding box center [625, 60] width 75 height 20
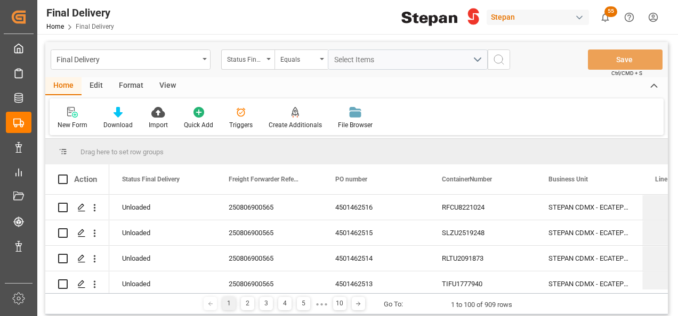
click at [266, 60] on div "Status Final Delivery" at bounding box center [247, 60] width 53 height 20
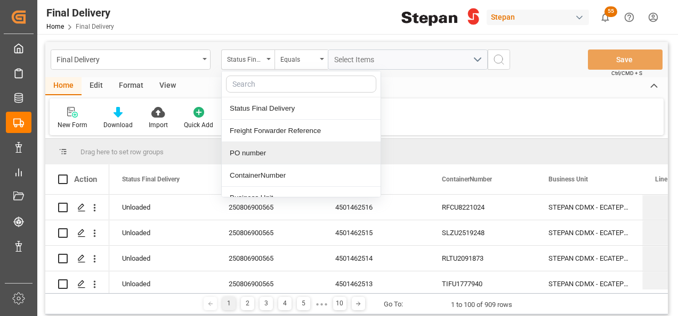
click at [243, 151] on div "PO number" at bounding box center [301, 153] width 159 height 22
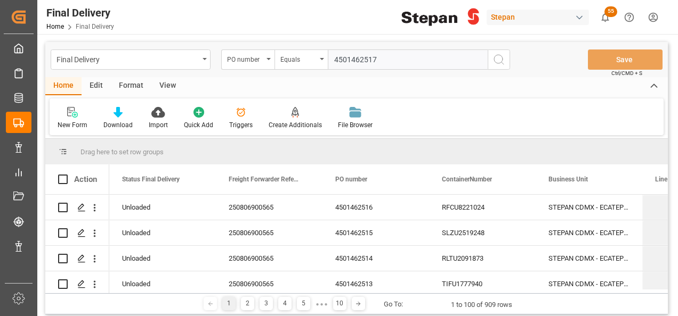
type input "4501462517"
click at [499, 59] on icon "search button" at bounding box center [498, 59] width 13 height 13
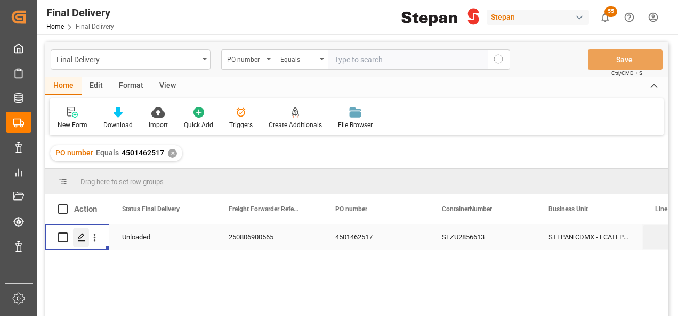
click at [84, 236] on icon "Press SPACE to select this row." at bounding box center [81, 237] width 9 height 9
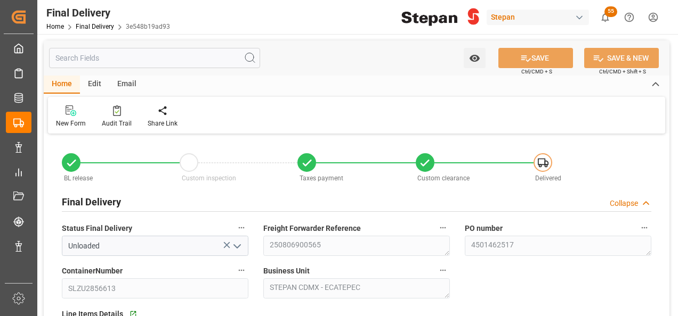
type input "[DATE]"
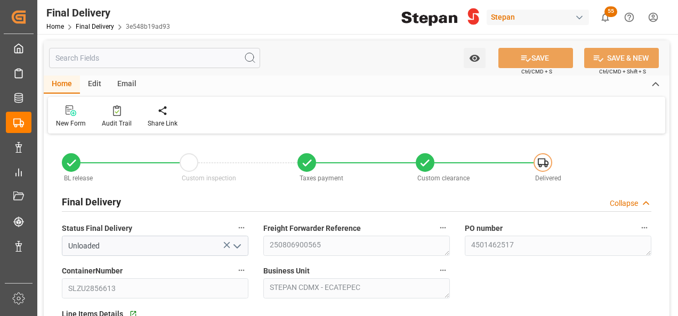
type input "[DATE] 00:00"
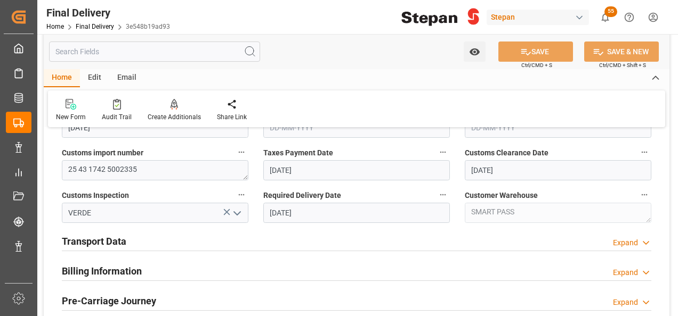
scroll to position [320, 0]
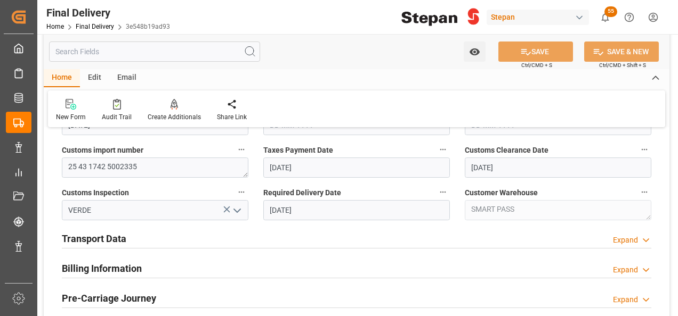
drag, startPoint x: 116, startPoint y: 265, endPoint x: 109, endPoint y: 245, distance: 21.4
click at [116, 264] on h2 "Billing Information" at bounding box center [102, 269] width 80 height 14
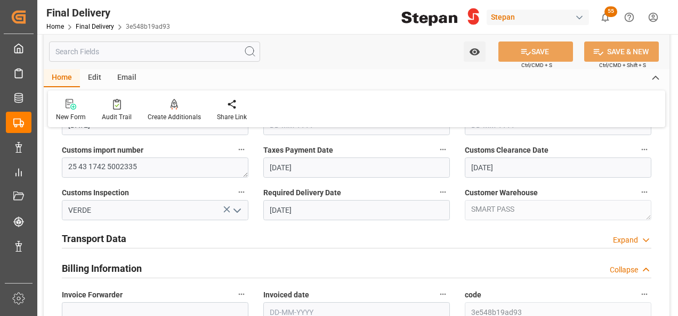
drag, startPoint x: 109, startPoint y: 245, endPoint x: 107, endPoint y: 239, distance: 6.4
click at [107, 239] on h2 "Transport Data" at bounding box center [94, 239] width 64 height 14
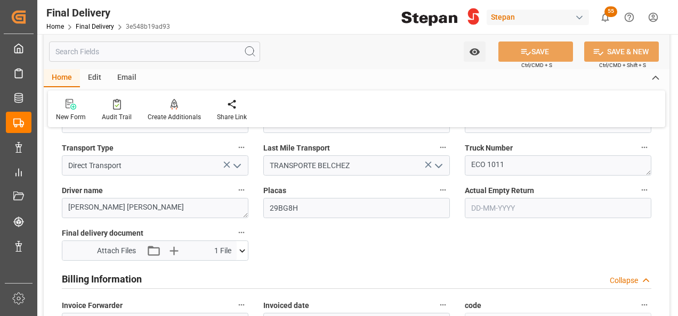
scroll to position [533, 0]
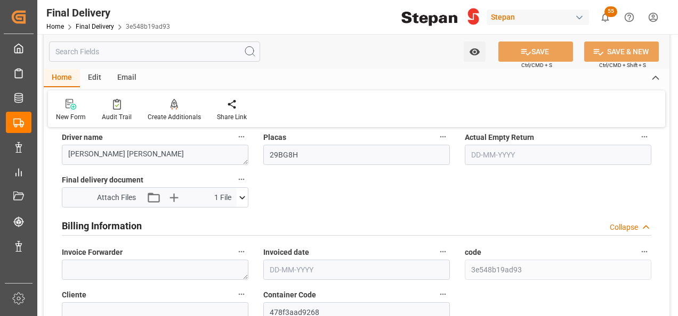
click at [293, 268] on input "text" at bounding box center [356, 270] width 186 height 20
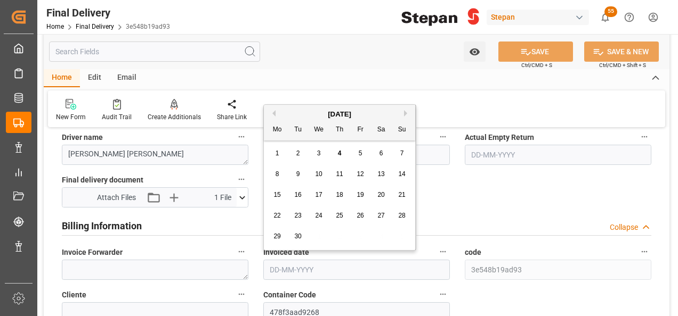
click at [302, 103] on div "New Form Audit Trail Create Additionals Share Link" at bounding box center [356, 109] width 617 height 37
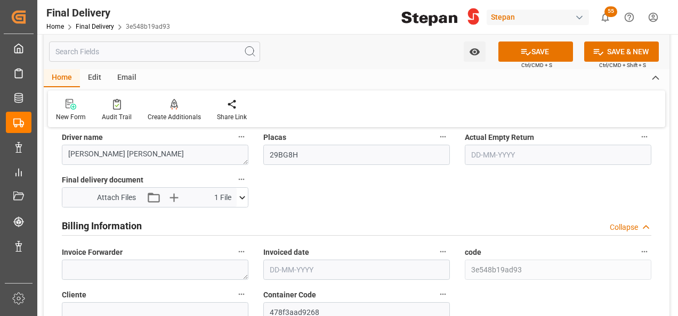
click at [290, 273] on input "text" at bounding box center [356, 270] width 186 height 20
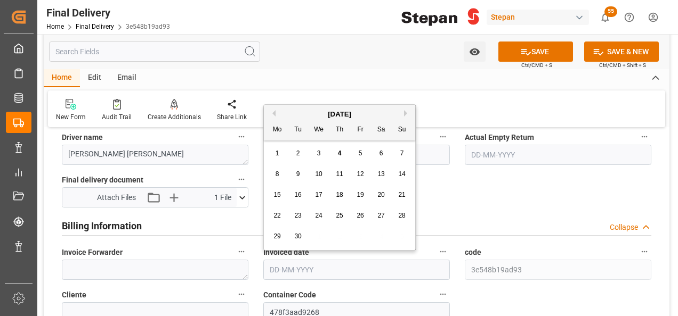
click at [300, 115] on div "[DATE]" at bounding box center [339, 114] width 151 height 11
click at [323, 160] on div "3" at bounding box center [318, 154] width 13 height 13
type input "[DATE]"
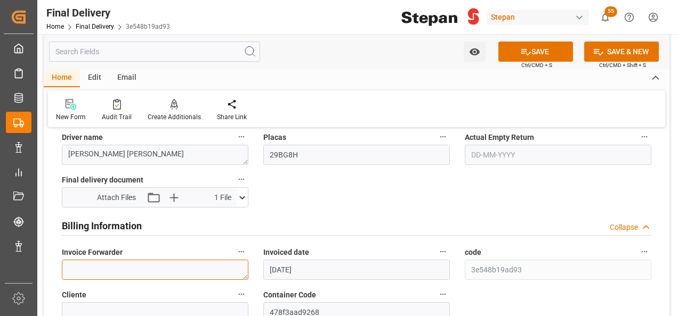
click at [128, 268] on textarea at bounding box center [155, 270] width 186 height 20
paste textarea "LM454731"
type textarea "LM454731"
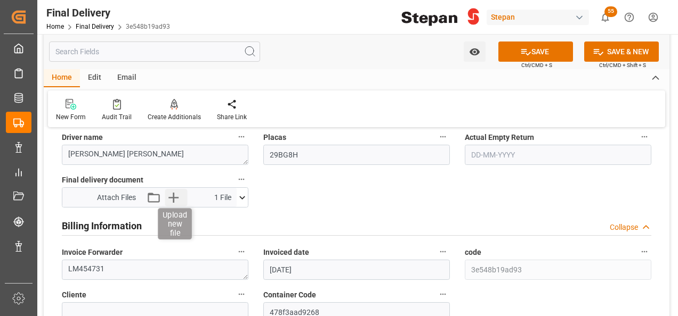
click at [170, 200] on icon "button" at bounding box center [173, 197] width 17 height 17
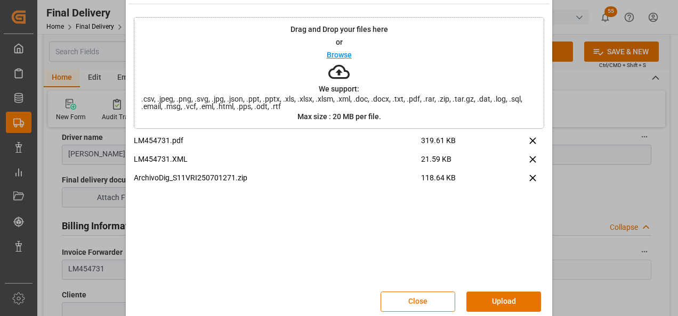
scroll to position [42, 0]
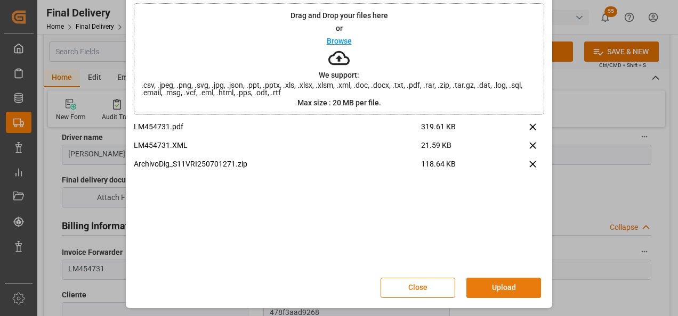
click at [502, 287] on button "Upload" at bounding box center [503, 288] width 75 height 20
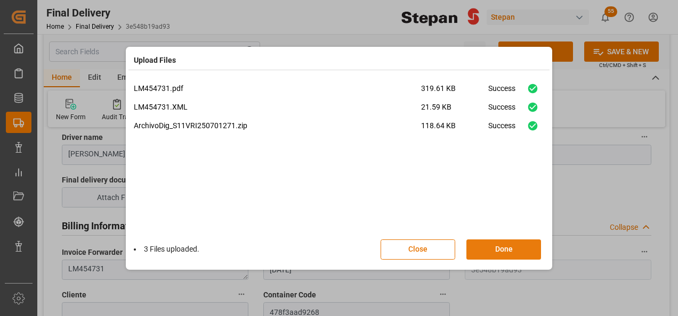
click at [487, 243] on button "Done" at bounding box center [503, 250] width 75 height 20
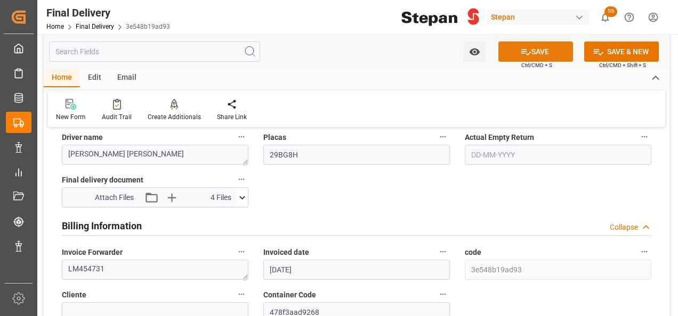
click at [537, 49] on button "SAVE" at bounding box center [535, 52] width 75 height 20
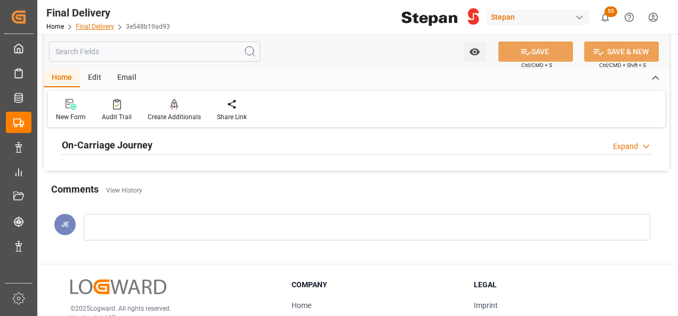
click at [94, 26] on link "Final Delivery" at bounding box center [95, 26] width 38 height 7
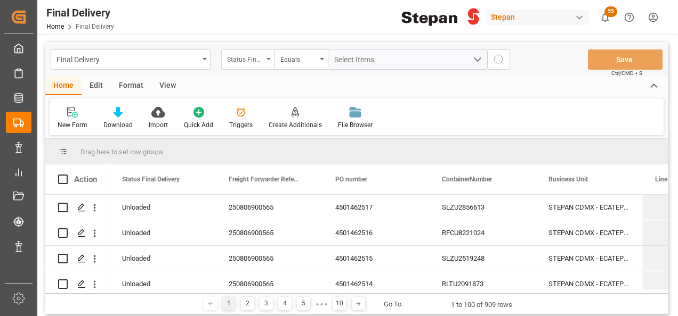
click at [267, 56] on div "Status Final Delivery" at bounding box center [247, 60] width 53 height 20
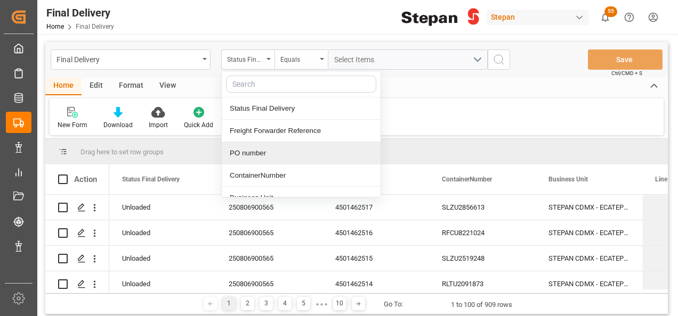
click at [258, 151] on div "PO number" at bounding box center [301, 153] width 159 height 22
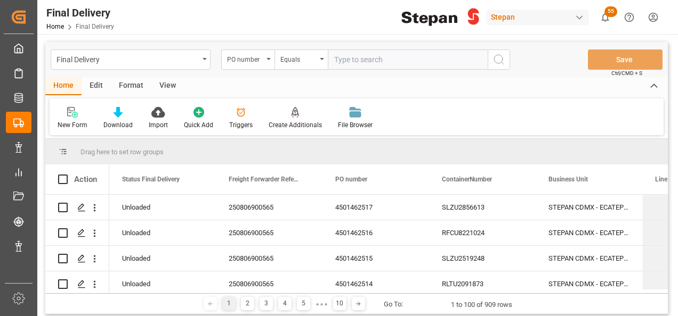
click at [349, 61] on input "text" at bounding box center [408, 60] width 160 height 20
type input "4501462518"
click at [496, 62] on icon "search button" at bounding box center [498, 59] width 13 height 13
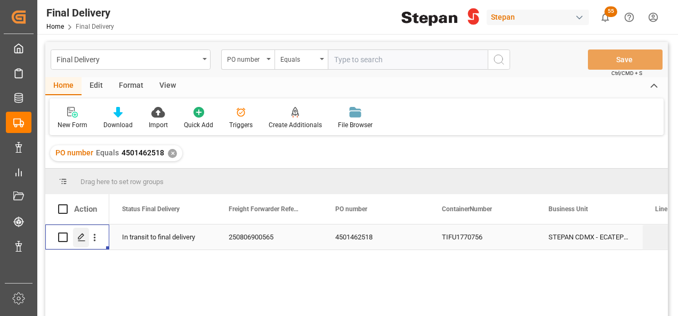
click at [77, 235] on icon "Press SPACE to select this row." at bounding box center [81, 237] width 9 height 9
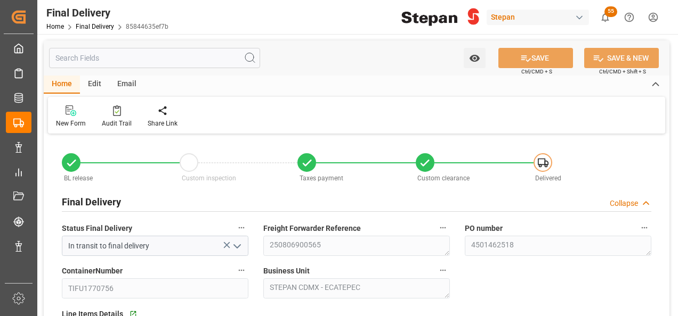
type input "[DATE]"
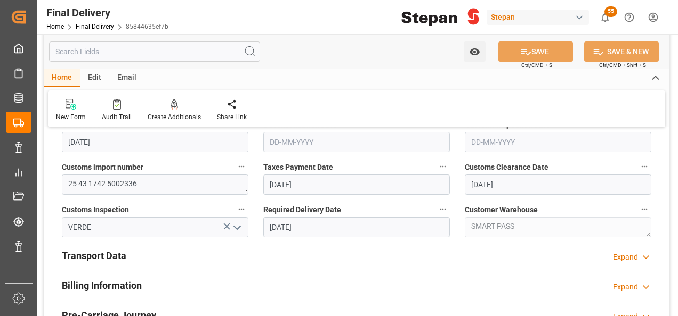
scroll to position [320, 0]
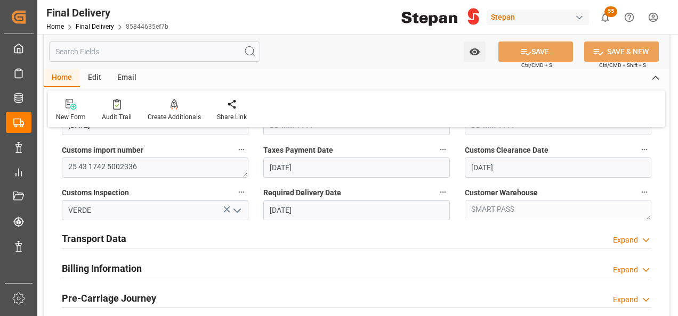
click at [108, 238] on h2 "Transport Data" at bounding box center [94, 239] width 64 height 14
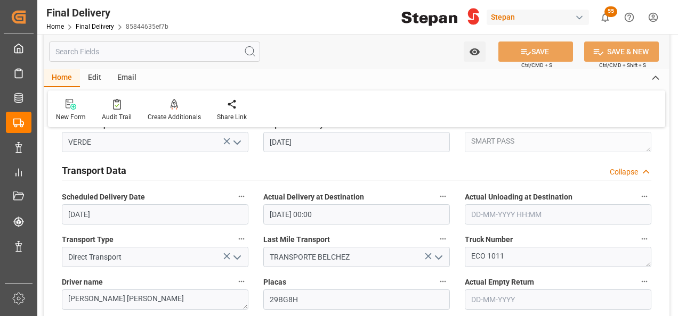
scroll to position [426, 0]
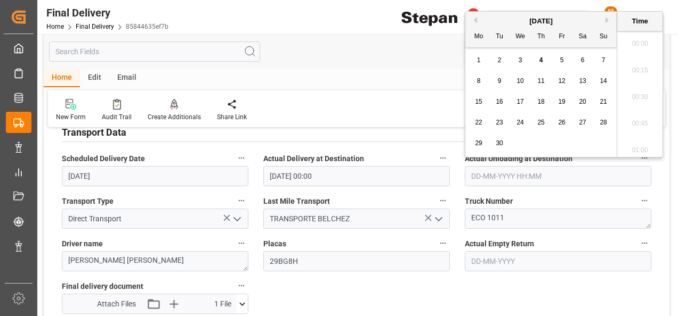
click at [511, 175] on input "text" at bounding box center [558, 176] width 186 height 20
click at [506, 17] on div "[DATE]" at bounding box center [540, 21] width 151 height 11
click at [518, 60] on span "3" at bounding box center [520, 59] width 4 height 7
type input "03-09-2025 00:00"
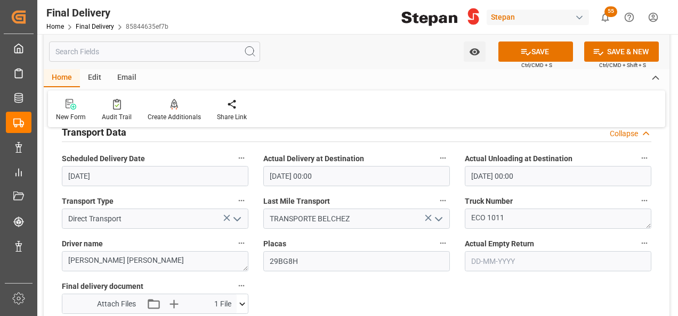
click at [394, 115] on div "New Form Audit Trail Create Additionals Share Link" at bounding box center [356, 109] width 617 height 37
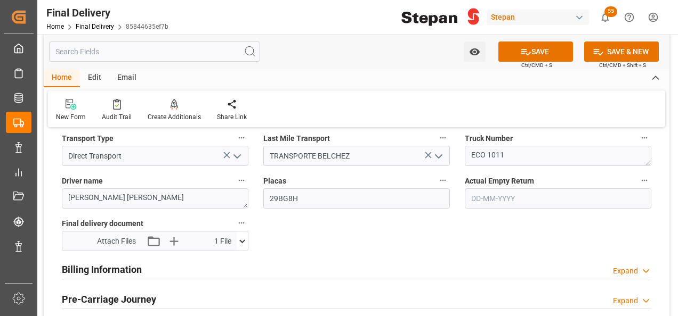
scroll to position [586, 0]
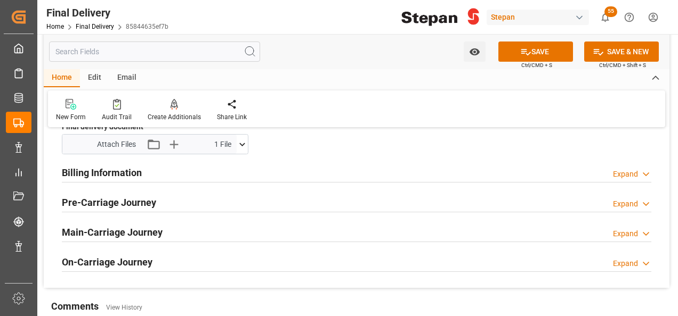
click at [129, 170] on h2 "Billing Information" at bounding box center [102, 173] width 80 height 14
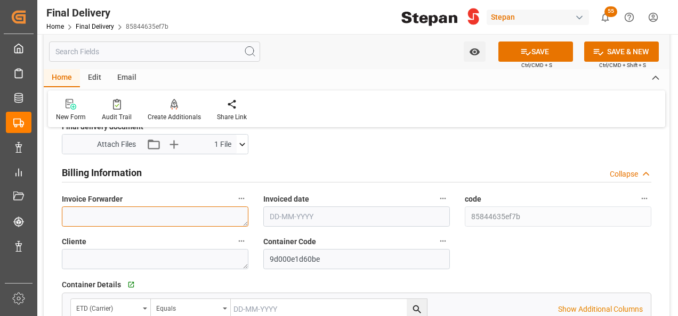
click at [78, 215] on textarea at bounding box center [155, 217] width 186 height 20
paste textarea "LM454732"
type textarea "LM454732"
click at [293, 216] on input "text" at bounding box center [356, 217] width 186 height 20
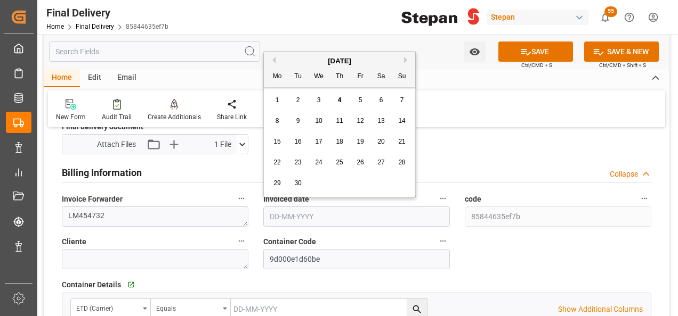
click at [297, 61] on div "[DATE]" at bounding box center [339, 61] width 151 height 11
click at [317, 96] on div "3" at bounding box center [318, 100] width 13 height 13
type input "[DATE]"
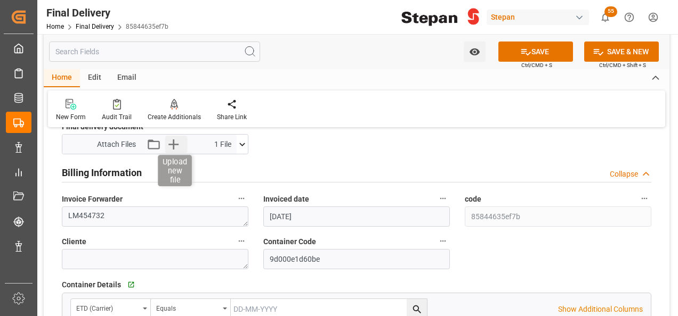
click at [174, 148] on icon "button" at bounding box center [173, 144] width 17 height 17
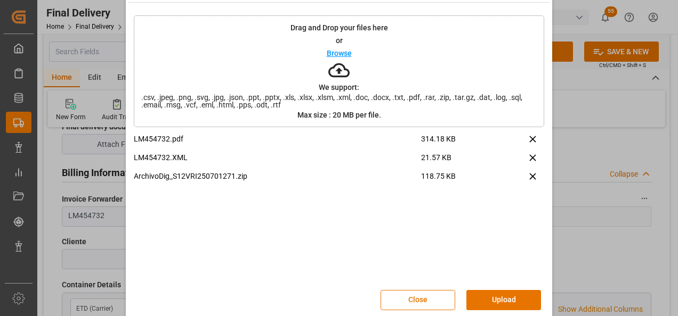
scroll to position [42, 0]
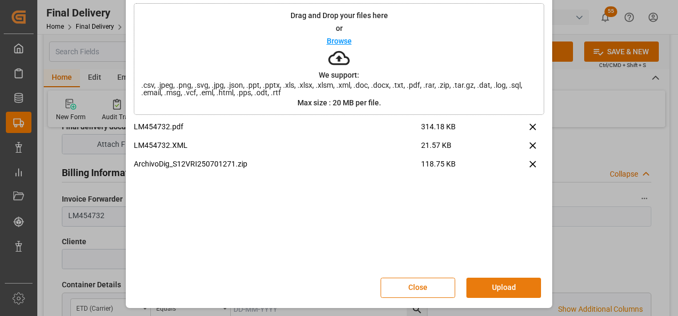
click at [490, 287] on button "Upload" at bounding box center [503, 288] width 75 height 20
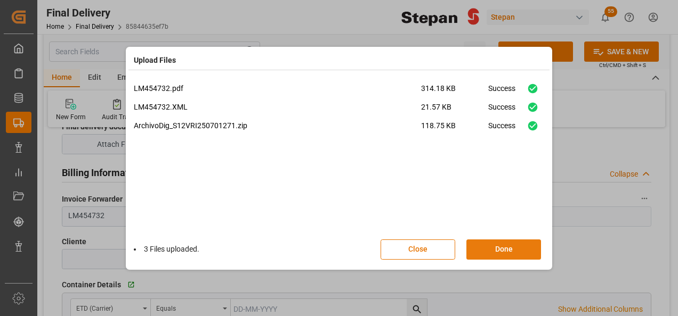
click at [495, 249] on button "Done" at bounding box center [503, 250] width 75 height 20
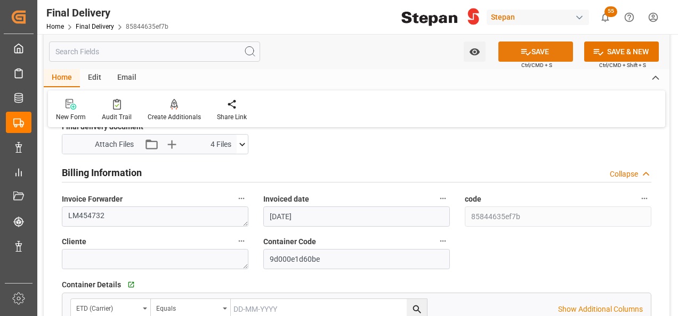
click at [526, 56] on icon at bounding box center [525, 51] width 11 height 11
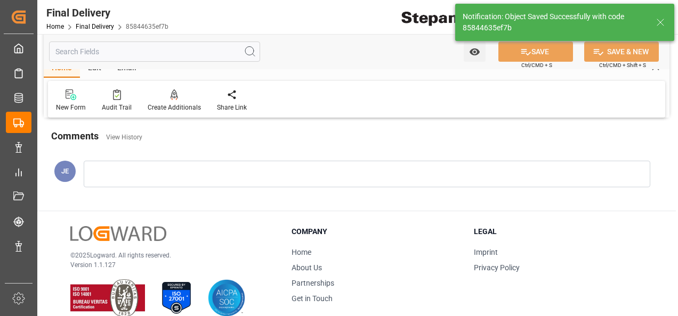
type input "Unloaded"
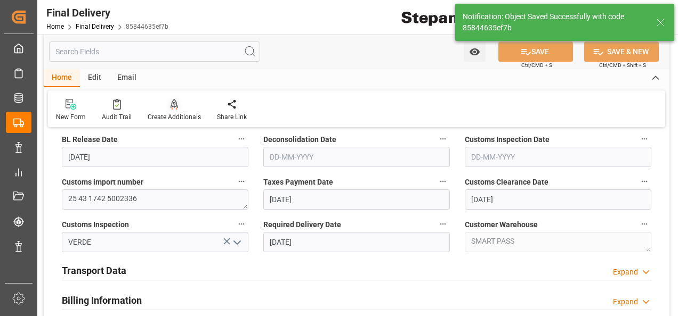
scroll to position [256, 0]
